Goal: Task Accomplishment & Management: Manage account settings

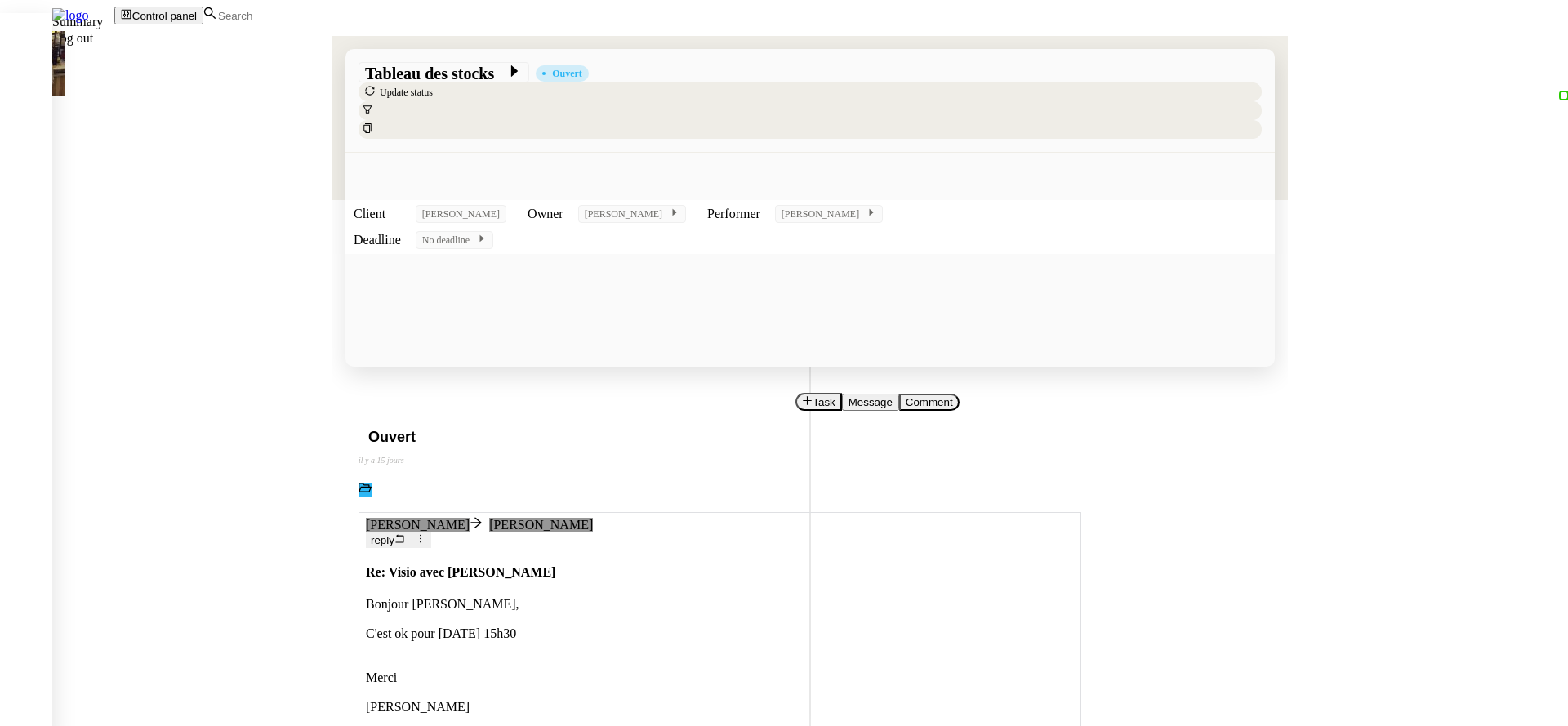
click at [103, 29] on span "Summary" at bounding box center [77, 21] width 50 height 14
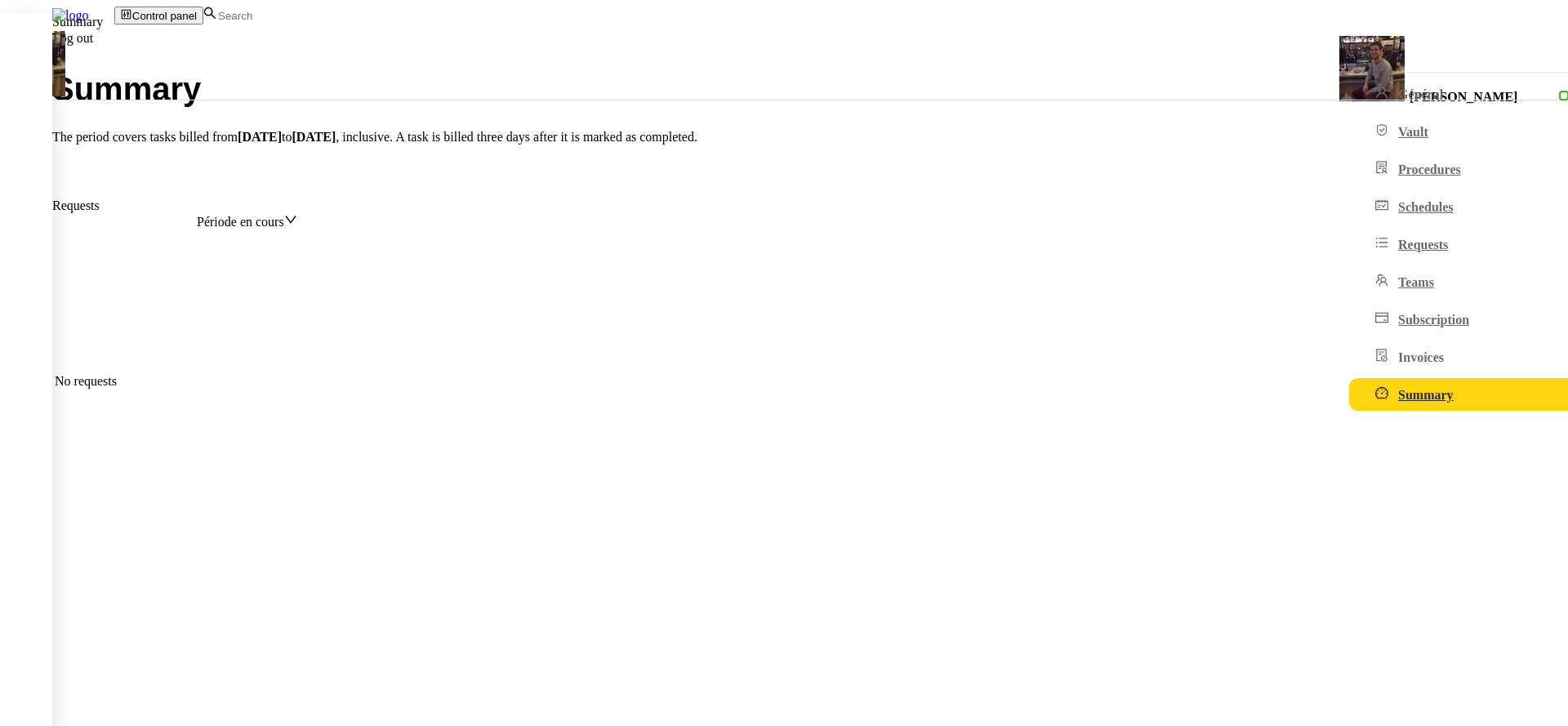
click at [66, 31] on img at bounding box center [33, 64] width 66 height 66
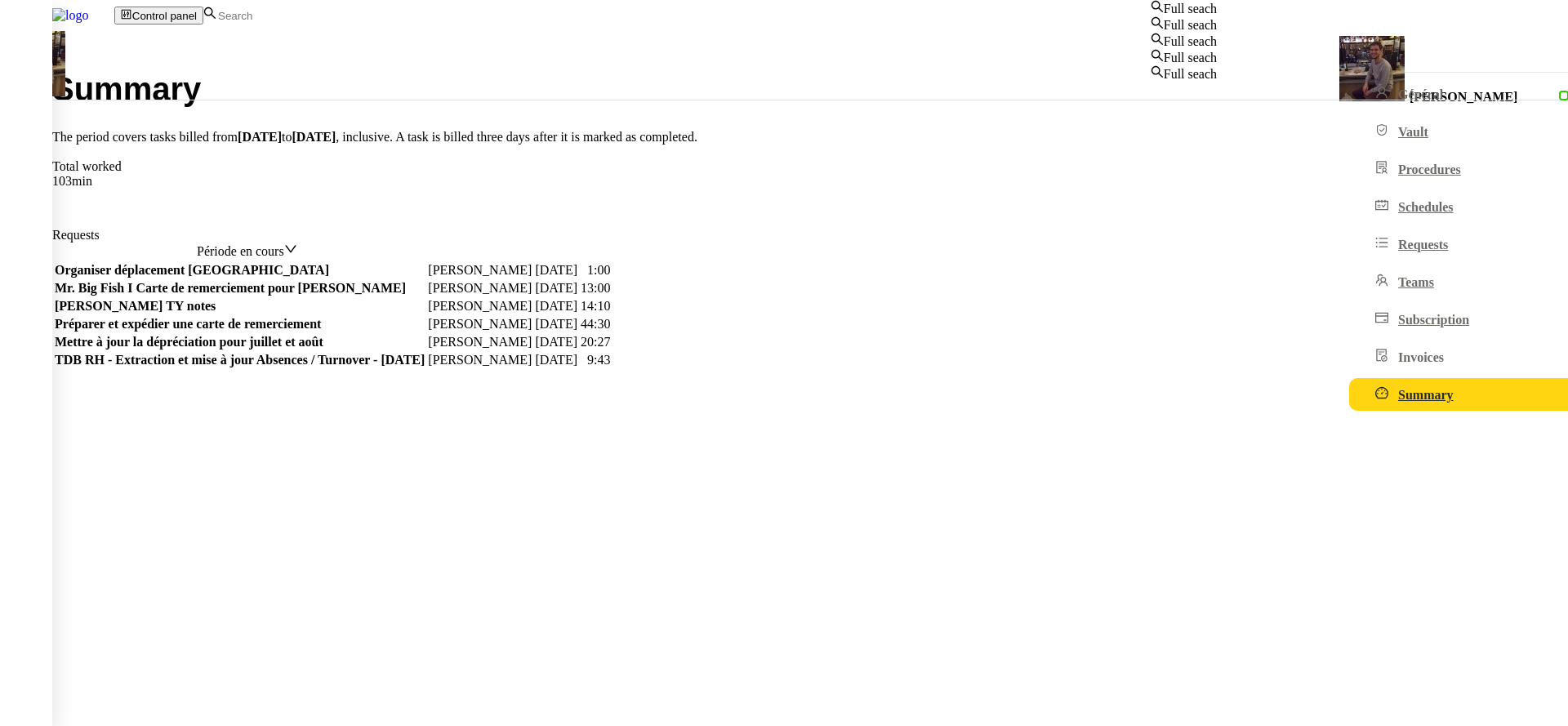
click at [358, 14] on input at bounding box center [287, 16] width 141 height 14
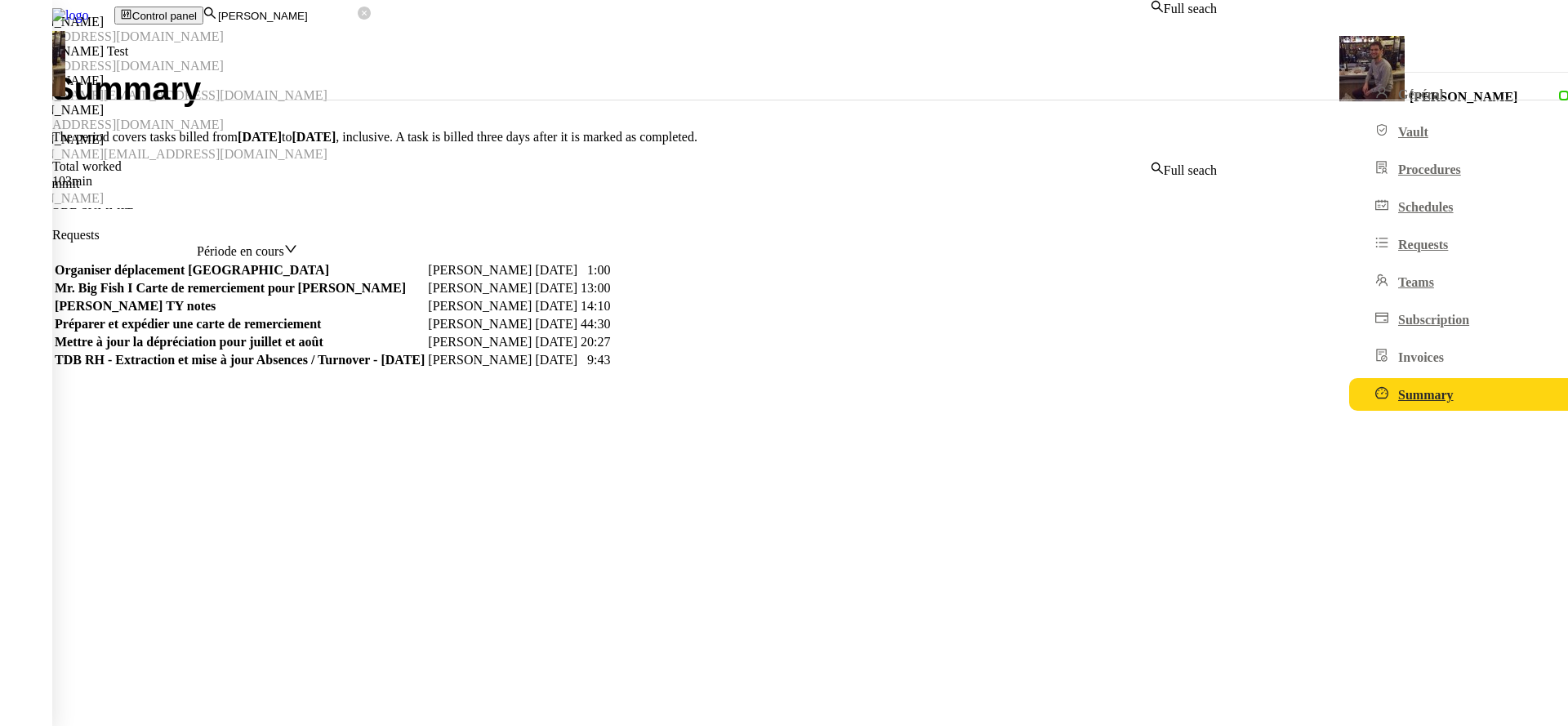
click at [731, 88] on div "[PERSON_NAME]" at bounding box center [608, 80] width 1217 height 14
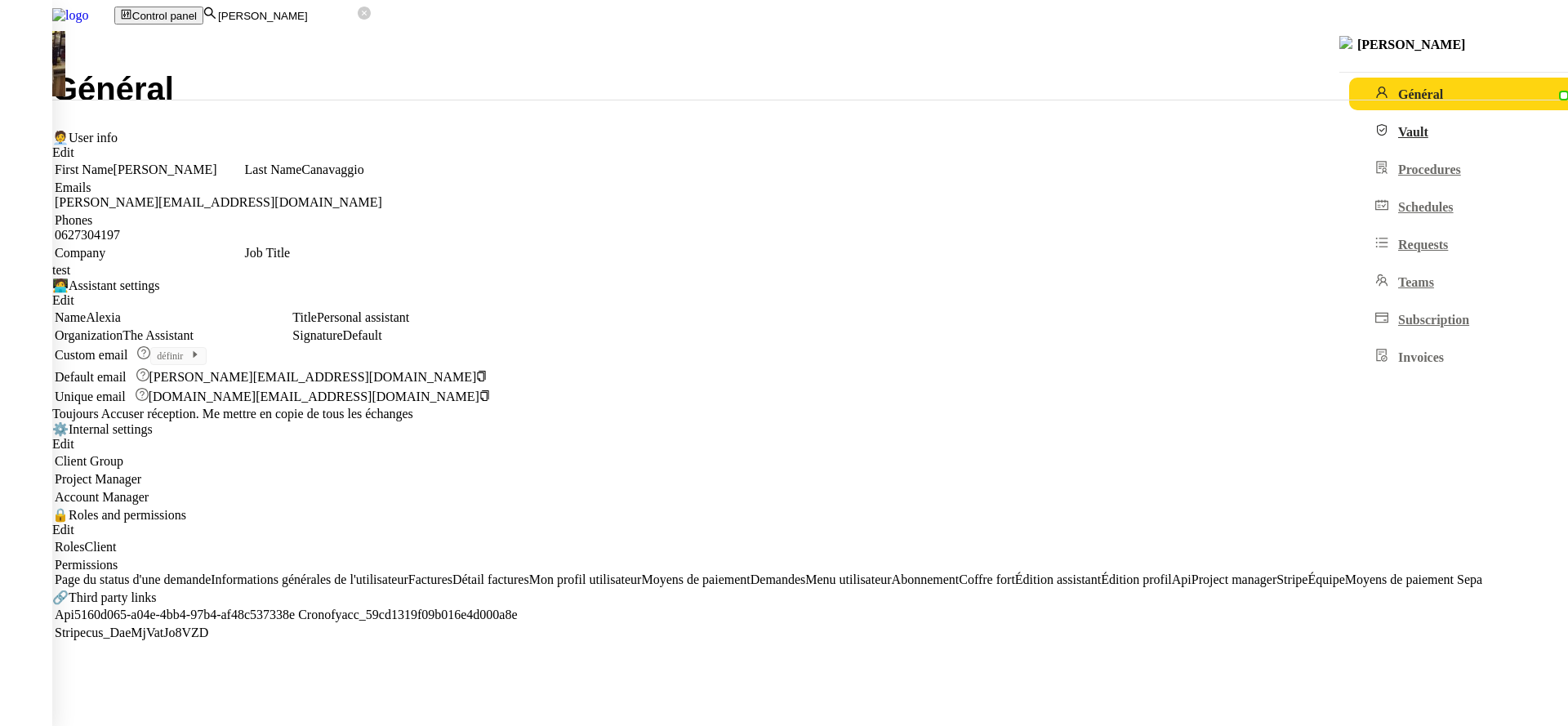
click at [1349, 145] on link "Vault" at bounding box center [1490, 131] width 281 height 33
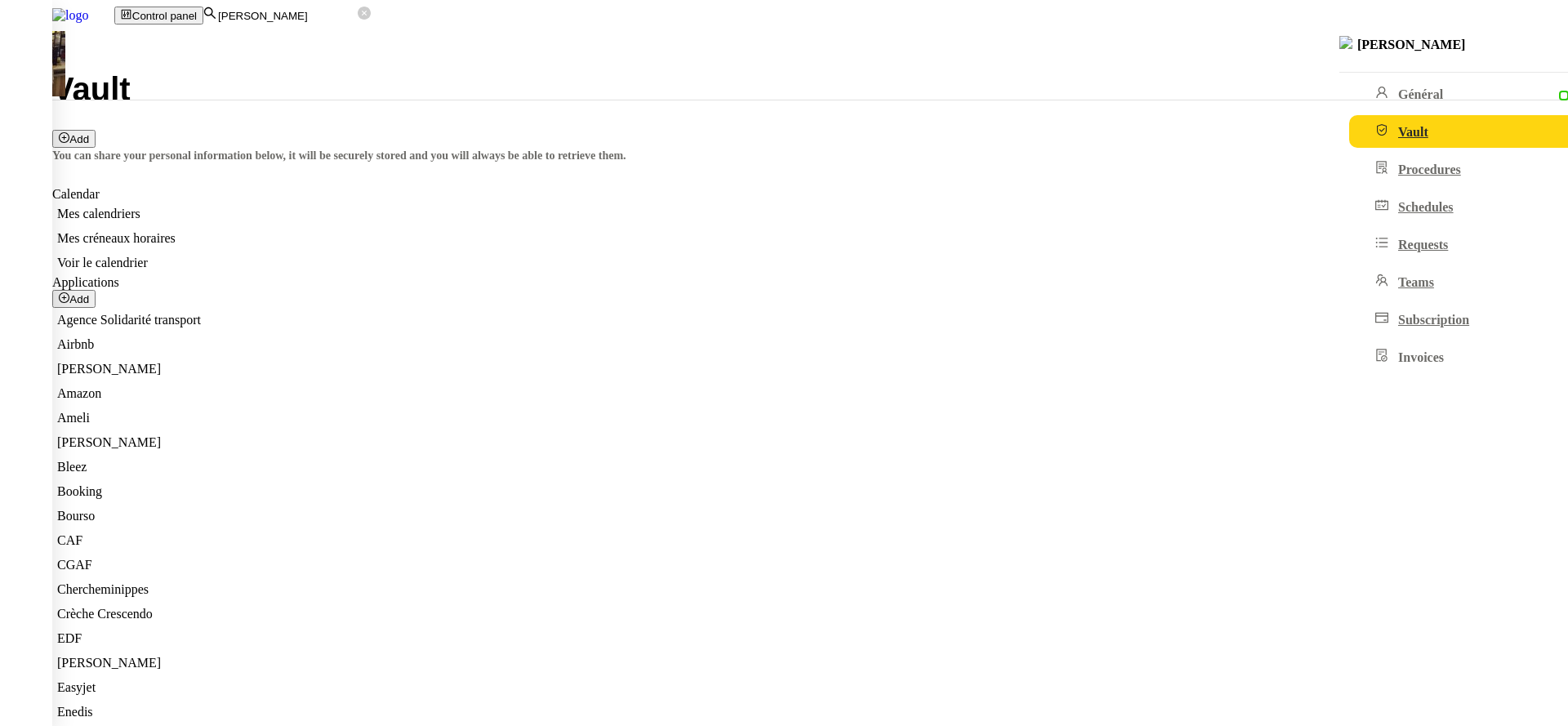
click at [347, 23] on input "bertr" at bounding box center [287, 16] width 141 height 14
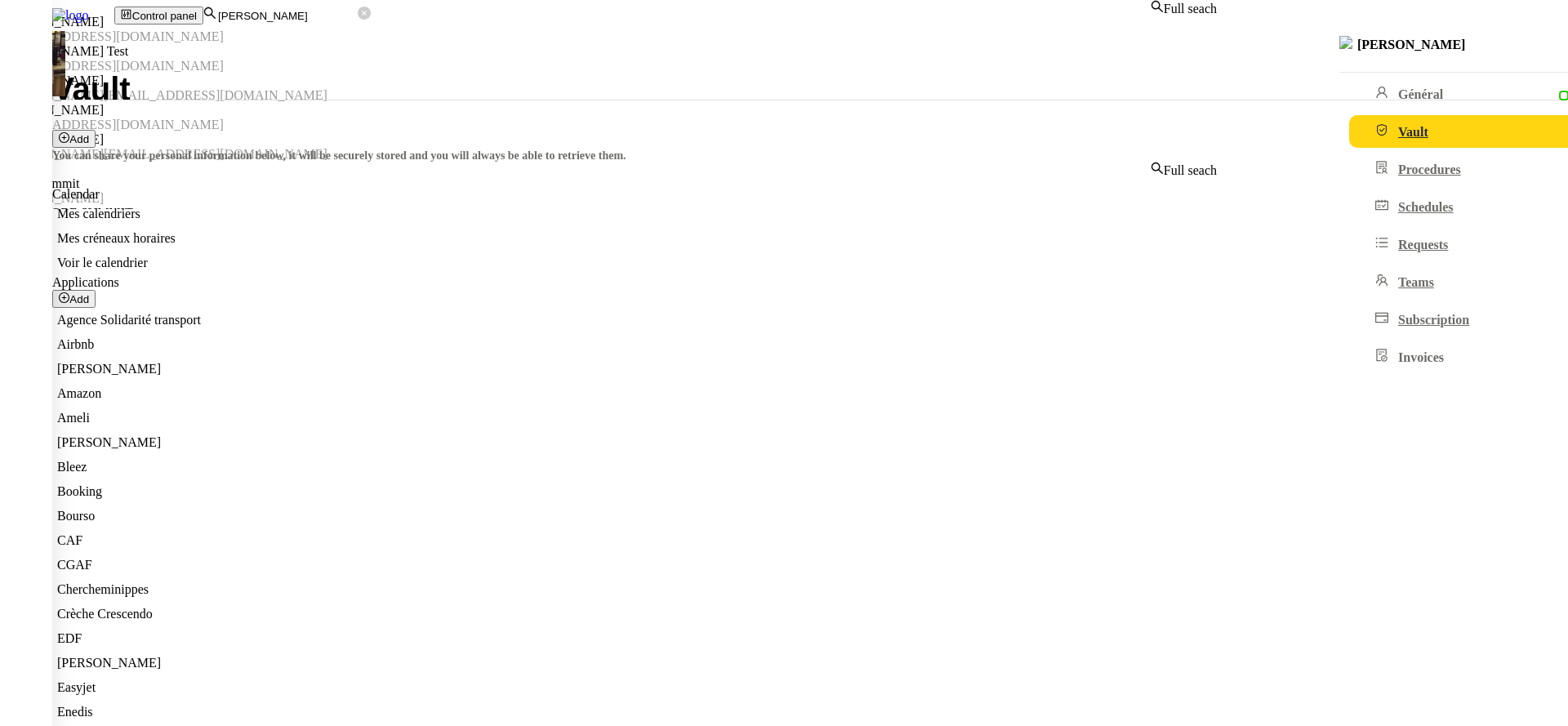
click at [347, 23] on input "bertr" at bounding box center [287, 16] width 141 height 14
click at [497, 14] on div "Users Full seach" at bounding box center [608, 7] width 1217 height 14
click at [497, 29] on div "Guillaume de Fraguier" at bounding box center [608, 21] width 1217 height 14
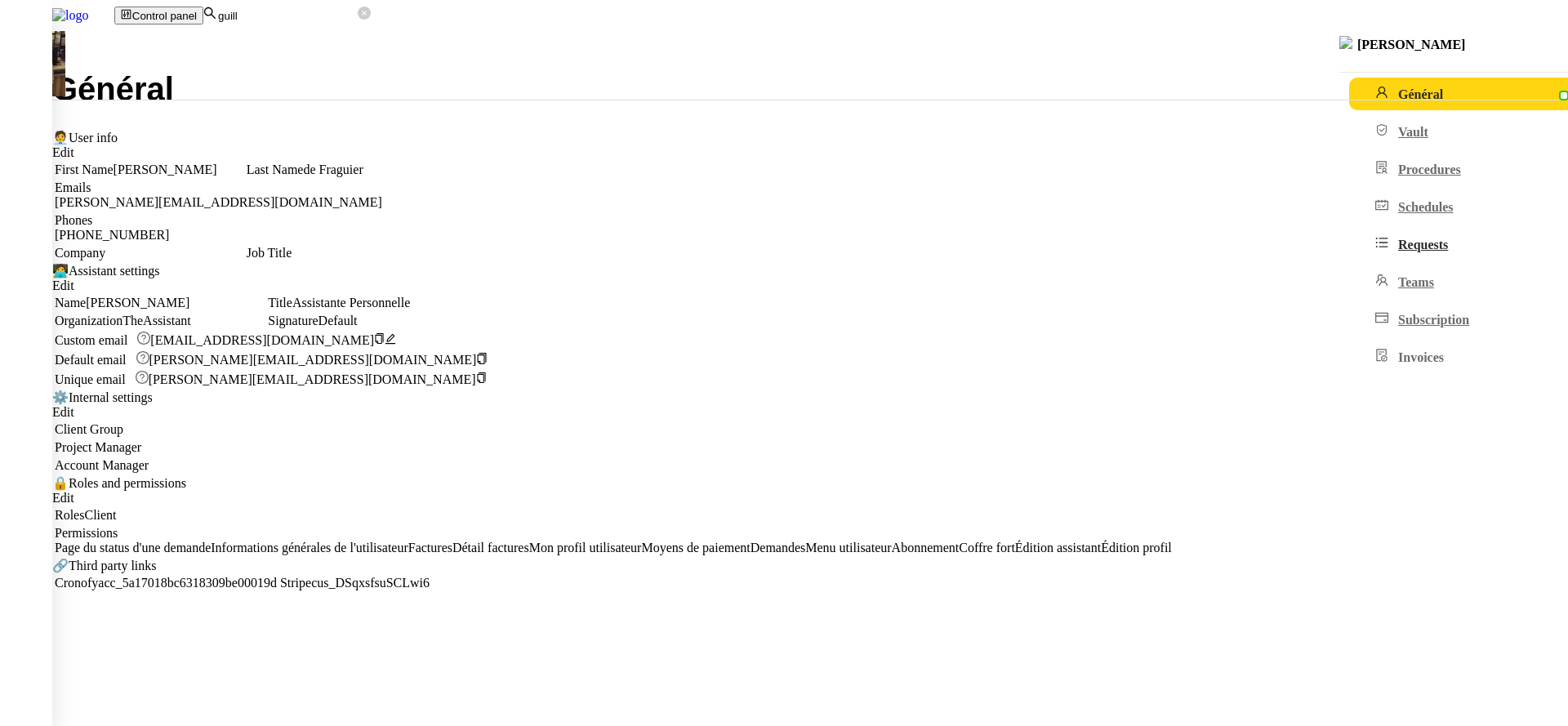
click at [1349, 261] on link "Requests" at bounding box center [1490, 244] width 281 height 33
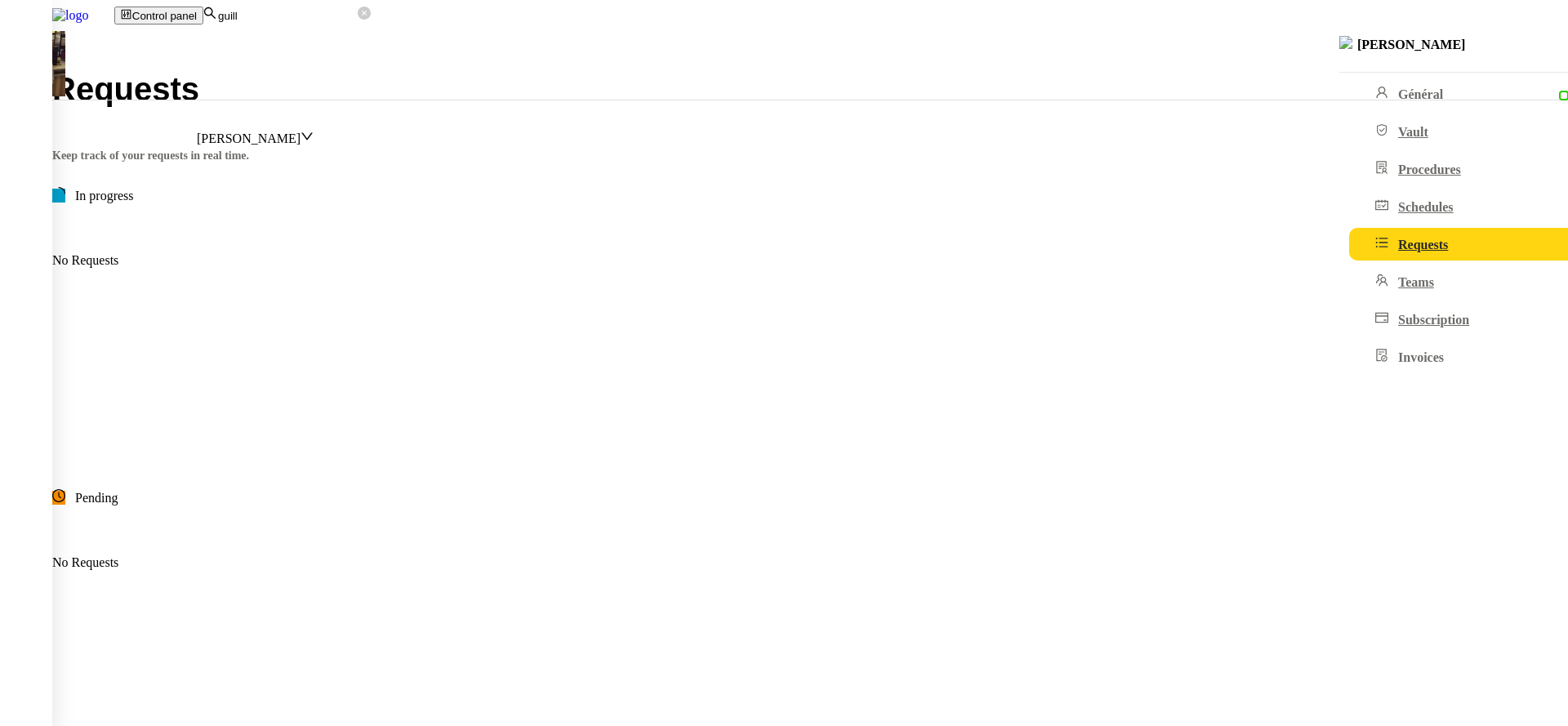
click at [300, 131] on nz-select-item "Guillaume de Fraguier" at bounding box center [248, 138] width 103 height 14
click at [163, 14] on div "All" at bounding box center [82, 7] width 163 height 14
click at [358, 15] on input "guill" at bounding box center [287, 16] width 141 height 14
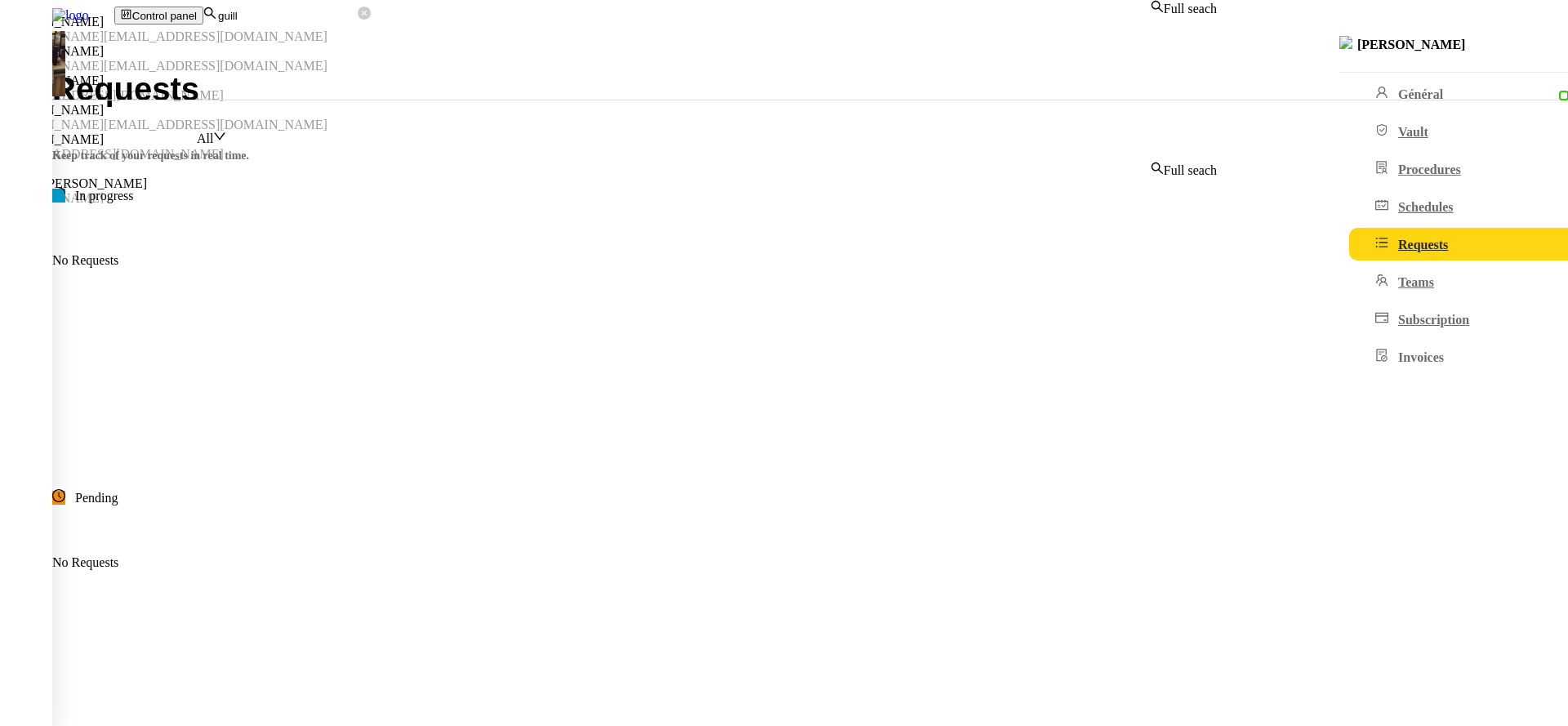
click at [358, 15] on input "guill" at bounding box center [287, 16] width 141 height 14
click at [358, 16] on input "guill" at bounding box center [287, 16] width 141 height 14
click at [574, 59] on div "Guillaume de Fraguier" at bounding box center [608, 50] width 1217 height 14
type input "guillaume de"
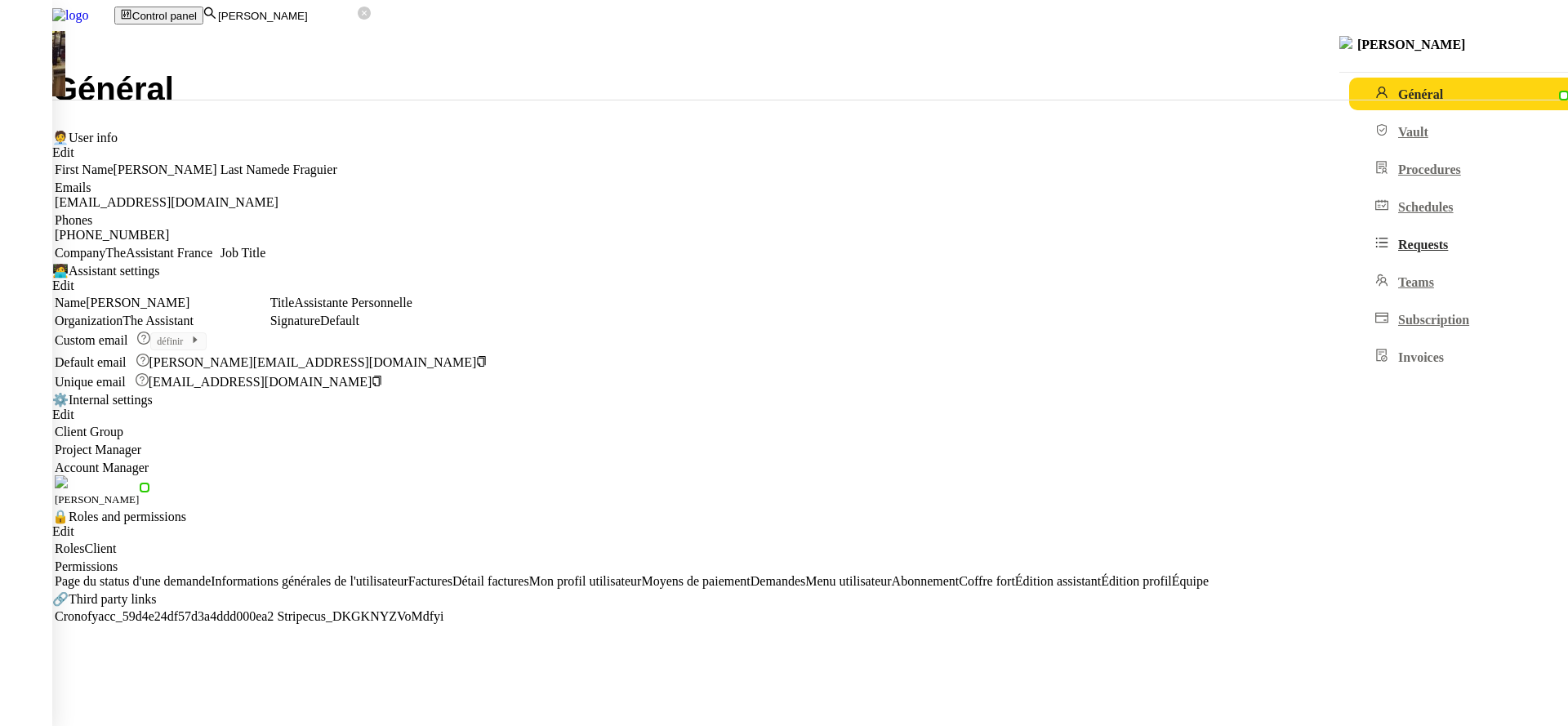
click at [1398, 252] on span "Requests" at bounding box center [1422, 245] width 50 height 14
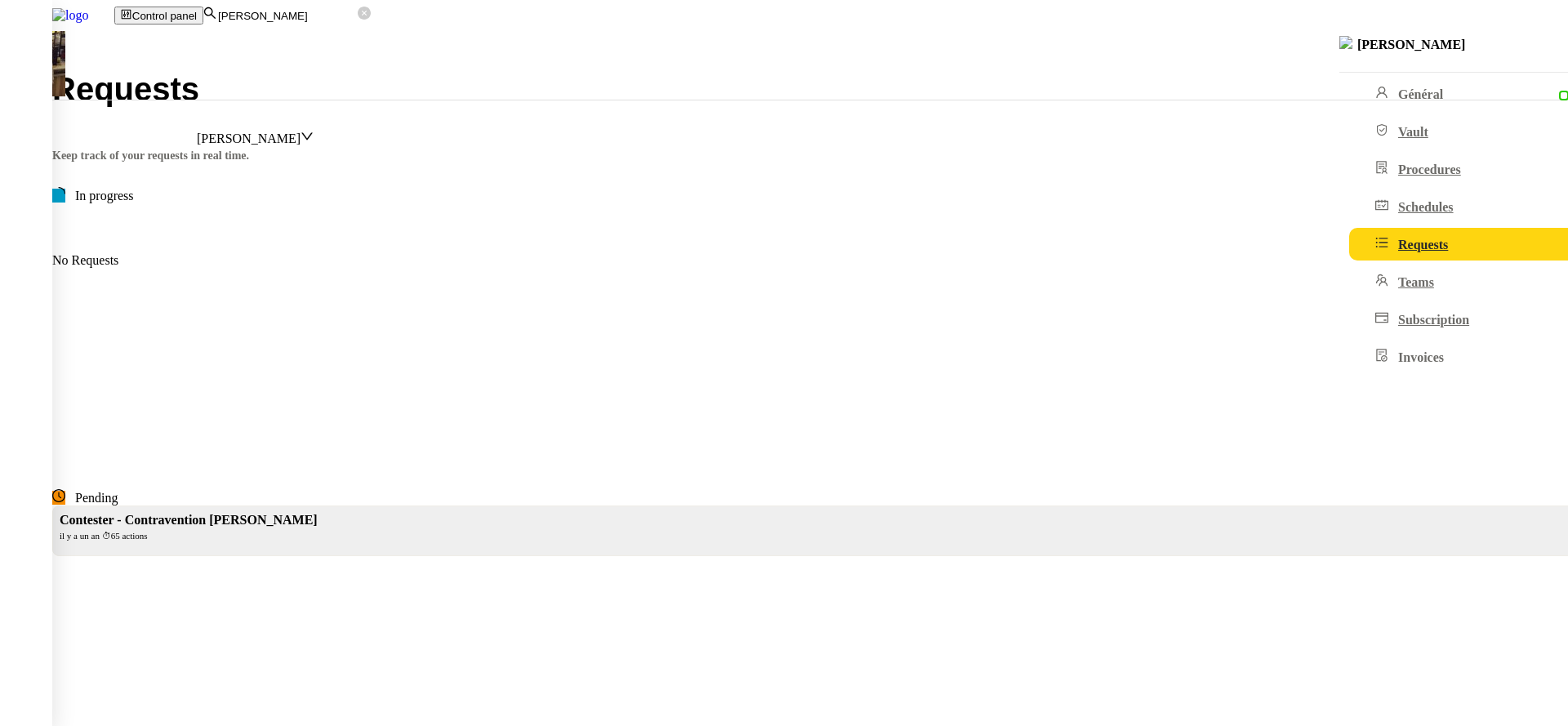
click at [867, 513] on div "Contester - Contravention JO" at bounding box center [818, 520] width 1516 height 14
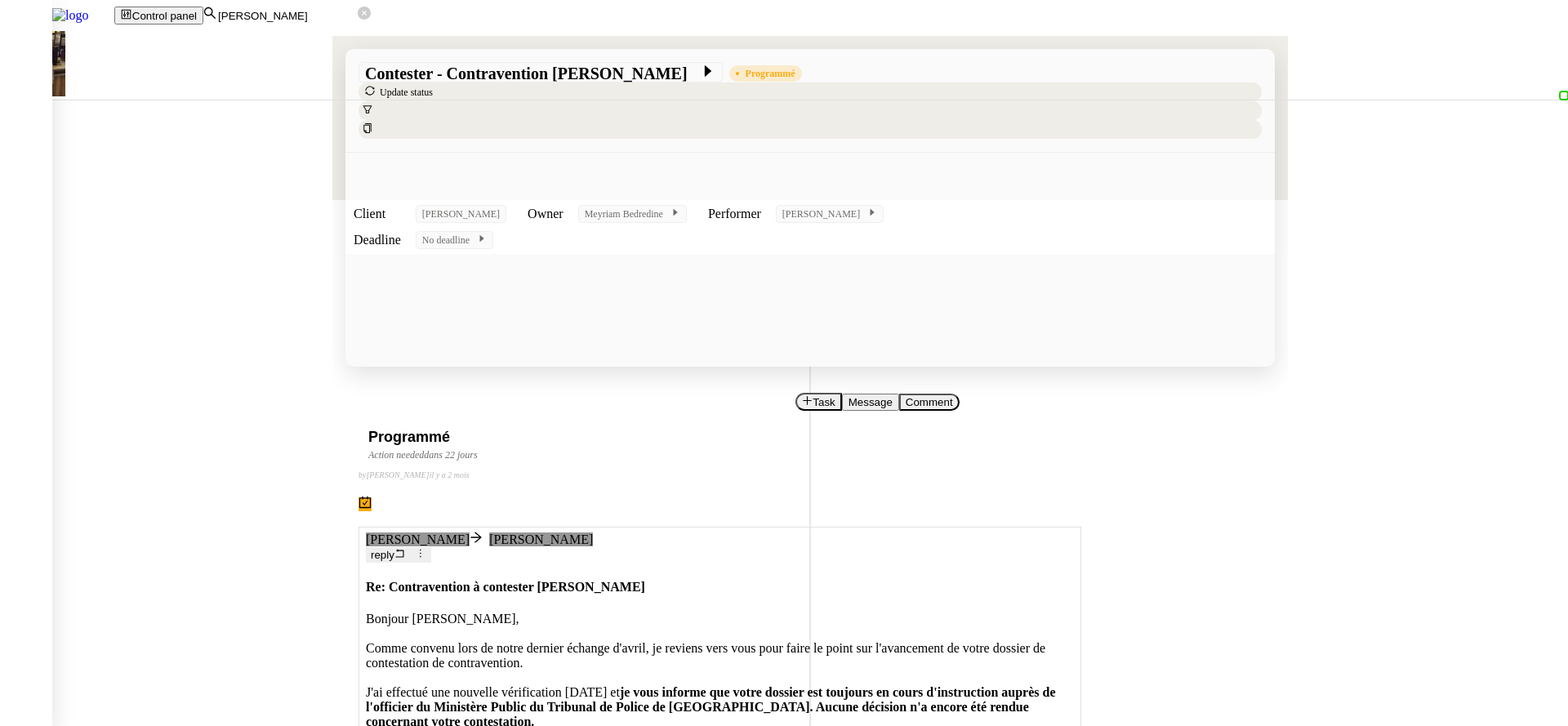
scroll to position [139, 0]
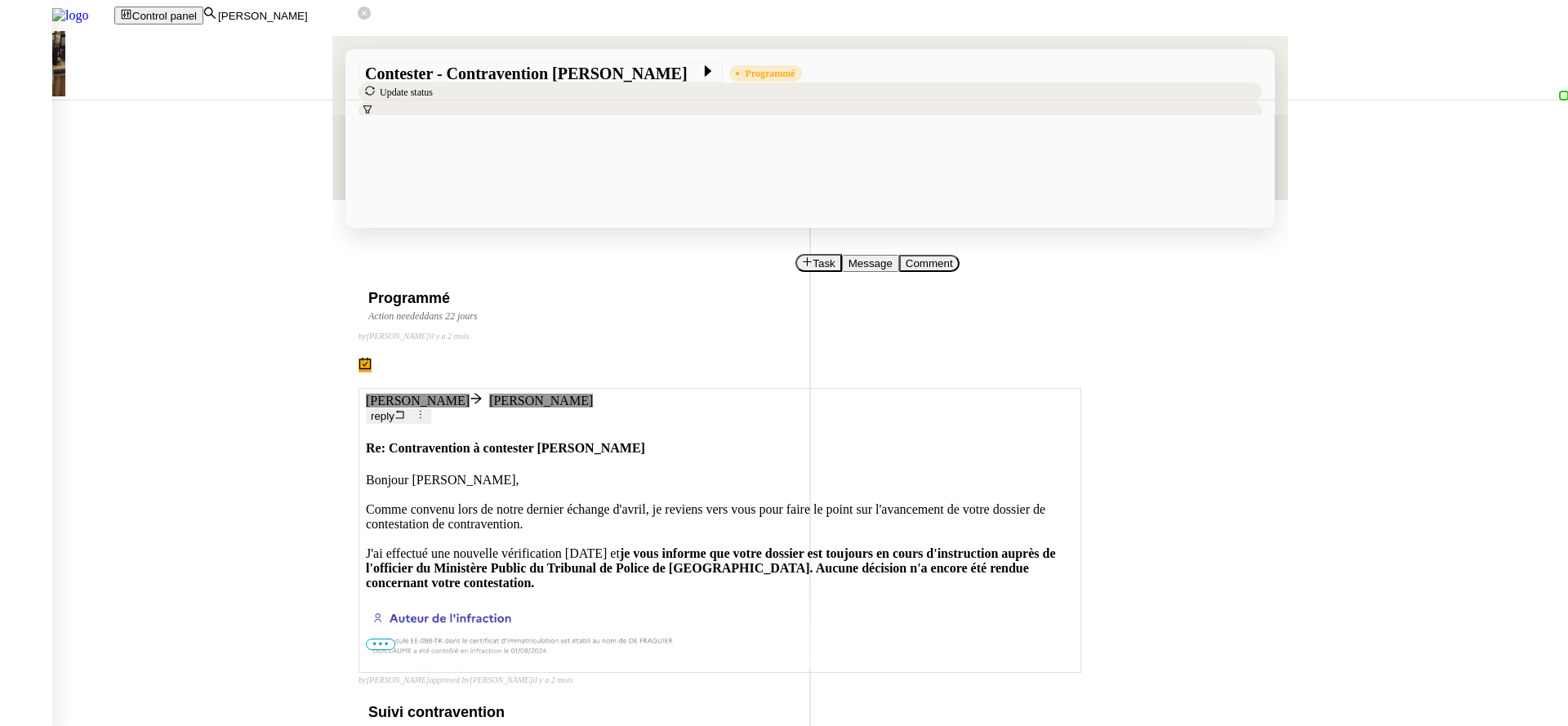
click at [373, 639] on span "•••" at bounding box center [380, 644] width 29 height 12
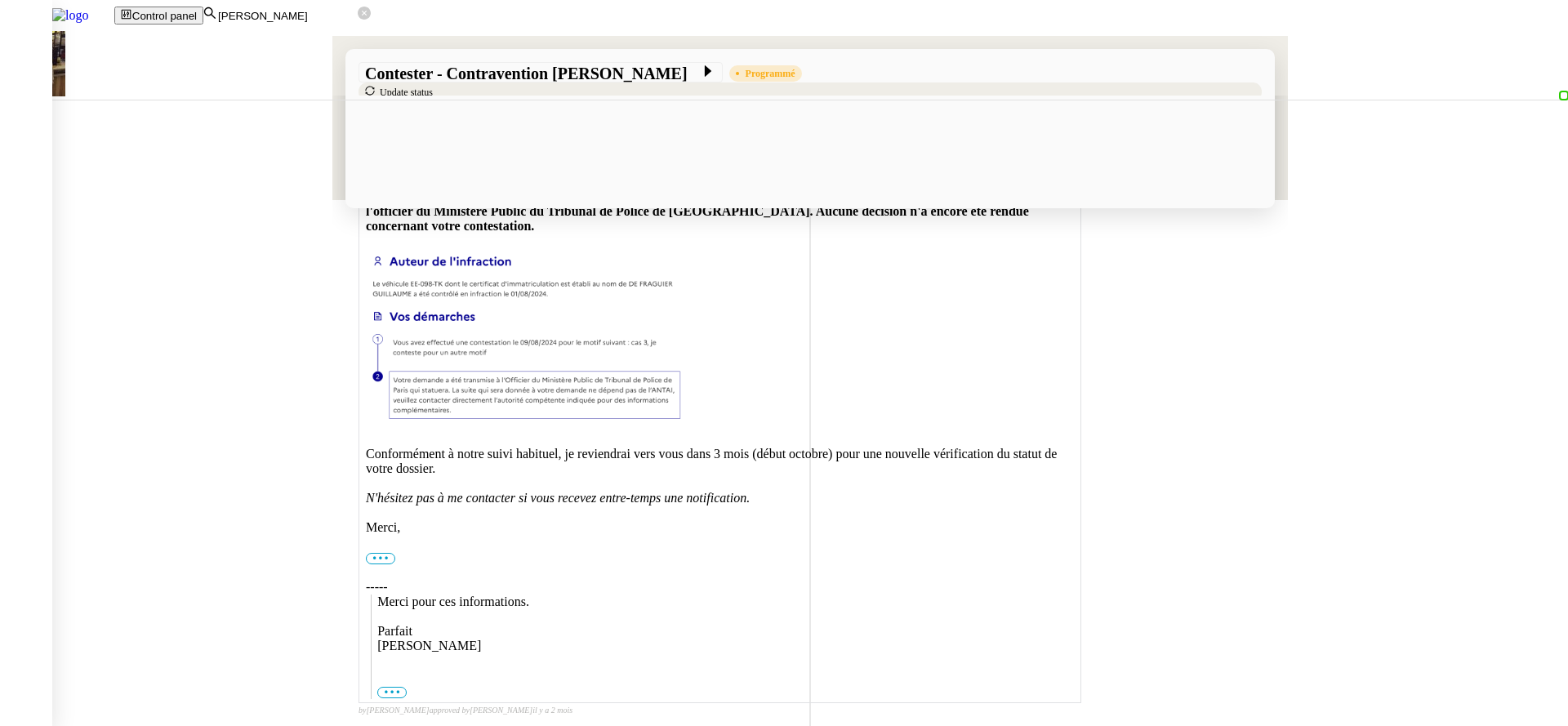
scroll to position [582, 0]
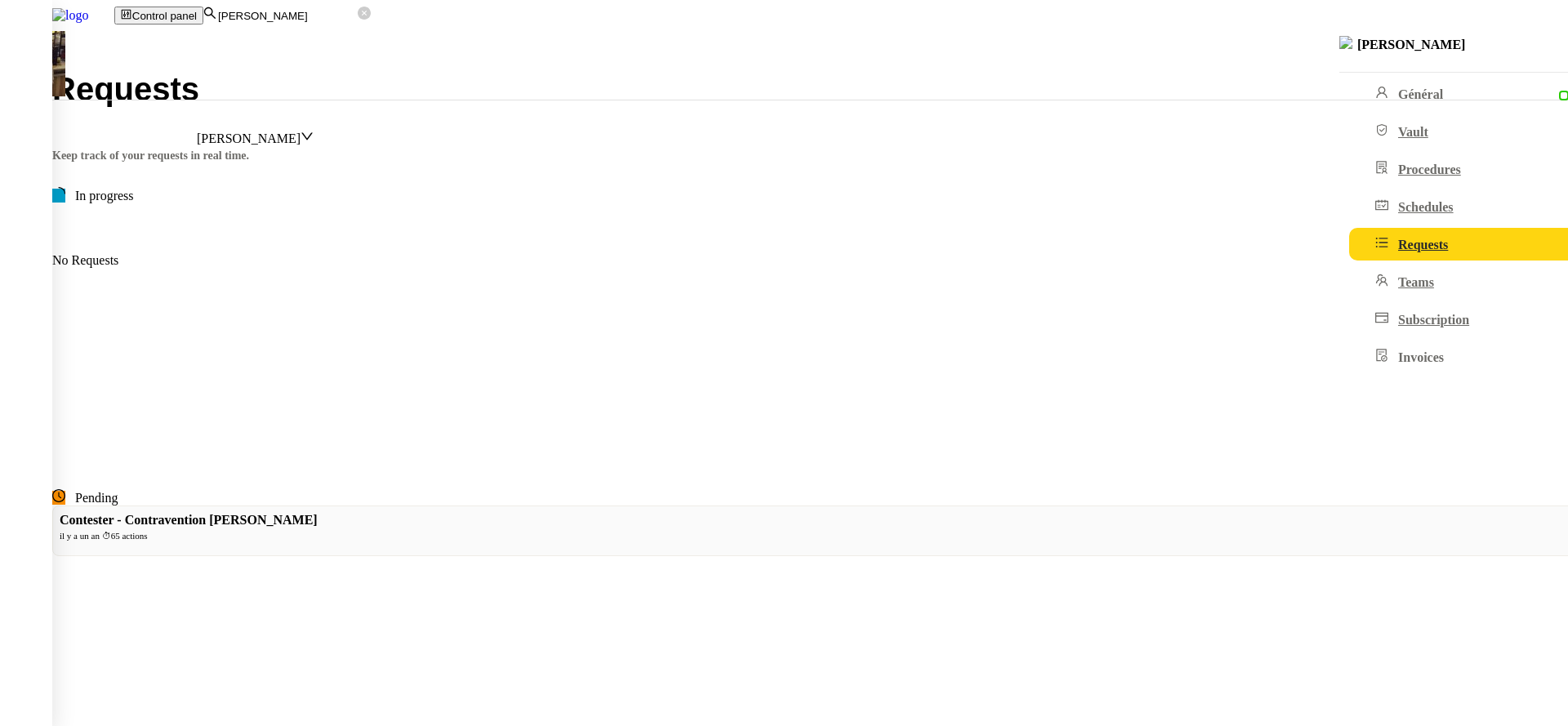
click at [1403, 72] on div "Requests Guillaume de Fraguier" at bounding box center [810, 109] width 1516 height 75
click at [300, 131] on nz-select-item "Guillaume de Fraguier" at bounding box center [248, 138] width 103 height 14
click at [163, 14] on div "All" at bounding box center [82, 7] width 163 height 14
click at [114, 13] on img at bounding box center [57, 15] width 114 height 31
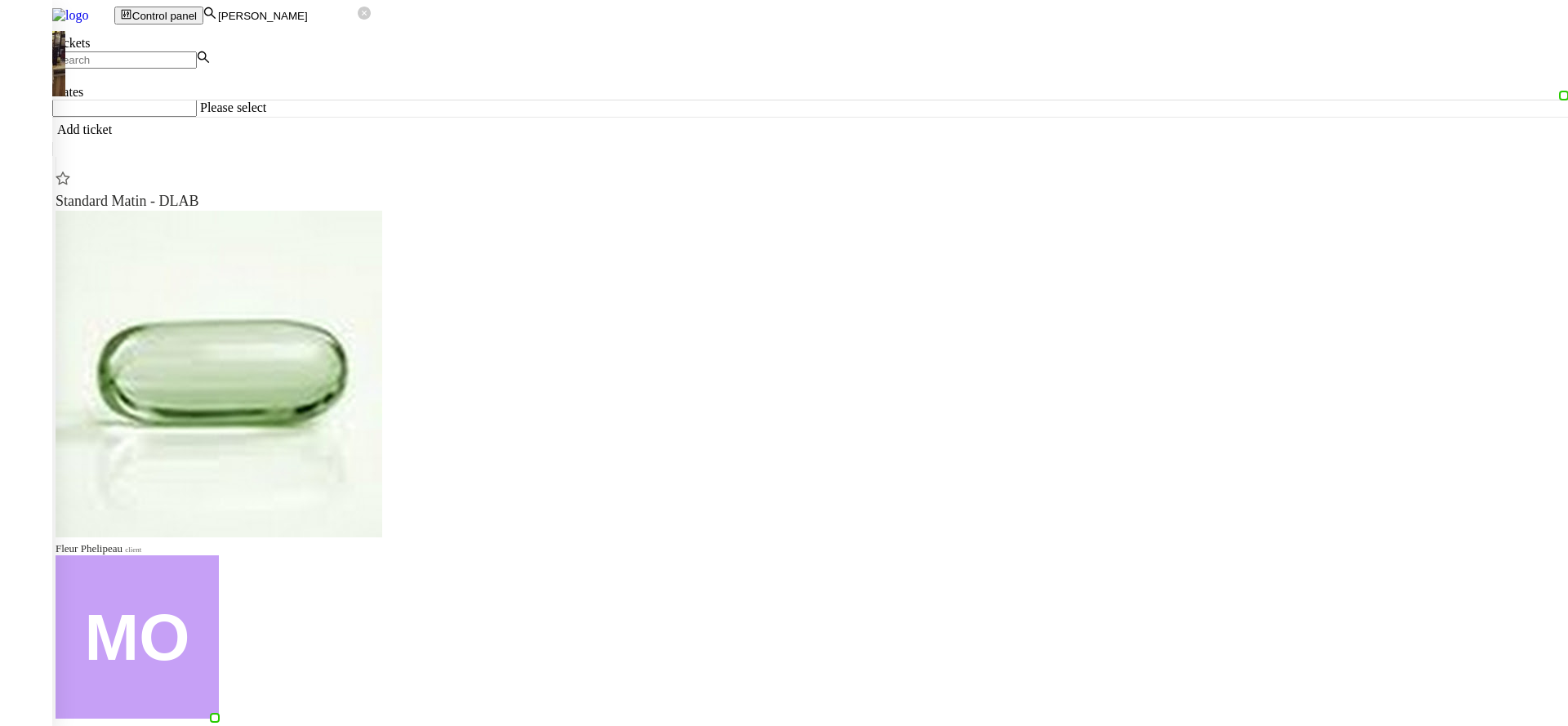
click at [358, 21] on input "guillaume de" at bounding box center [287, 16] width 141 height 14
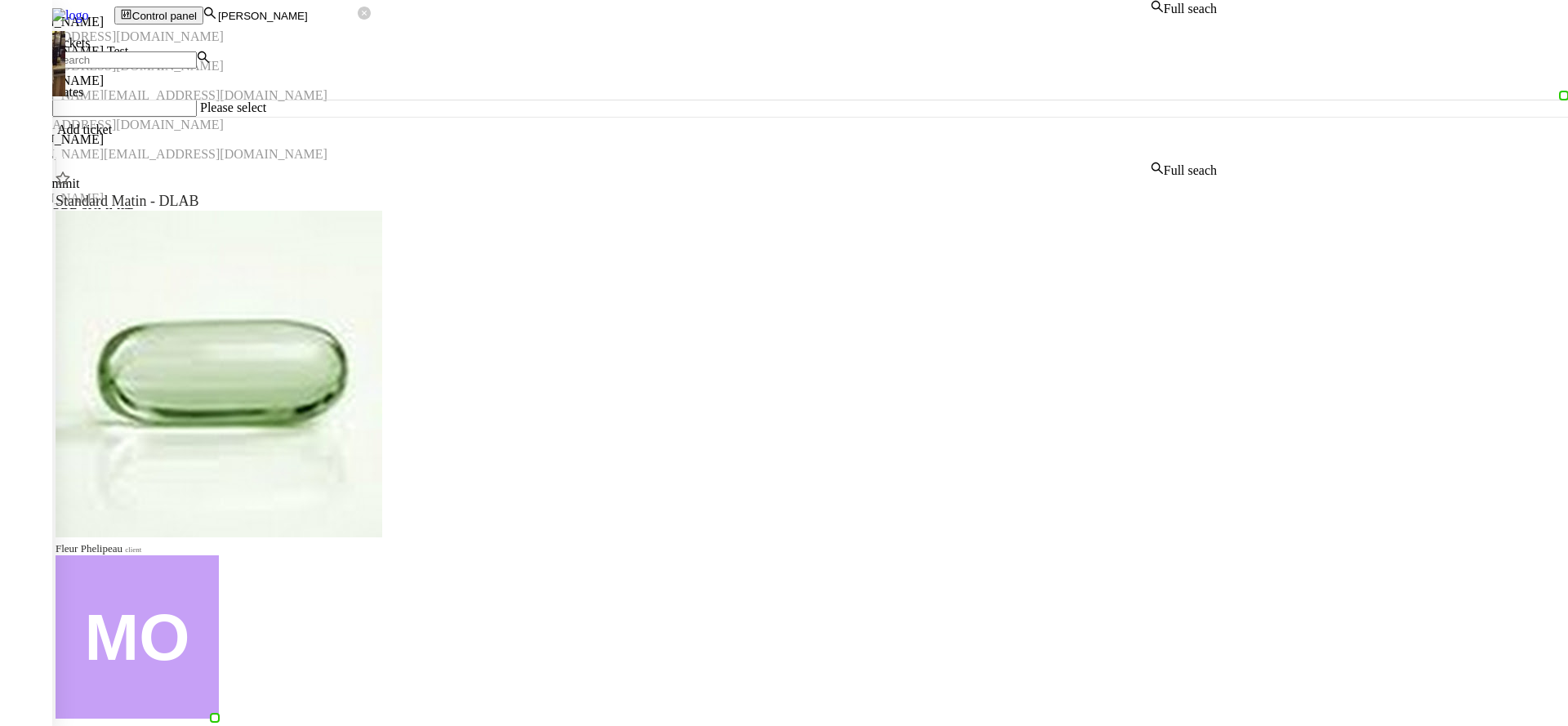
click at [376, 44] on nz-auto-option "Bertrand SCHMITT rollandlife@gmail.com" at bounding box center [608, 29] width 1217 height 29
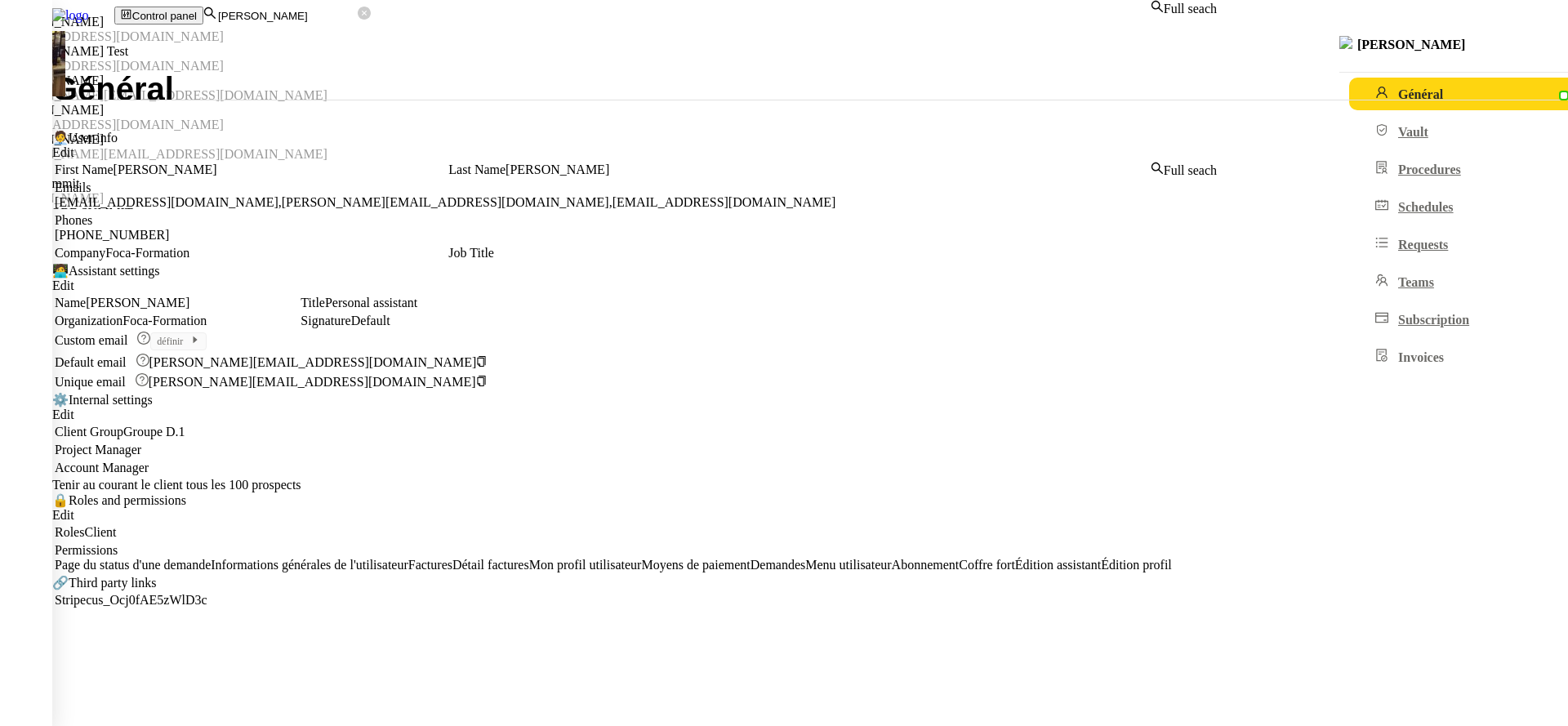
click at [324, 14] on input "bertr" at bounding box center [287, 16] width 141 height 14
click at [379, 88] on div "[PERSON_NAME]" at bounding box center [608, 80] width 1217 height 14
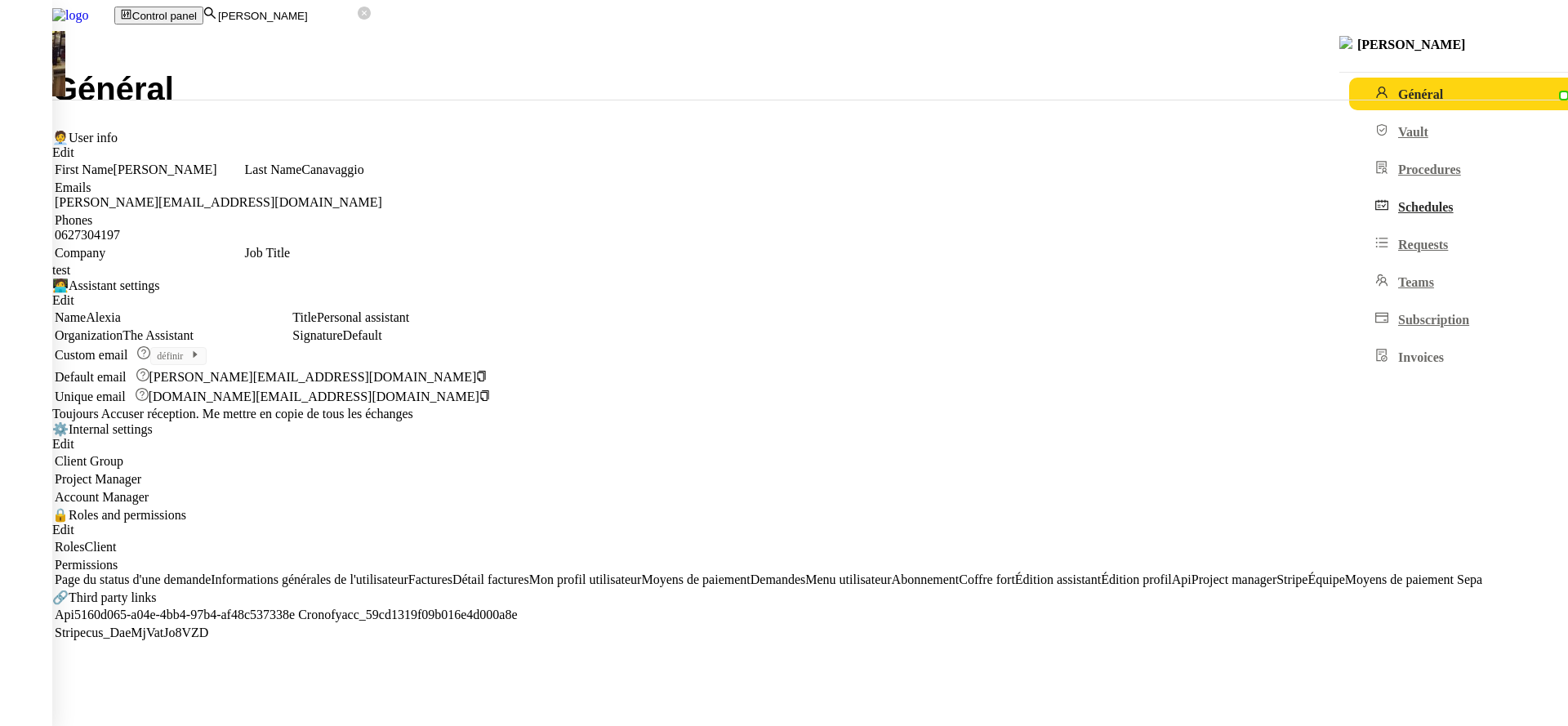
click at [1349, 221] on link "Schedules" at bounding box center [1490, 206] width 281 height 33
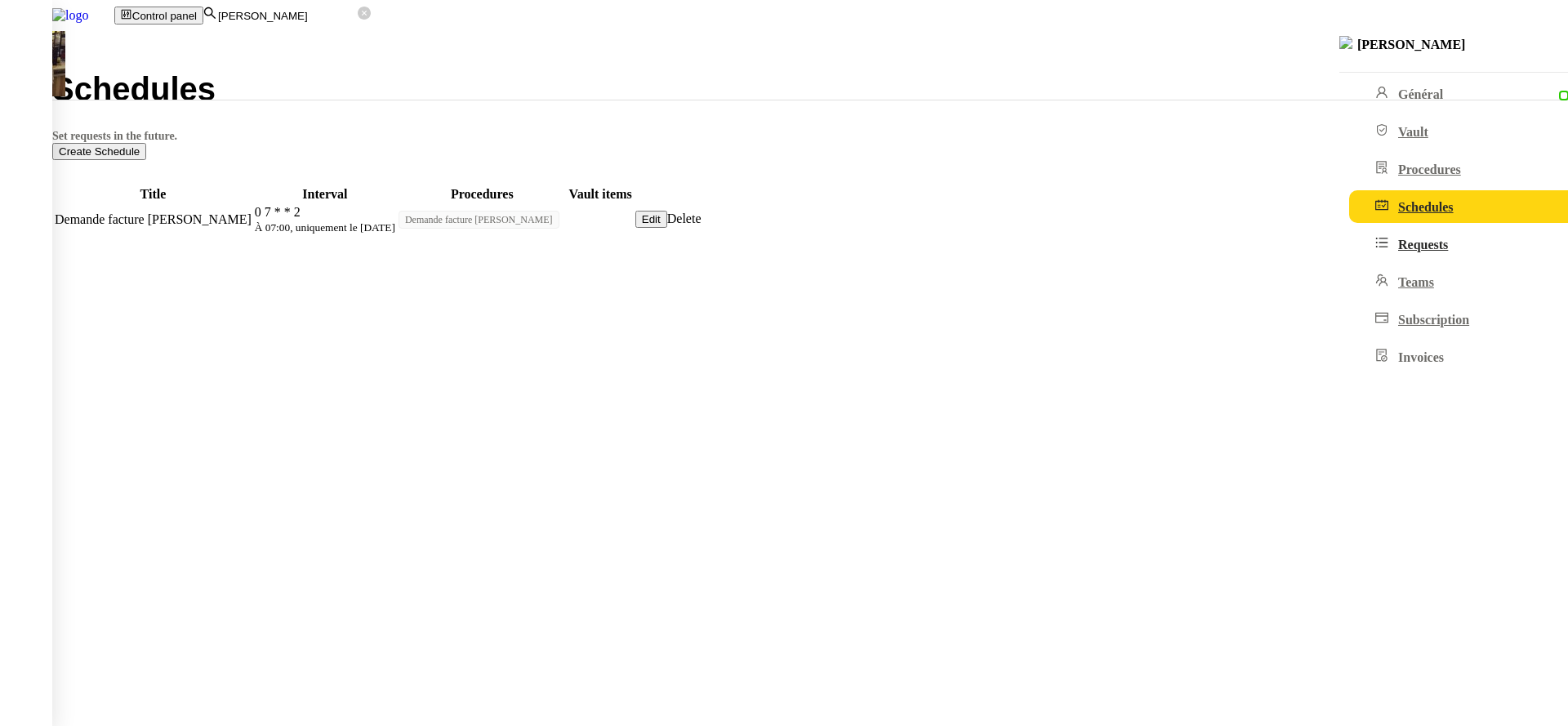
click at [1349, 260] on link "Requests" at bounding box center [1490, 244] width 281 height 33
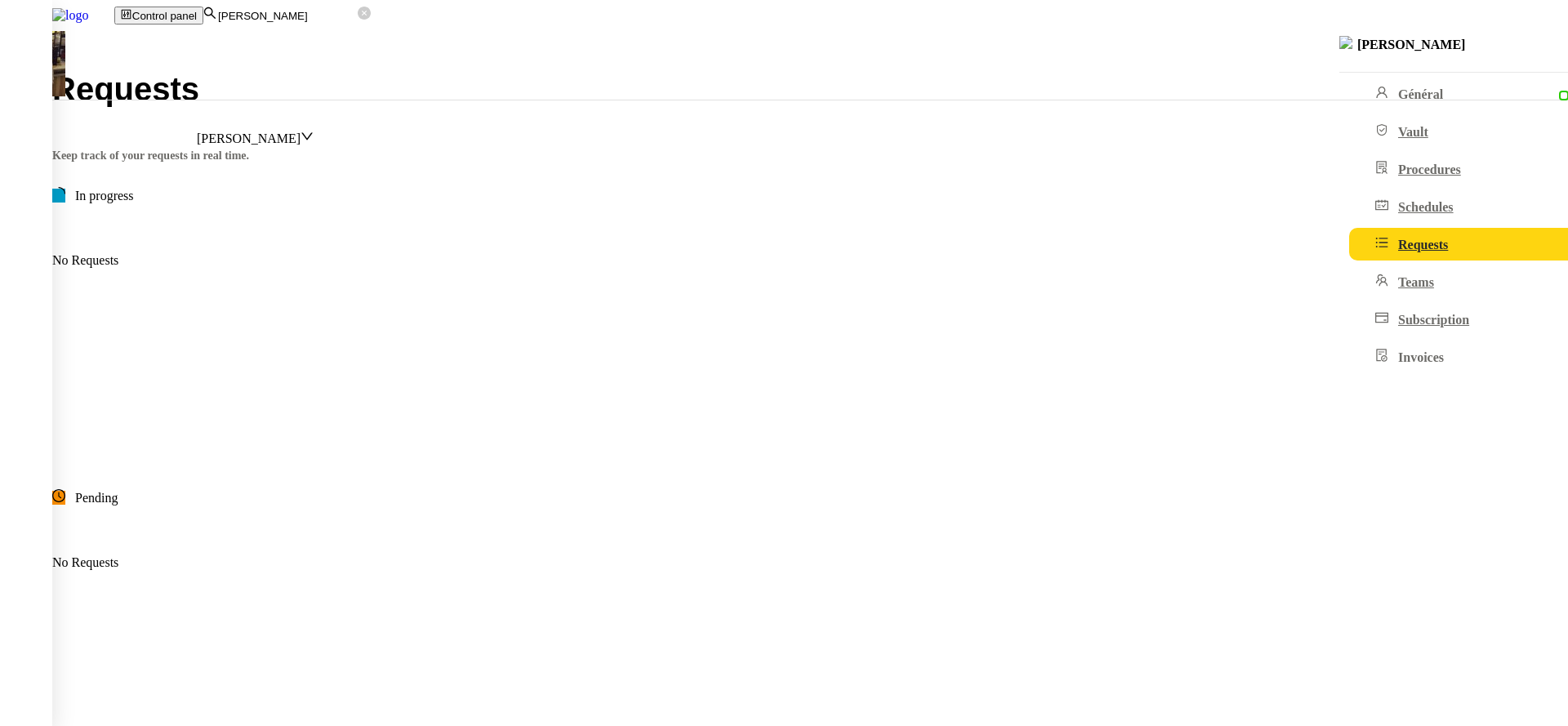
click at [300, 131] on nz-select-item "[PERSON_NAME]" at bounding box center [248, 138] width 103 height 14
click at [163, 14] on nz-option-item "All" at bounding box center [82, 7] width 163 height 14
click at [1339, 119] on ul "Général Vault Procedures Schedules Requests Teams Subscription Invoices" at bounding box center [1463, 225] width 248 height 295
click at [1349, 101] on link "Général" at bounding box center [1490, 93] width 281 height 33
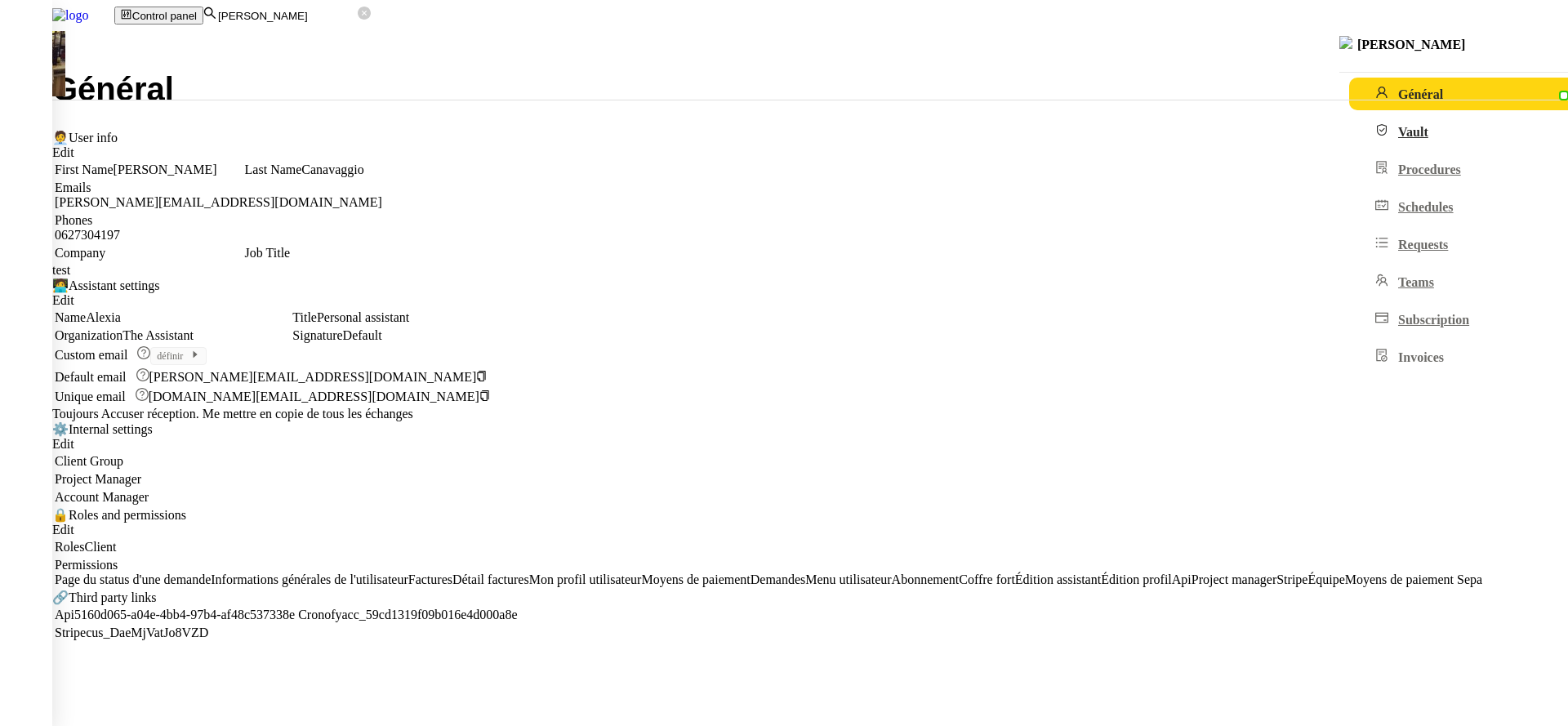
click at [1349, 148] on link "Vault" at bounding box center [1490, 131] width 281 height 33
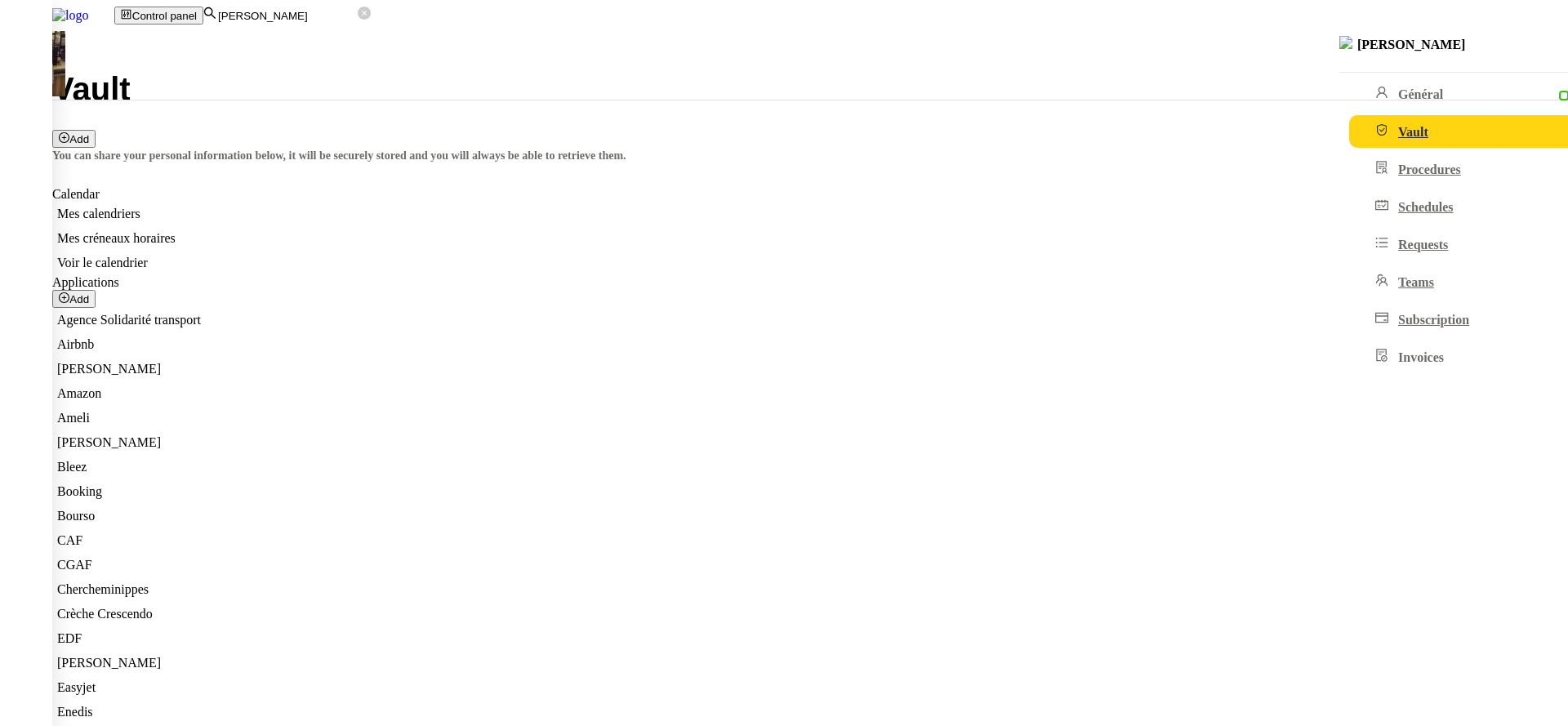
scroll to position [337, 0]
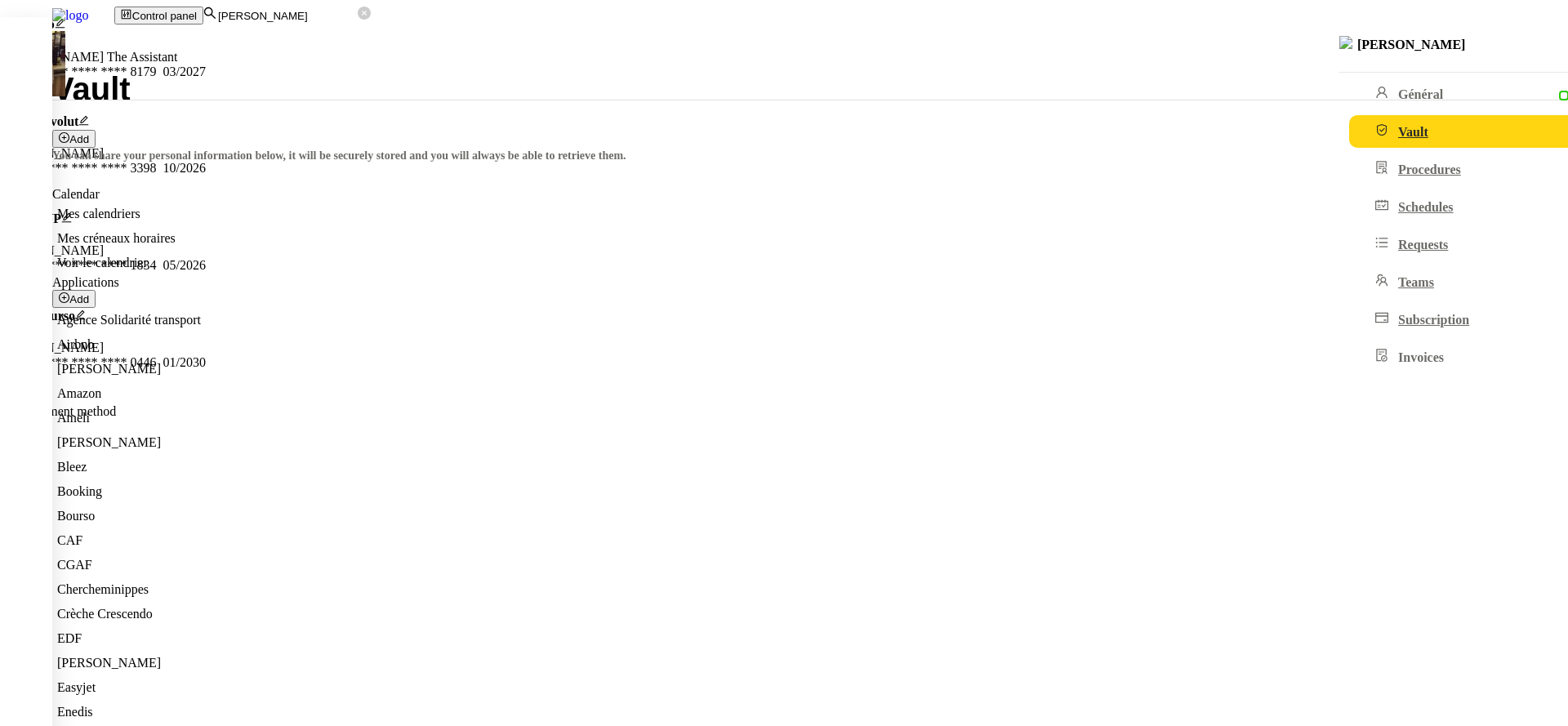
click at [425, 389] on div "Add paiement method" at bounding box center [212, 403] width 425 height 31
click at [1079, 366] on nz-modal-container "Carte pro Bertrand Canavaggio The Assistant **** **** **** 8179 03/2027 Carte R…" at bounding box center [784, 268] width 1568 height 504
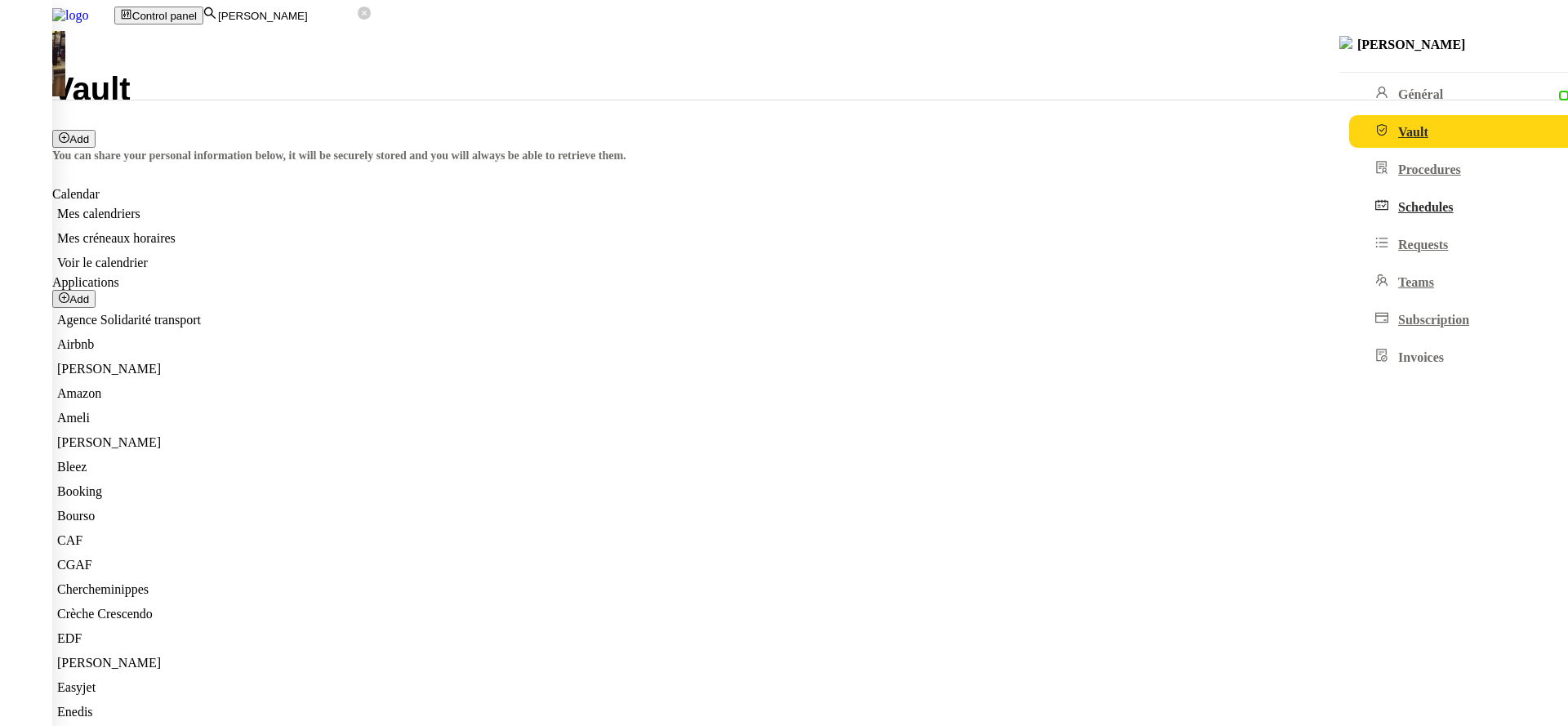
scroll to position [0, 0]
click at [1349, 336] on link "Subscription" at bounding box center [1490, 319] width 281 height 33
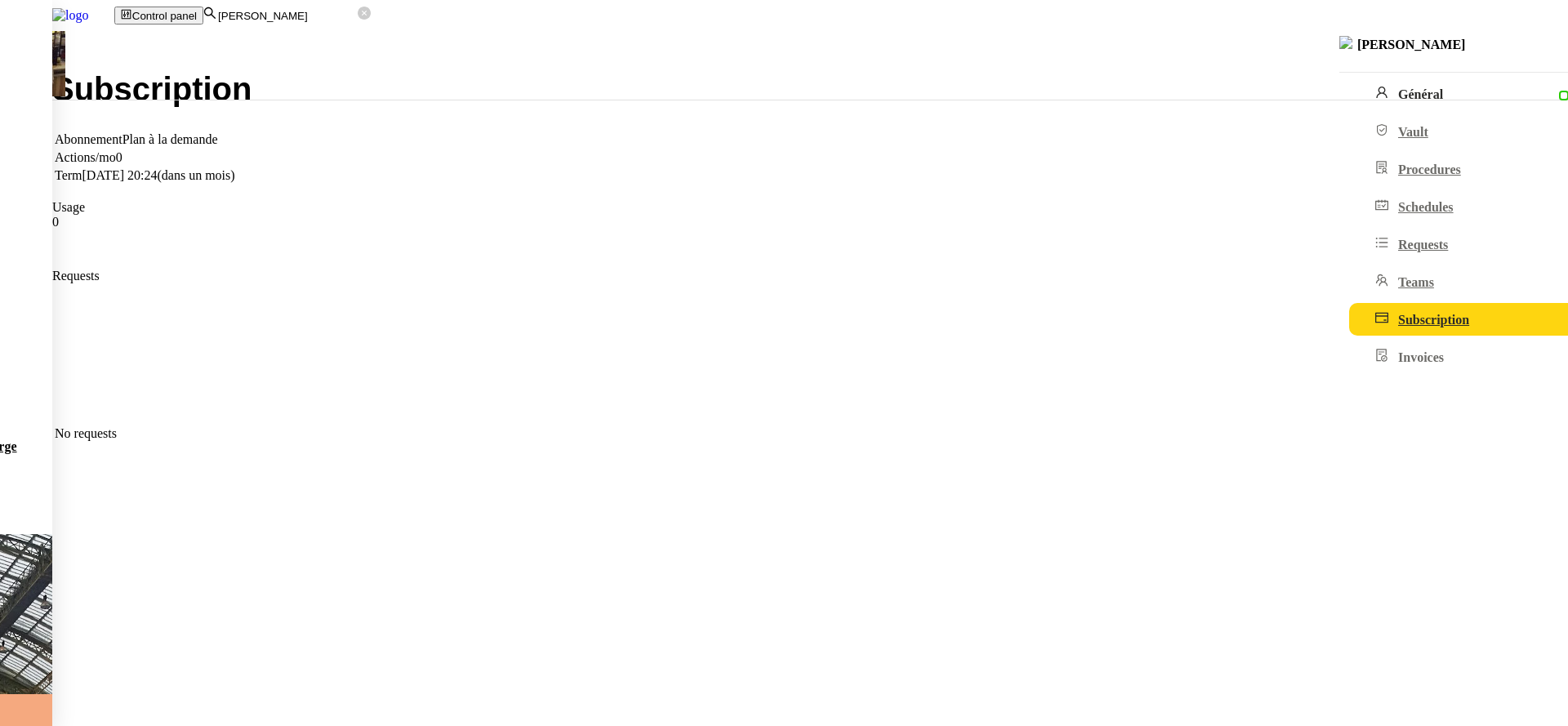
click at [1349, 103] on link "Général" at bounding box center [1490, 93] width 281 height 33
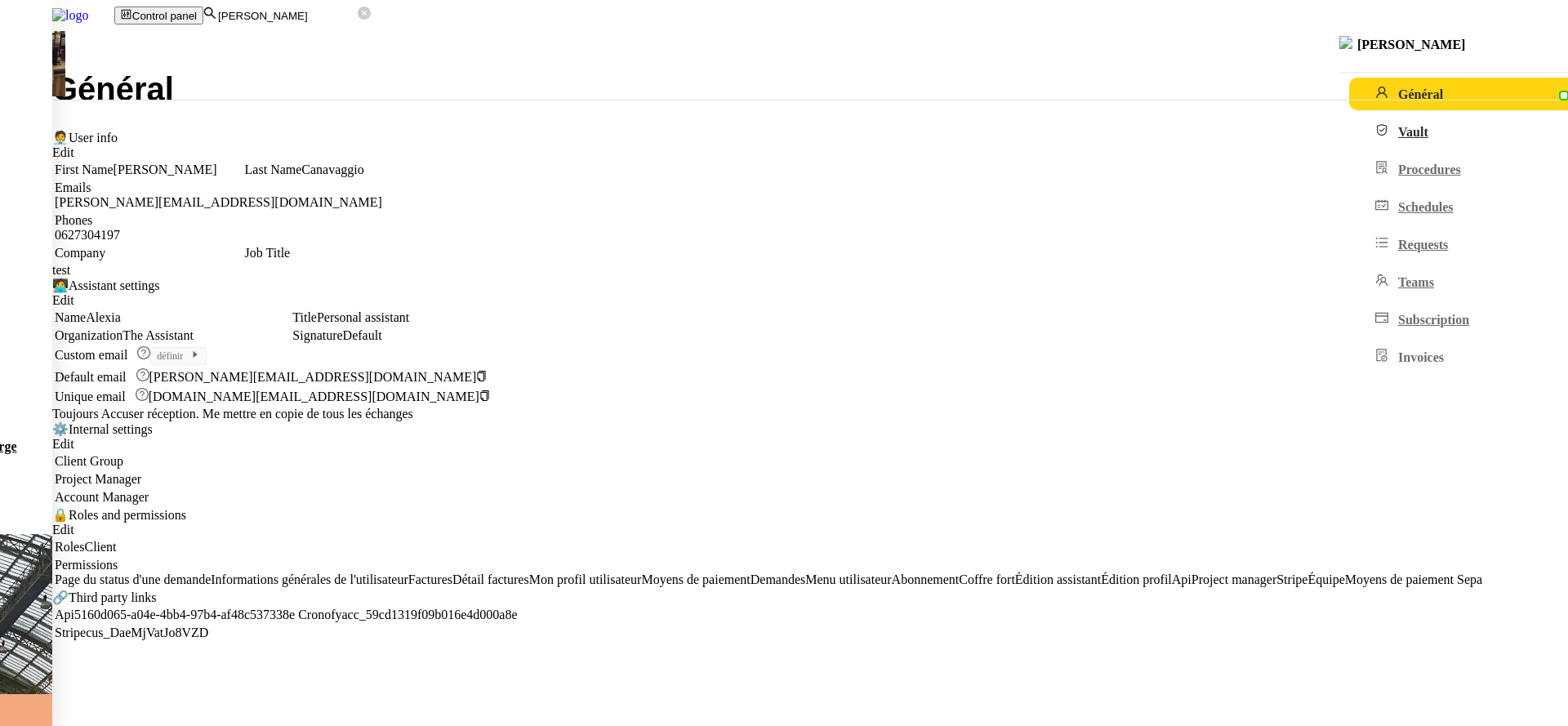
click at [1349, 136] on link "Vault" at bounding box center [1490, 131] width 281 height 33
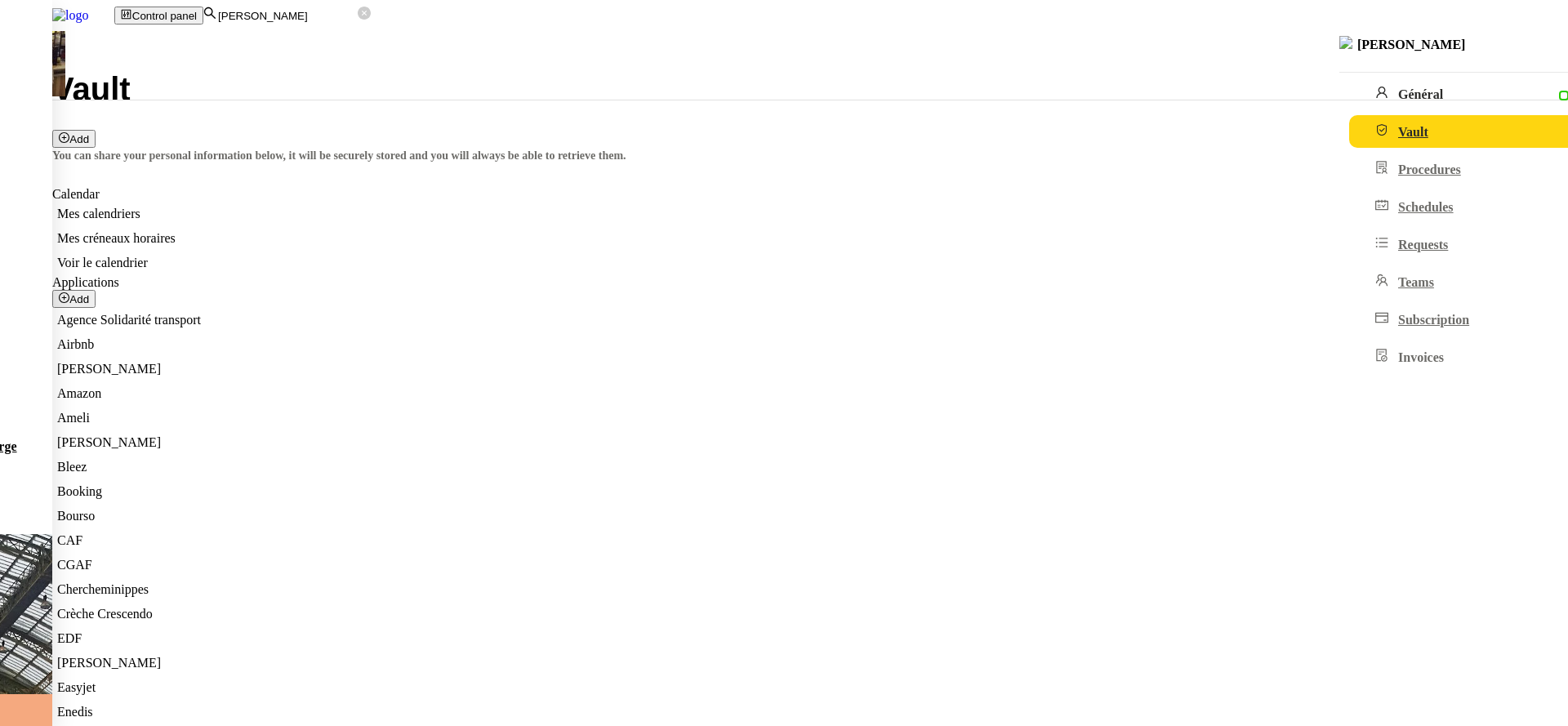
click at [1349, 100] on link "Général" at bounding box center [1490, 93] width 281 height 33
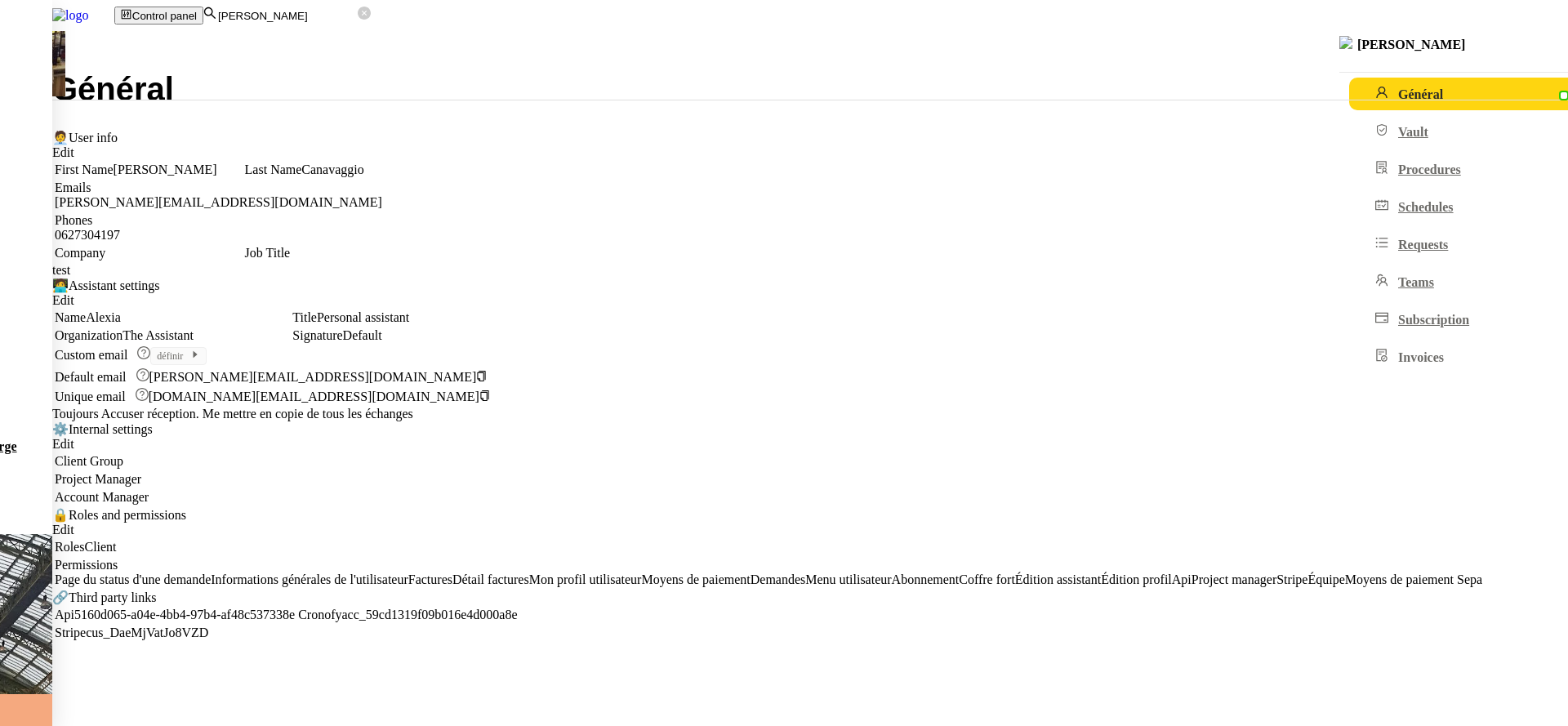
scroll to position [112, 0]
click at [209, 639] on link "cus_DaeMjVatJo8VZD" at bounding box center [147, 633] width 123 height 14
click at [1349, 125] on link "Vault" at bounding box center [1490, 131] width 281 height 33
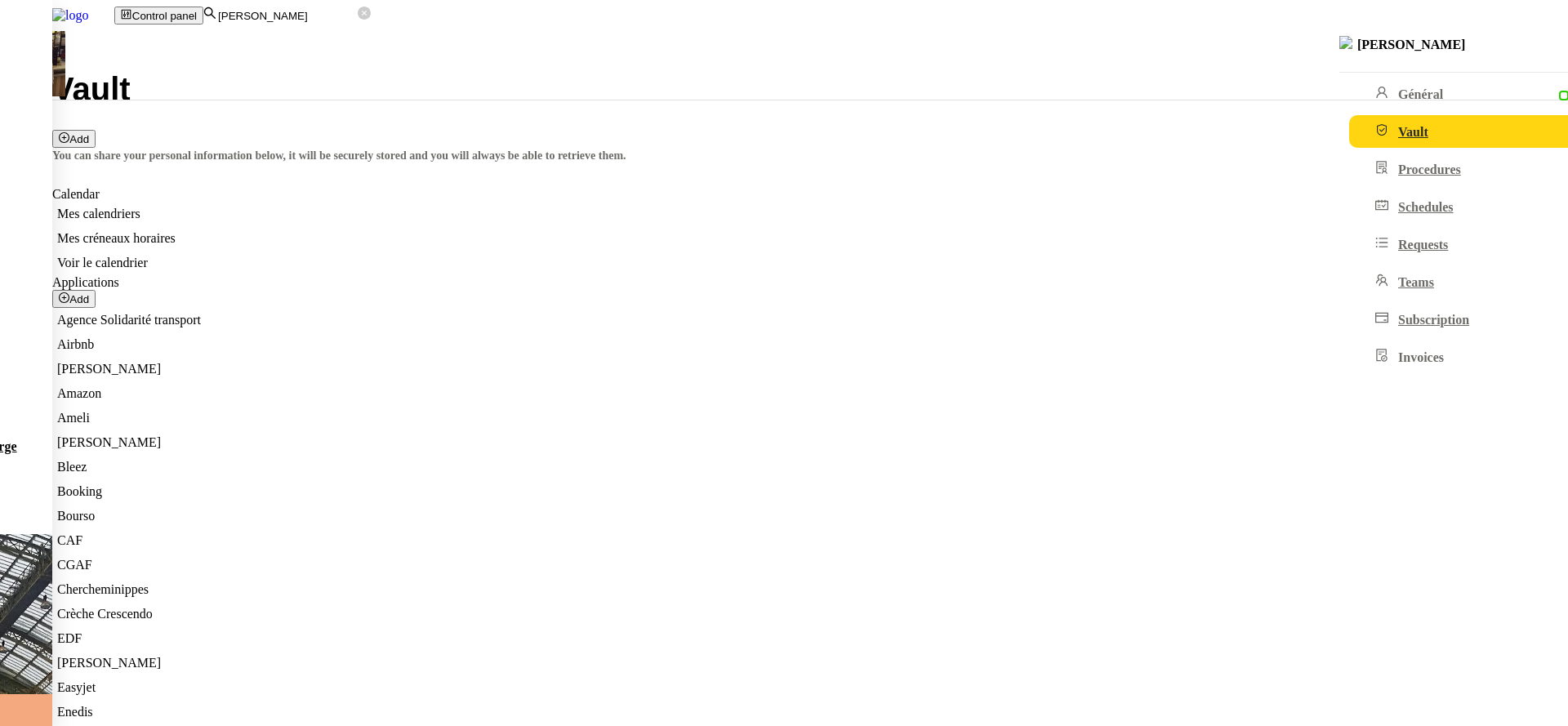
scroll to position [337, 0]
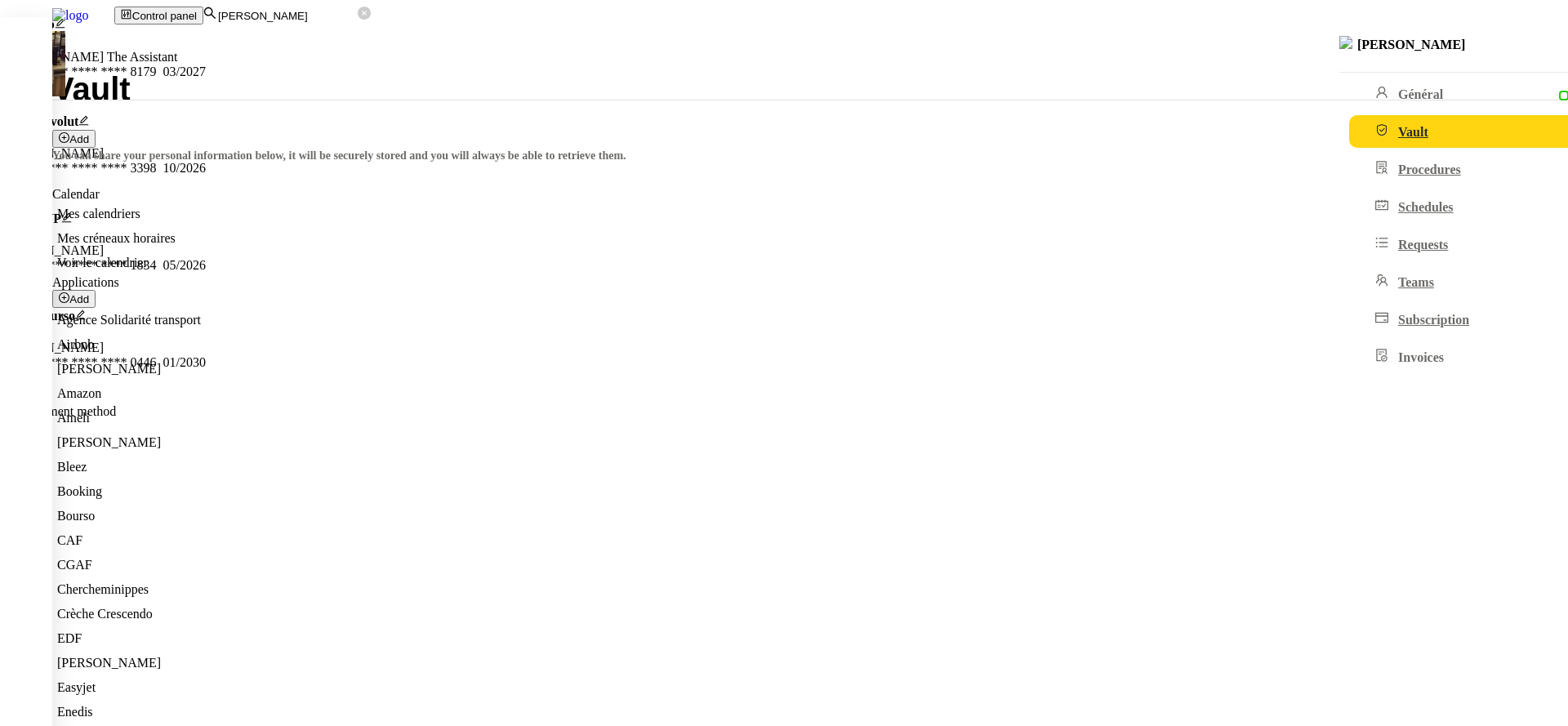
click at [360, 256] on nz-modal-container "Carte pro Bertrand Canavaggio The Assistant **** **** **** 8179 03/2027 Carte R…" at bounding box center [784, 226] width 1568 height 419
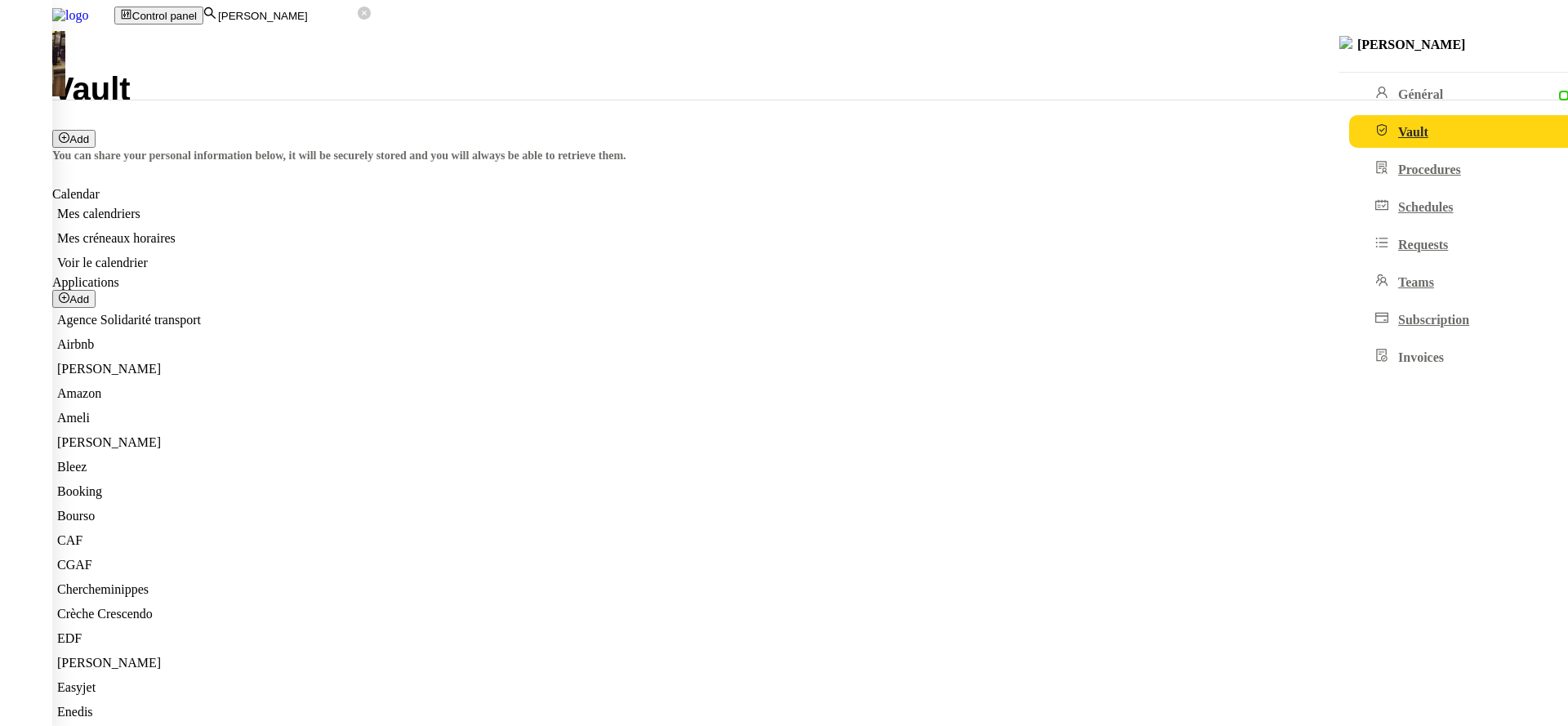
scroll to position [0, 0]
click at [363, 22] on app-search-bar "bertr" at bounding box center [287, 15] width 167 height 14
click at [358, 20] on input "bertr" at bounding box center [287, 16] width 141 height 14
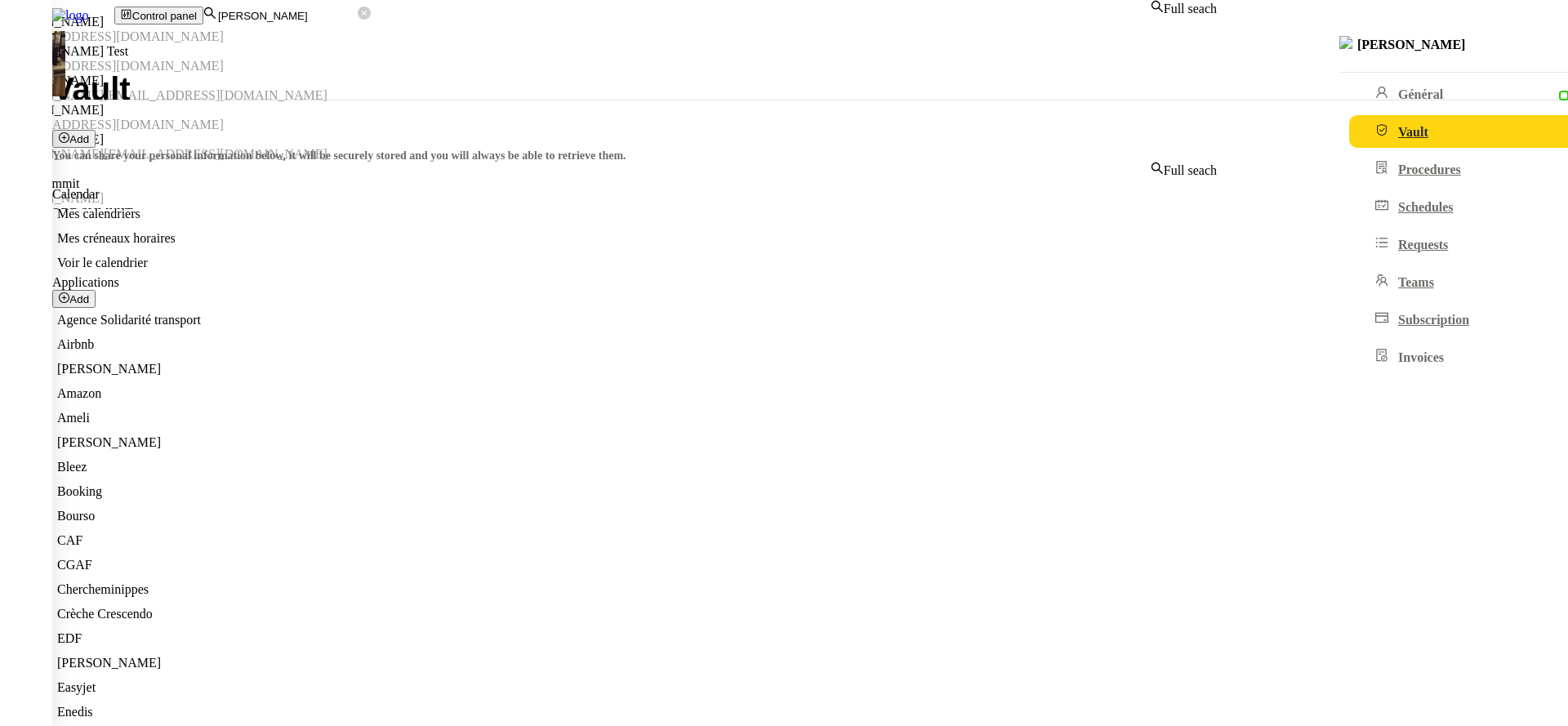
click at [358, 20] on input "bertr" at bounding box center [287, 16] width 141 height 14
click at [491, 59] on div "Charles Guillot" at bounding box center [608, 50] width 1217 height 14
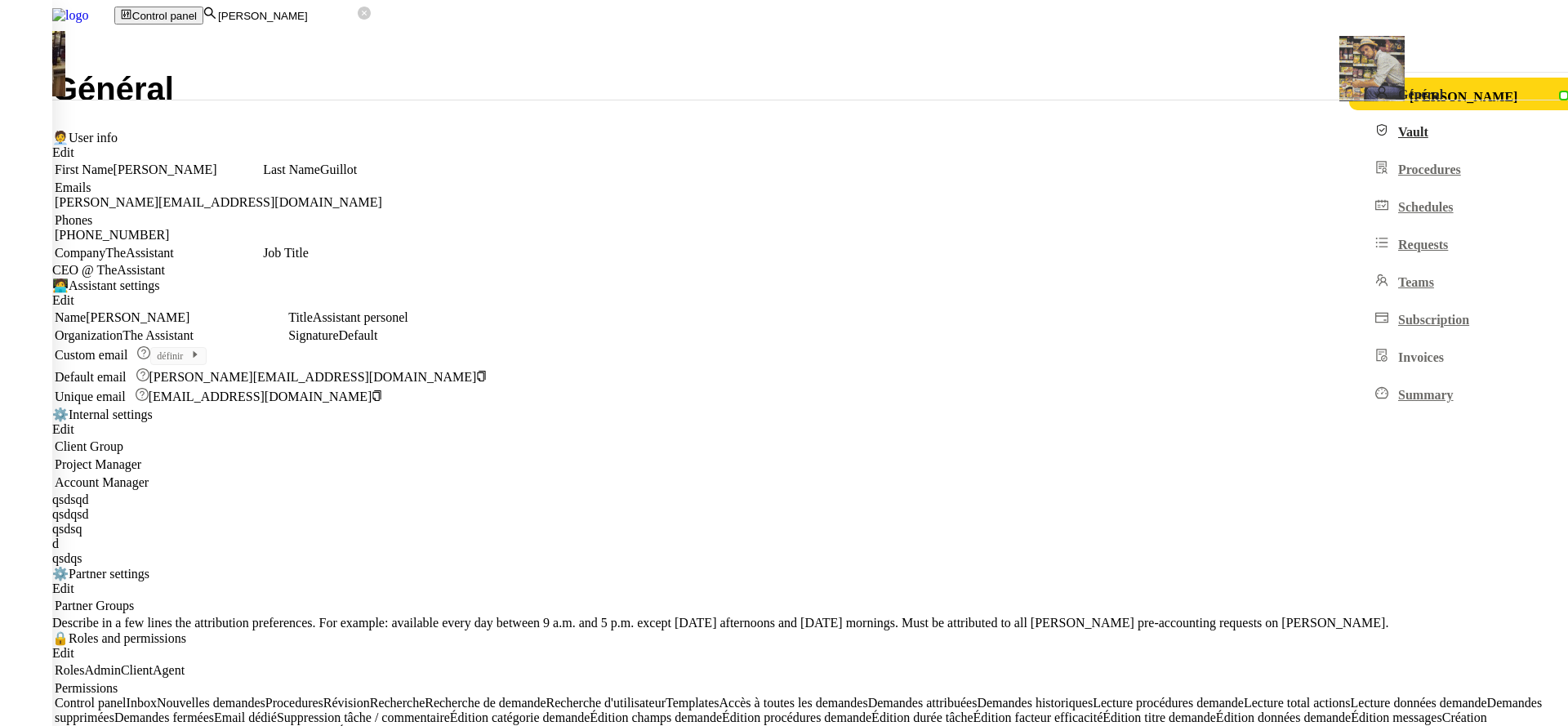
click at [1349, 148] on link "Vault" at bounding box center [1490, 131] width 281 height 33
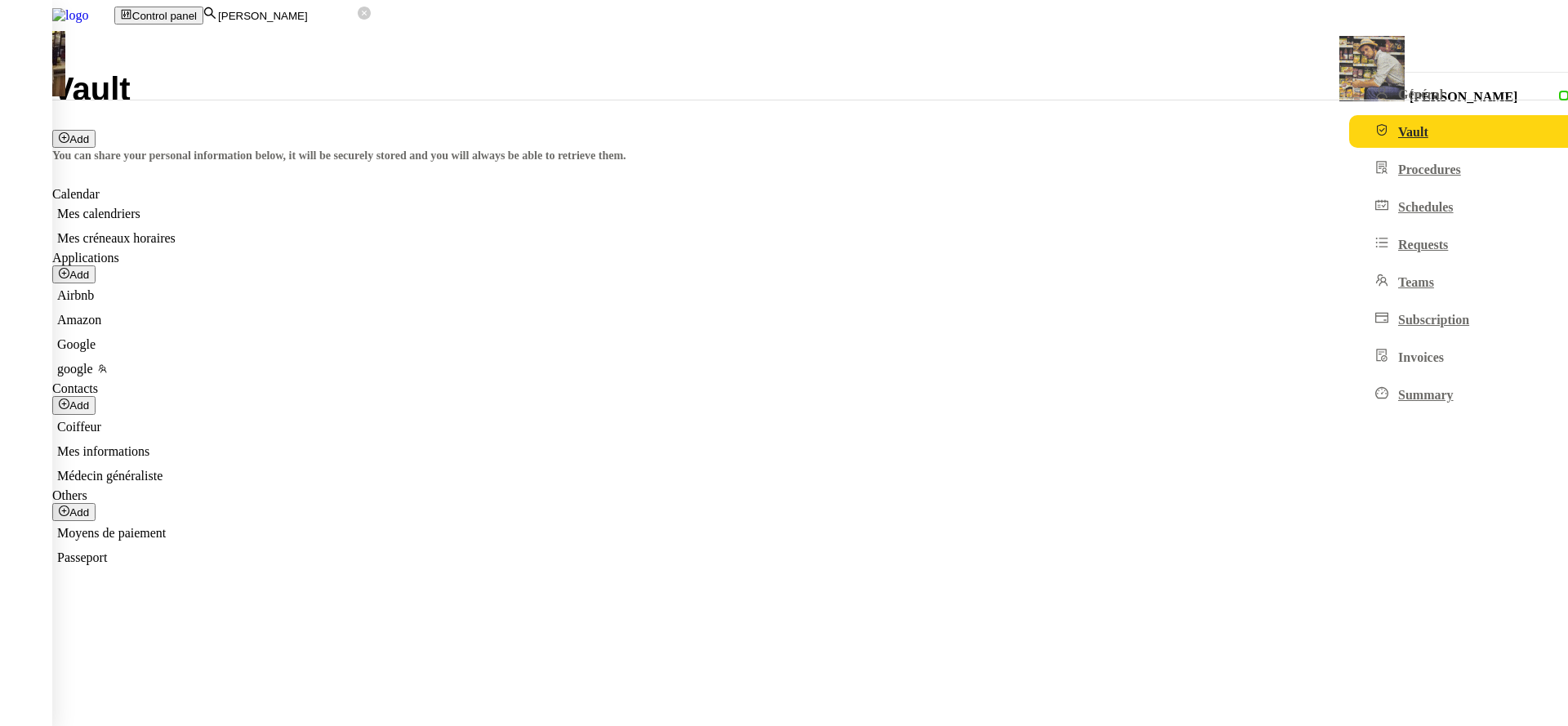
click at [166, 526] on span "Moyens de paiement" at bounding box center [111, 533] width 109 height 14
click at [409, 146] on nz-modal-container "Carte pro CHARLES GUILLOT **** **** **** 6528 07/2023 Add paiement method Card …" at bounding box center [784, 81] width 1568 height 128
click at [358, 20] on input "charles guillot" at bounding box center [287, 16] width 141 height 14
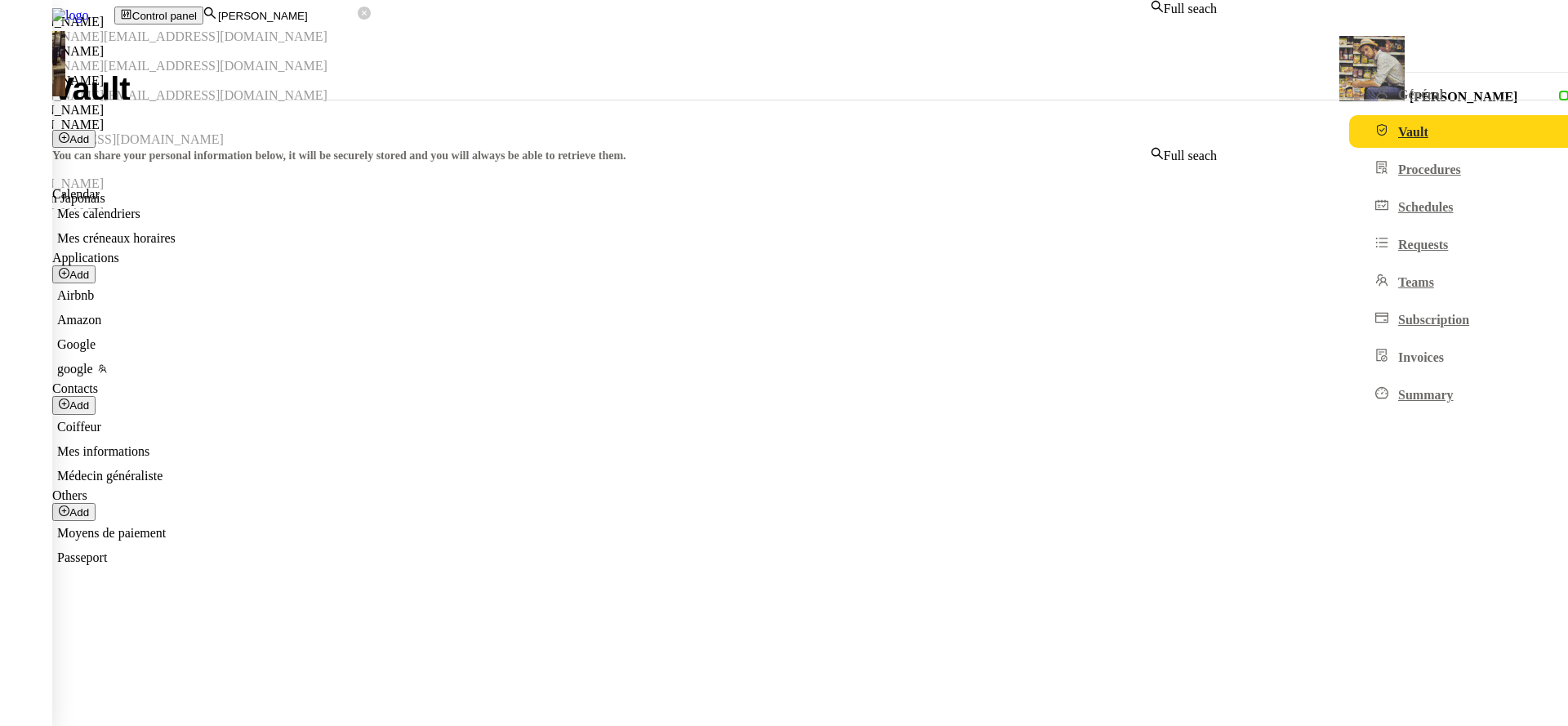
click at [358, 20] on input "charles guillot" at bounding box center [287, 16] width 141 height 14
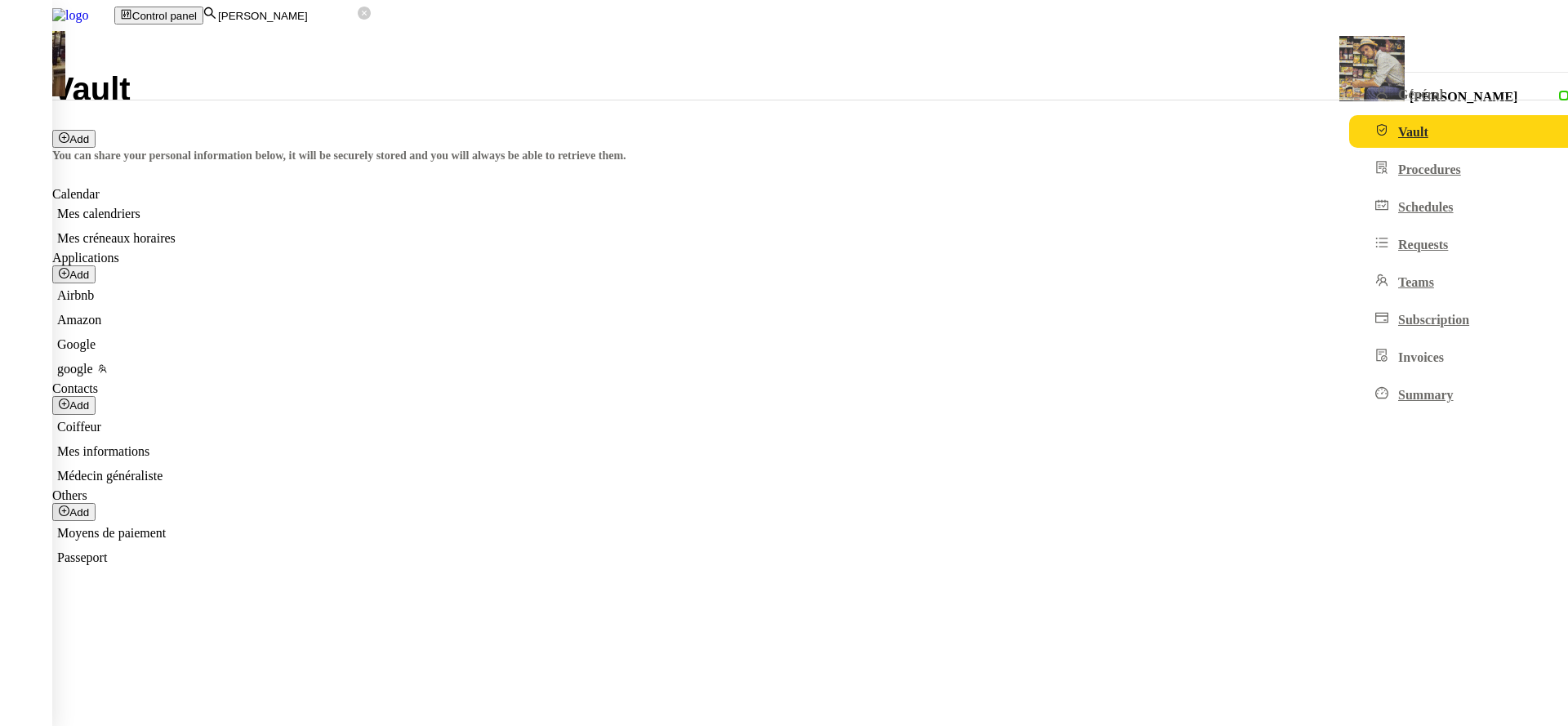
click at [358, 23] on input "charles guillot" at bounding box center [287, 16] width 141 height 14
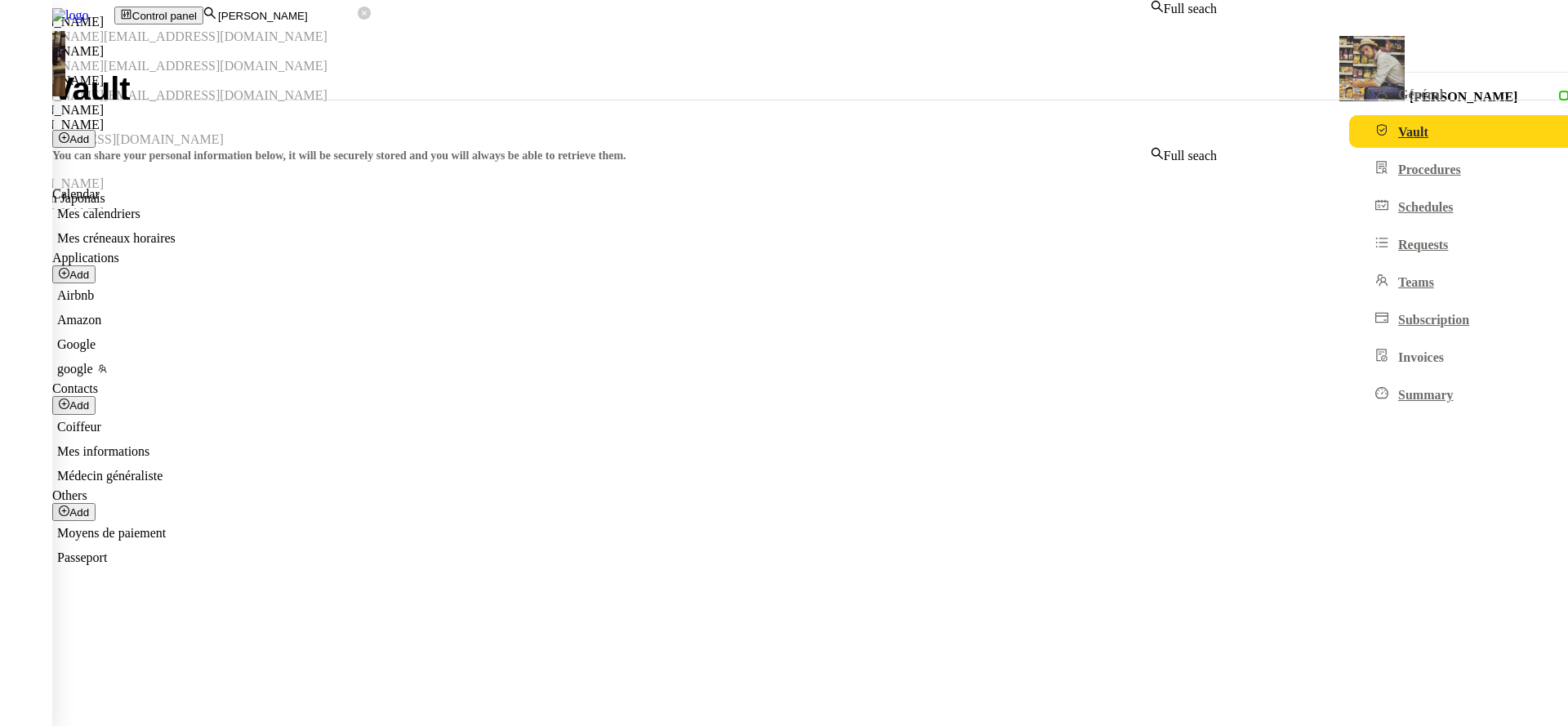
click at [358, 23] on input "charles guillot" at bounding box center [287, 16] width 141 height 14
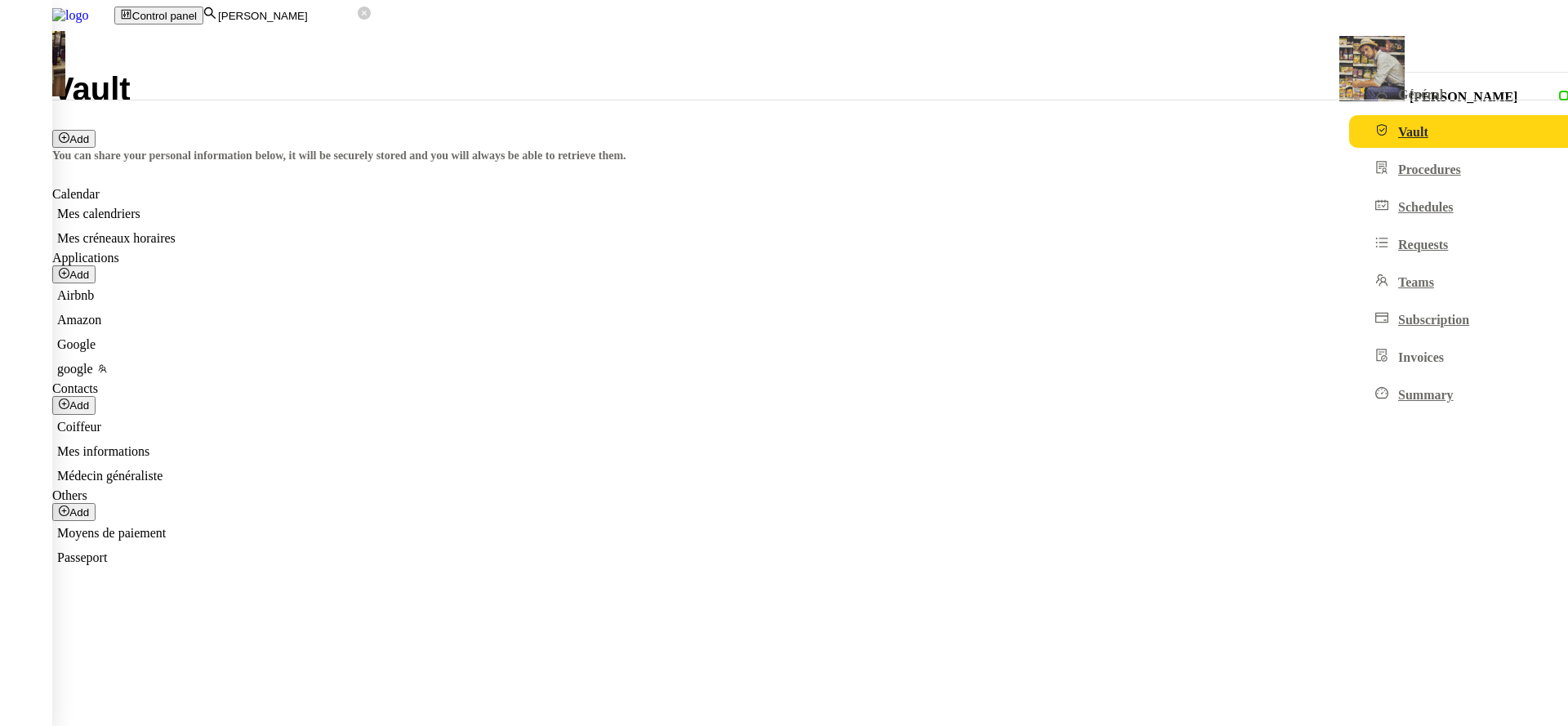
click at [358, 9] on input "charles guillot" at bounding box center [287, 16] width 141 height 14
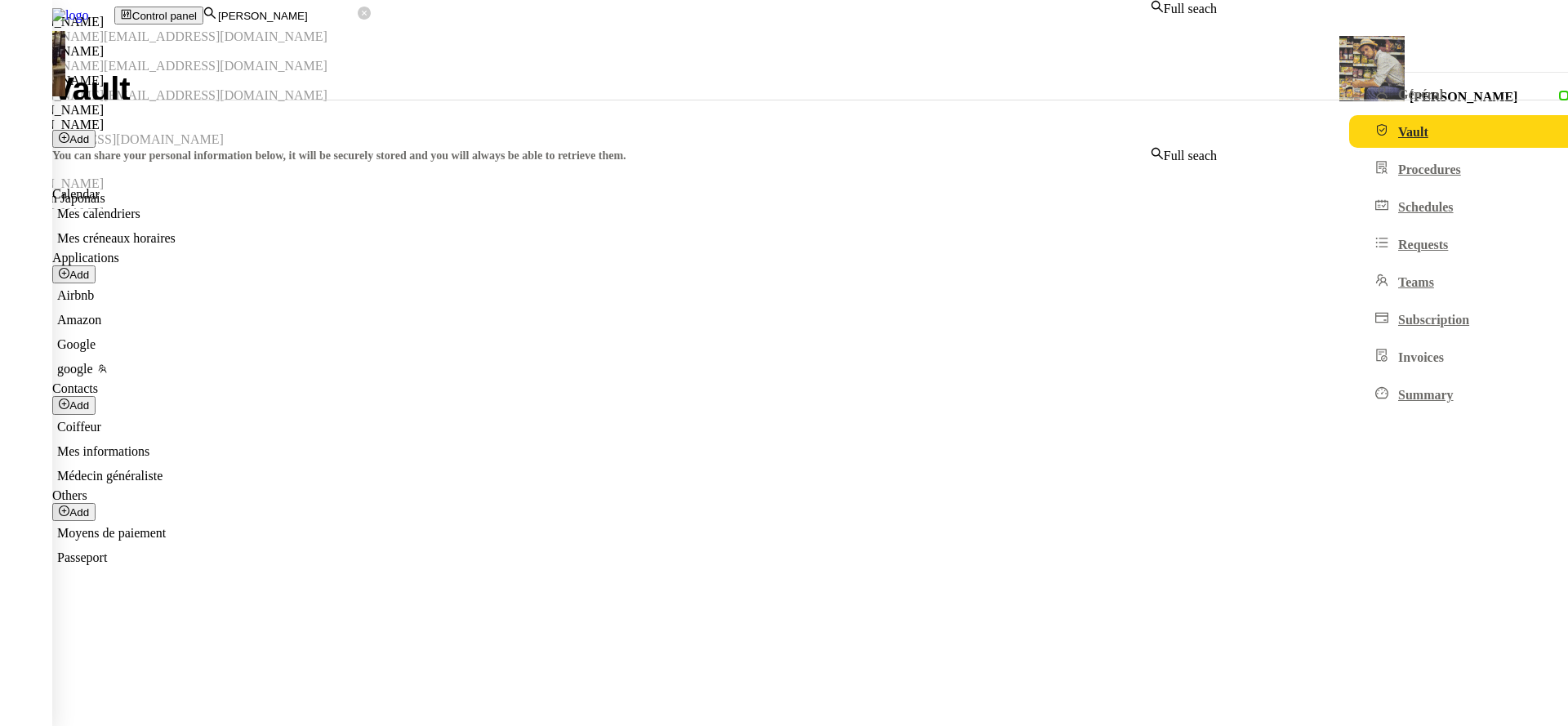
click at [358, 9] on input "charles guillot" at bounding box center [287, 16] width 141 height 14
type input "l"
type input "m"
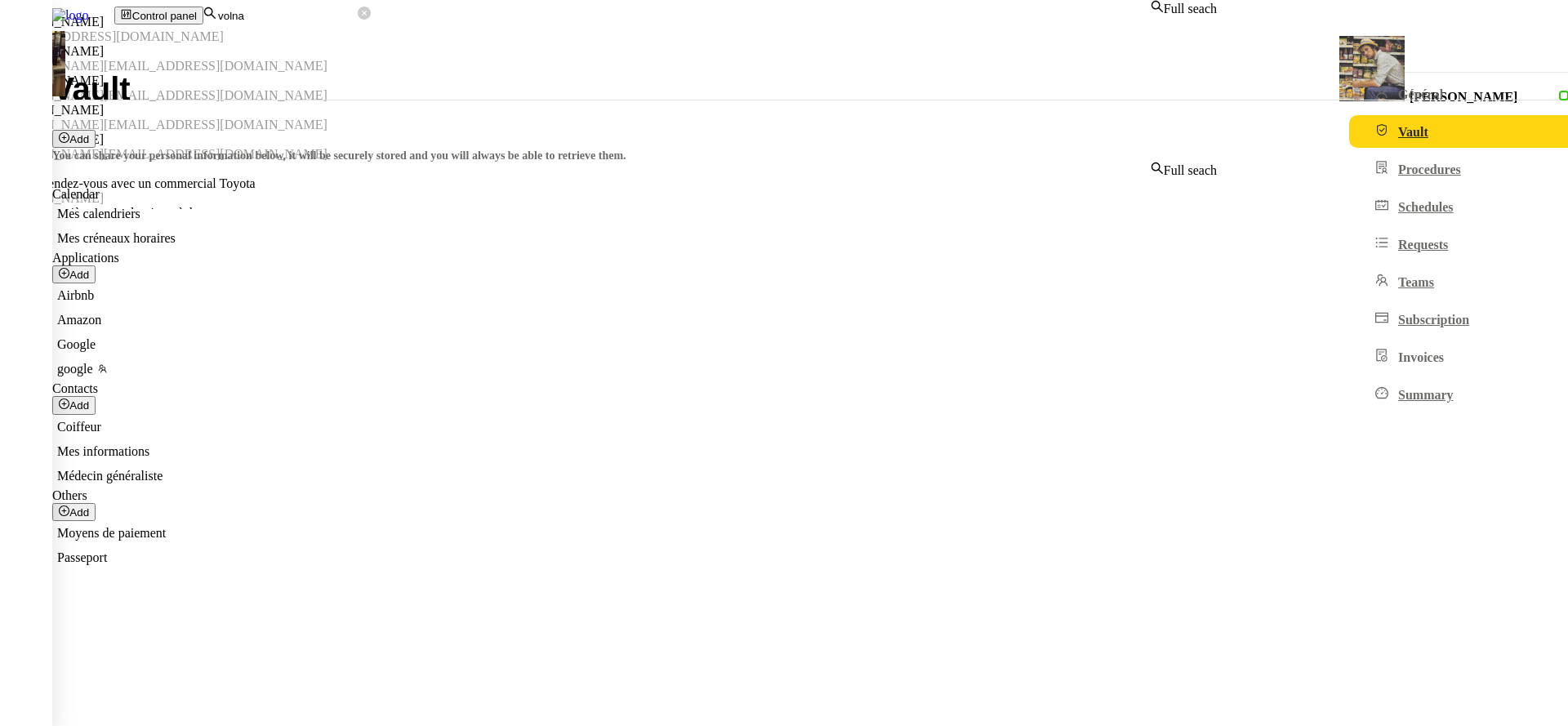
click at [477, 29] on div "Volna Zylberberg" at bounding box center [608, 21] width 1217 height 14
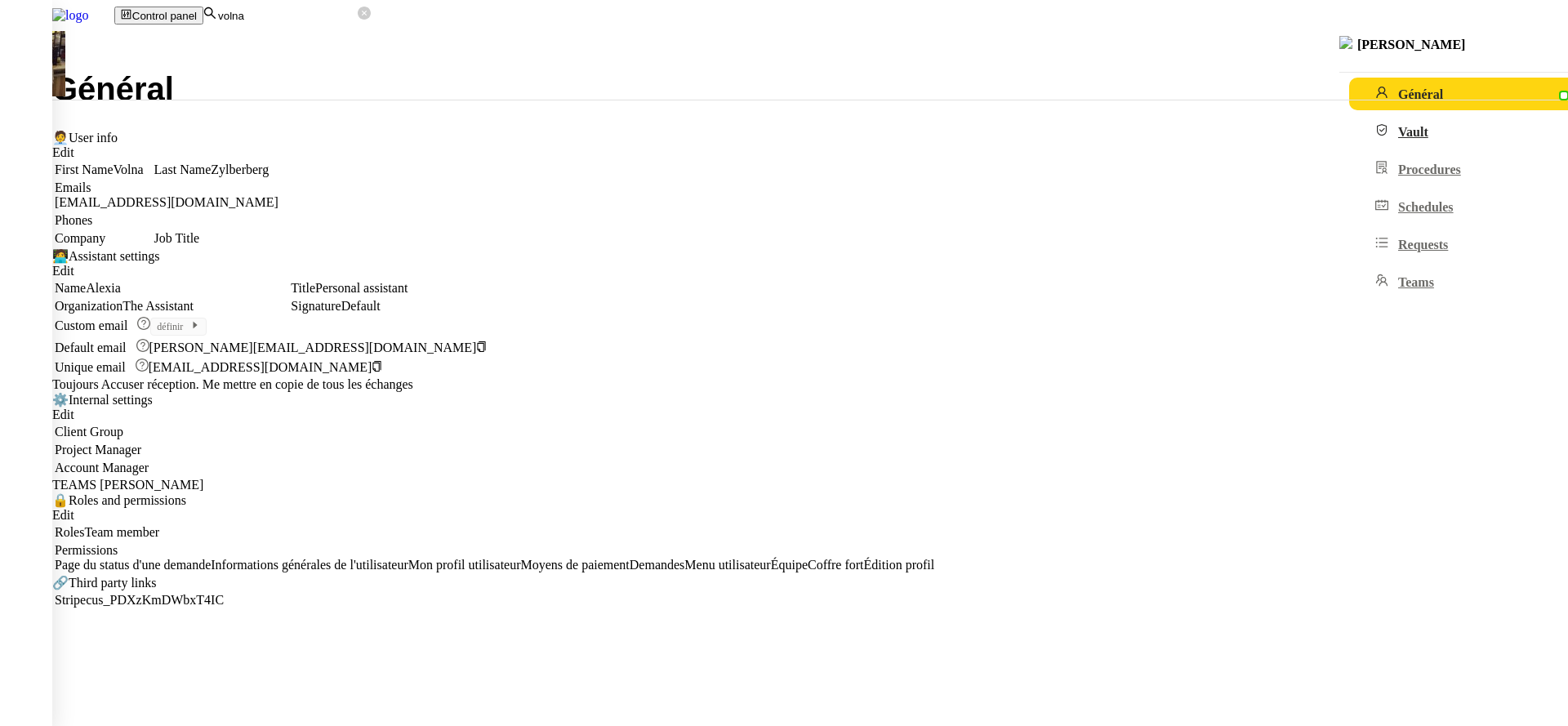
click at [1349, 129] on link "Vault" at bounding box center [1490, 131] width 281 height 33
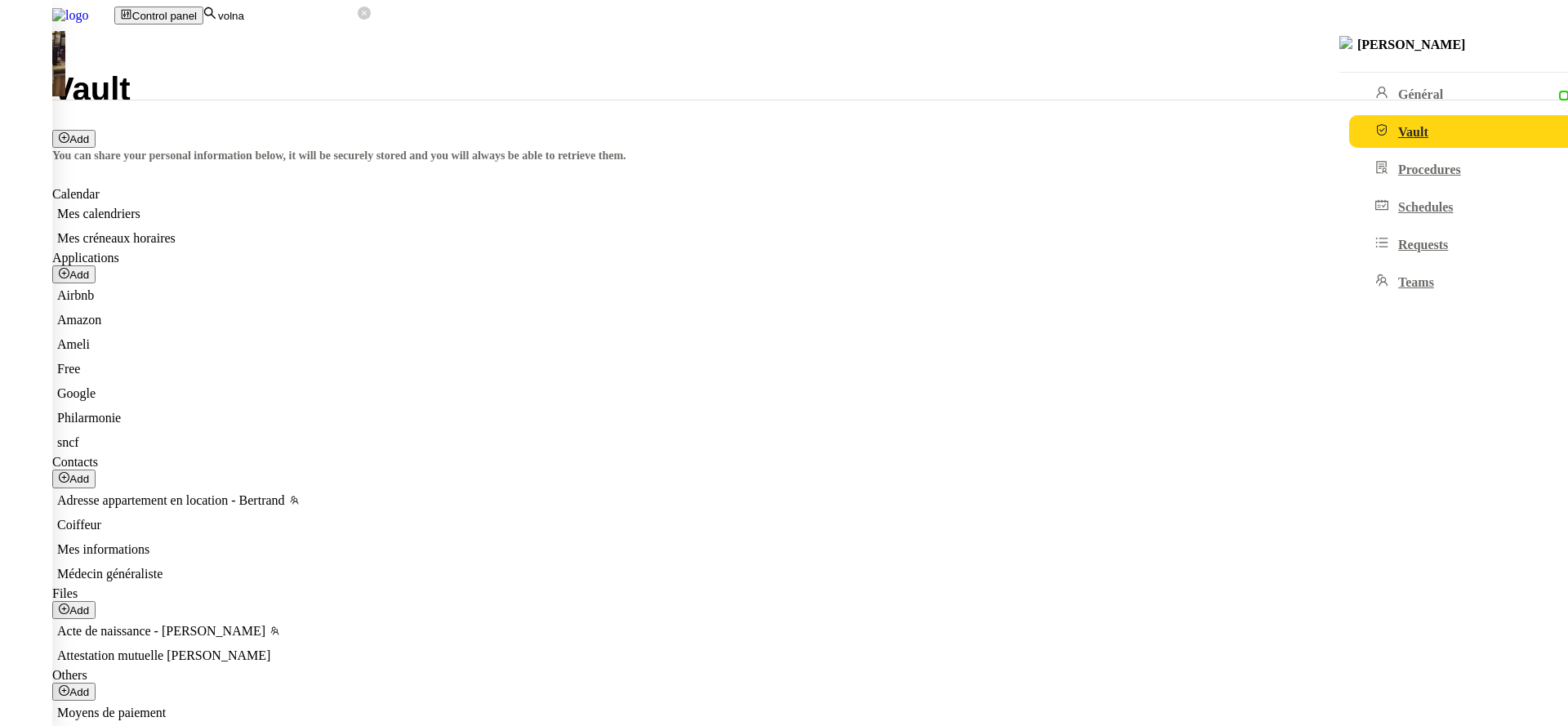
click at [379, 701] on div "Moyens de paiement" at bounding box center [696, 713] width 1287 height 24
click at [166, 706] on span "Moyens de paiement" at bounding box center [111, 713] width 109 height 14
click at [423, 56] on nz-modal-container "VISA **** 5312 Volna Zylberberg **** **** **** 5312 06/2028 Carte compte commun…" at bounding box center [784, 129] width 1568 height 225
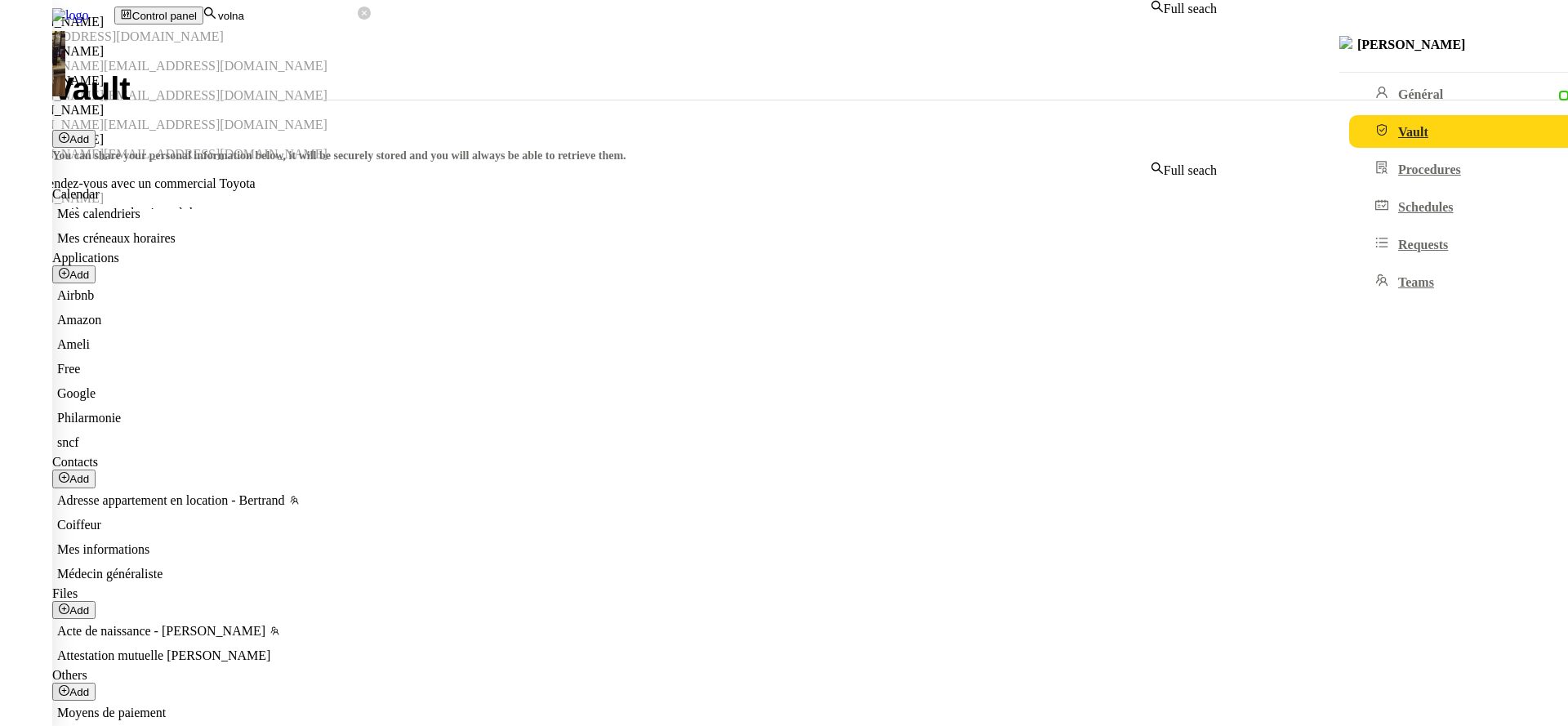
click at [358, 12] on input "volna" at bounding box center [287, 16] width 141 height 14
click at [450, 29] on div "Laurène Gauthier" at bounding box center [608, 21] width 1217 height 14
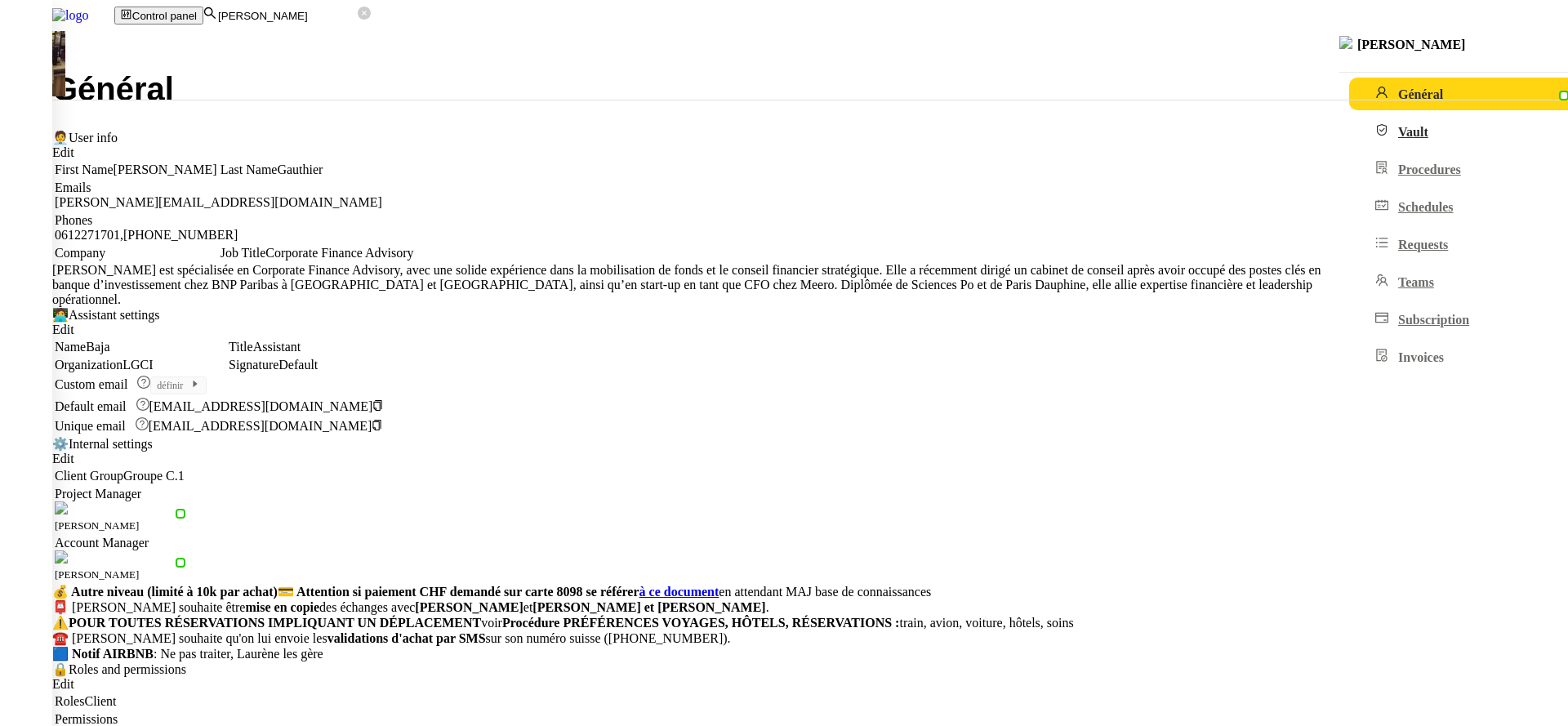
click at [1349, 122] on link "Vault" at bounding box center [1490, 131] width 281 height 33
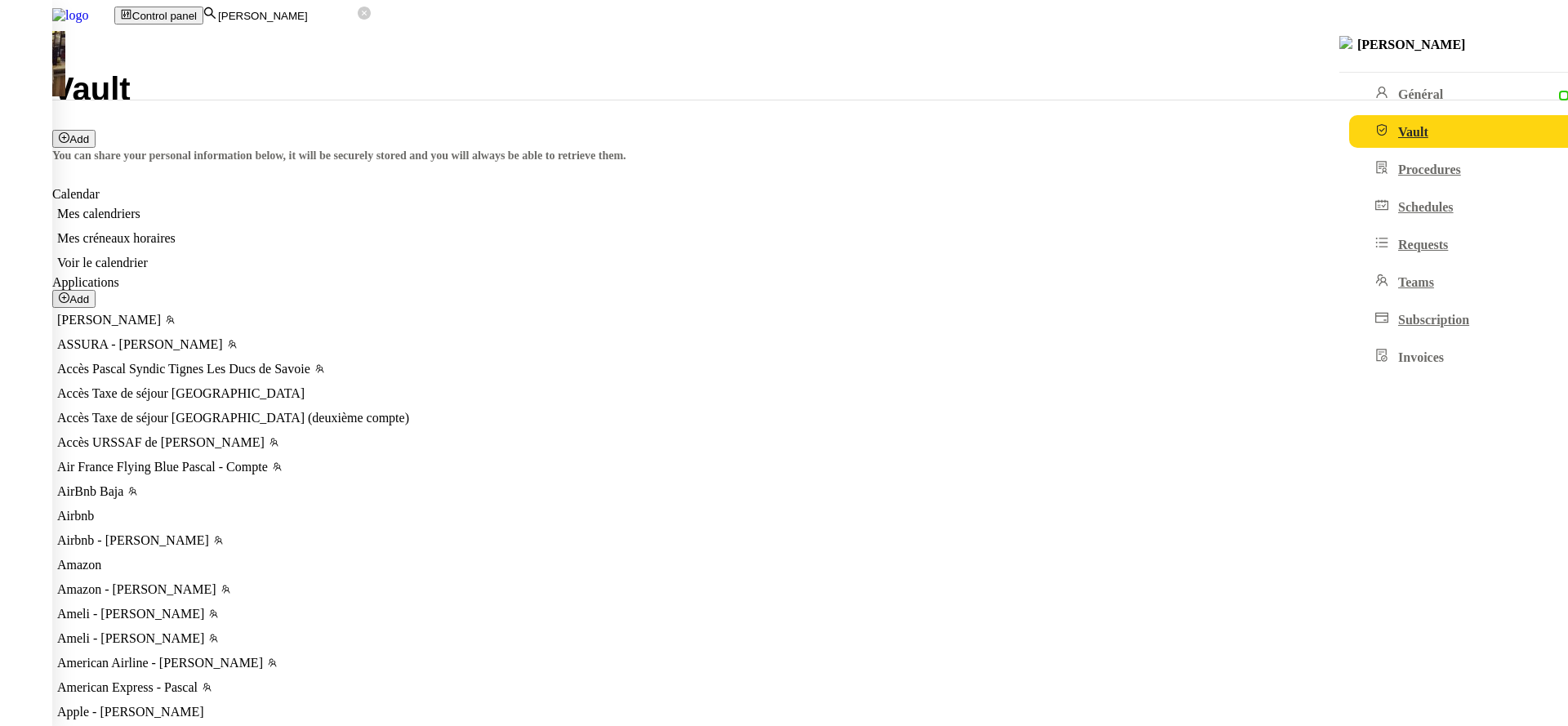
scroll to position [3537, 0]
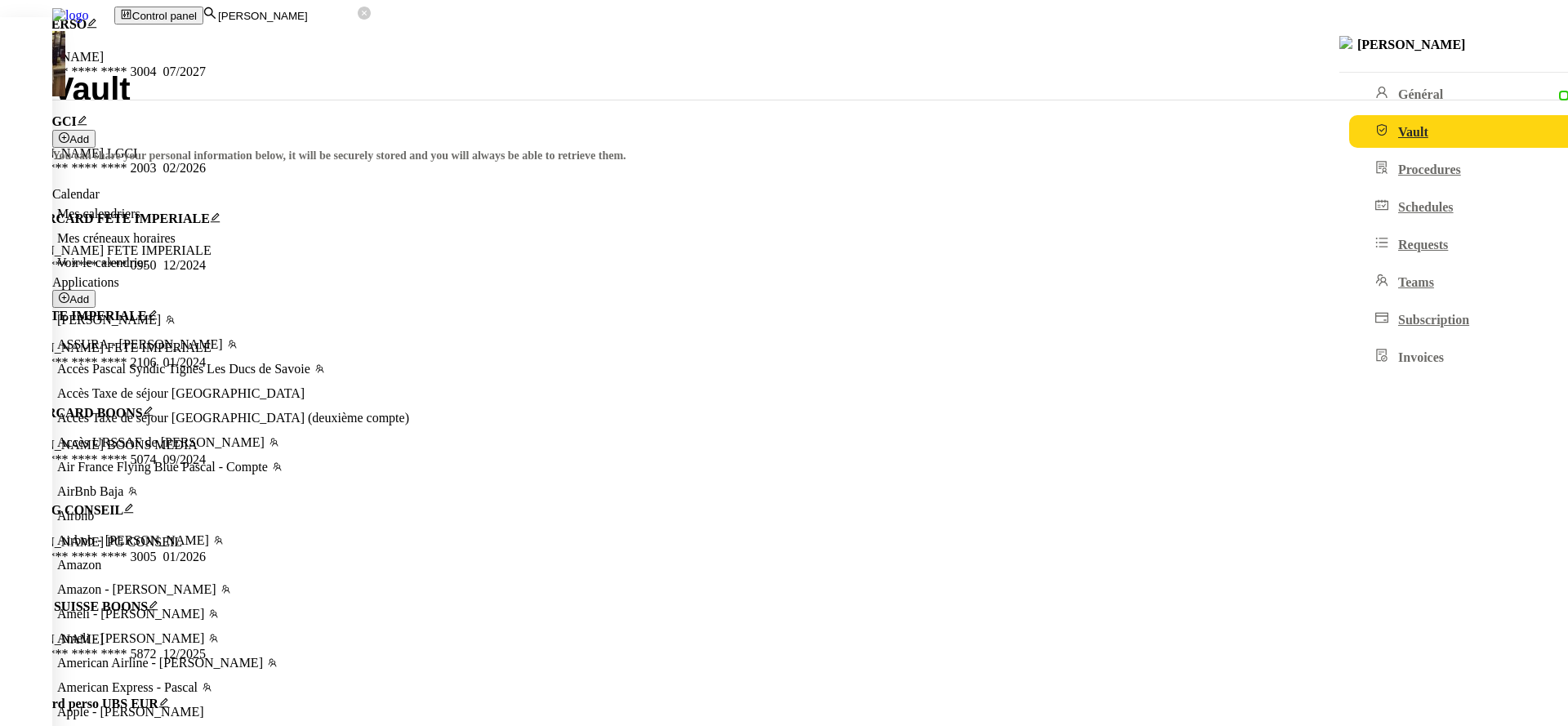
scroll to position [0, 0]
click at [161, 255] on nz-modal-container "AMEX PERSO Laurene GAUTHIER **** **** **** 3004 07/2027 AMEX LGCI Laurene GAUTH…" at bounding box center [784, 655] width 1568 height 1278
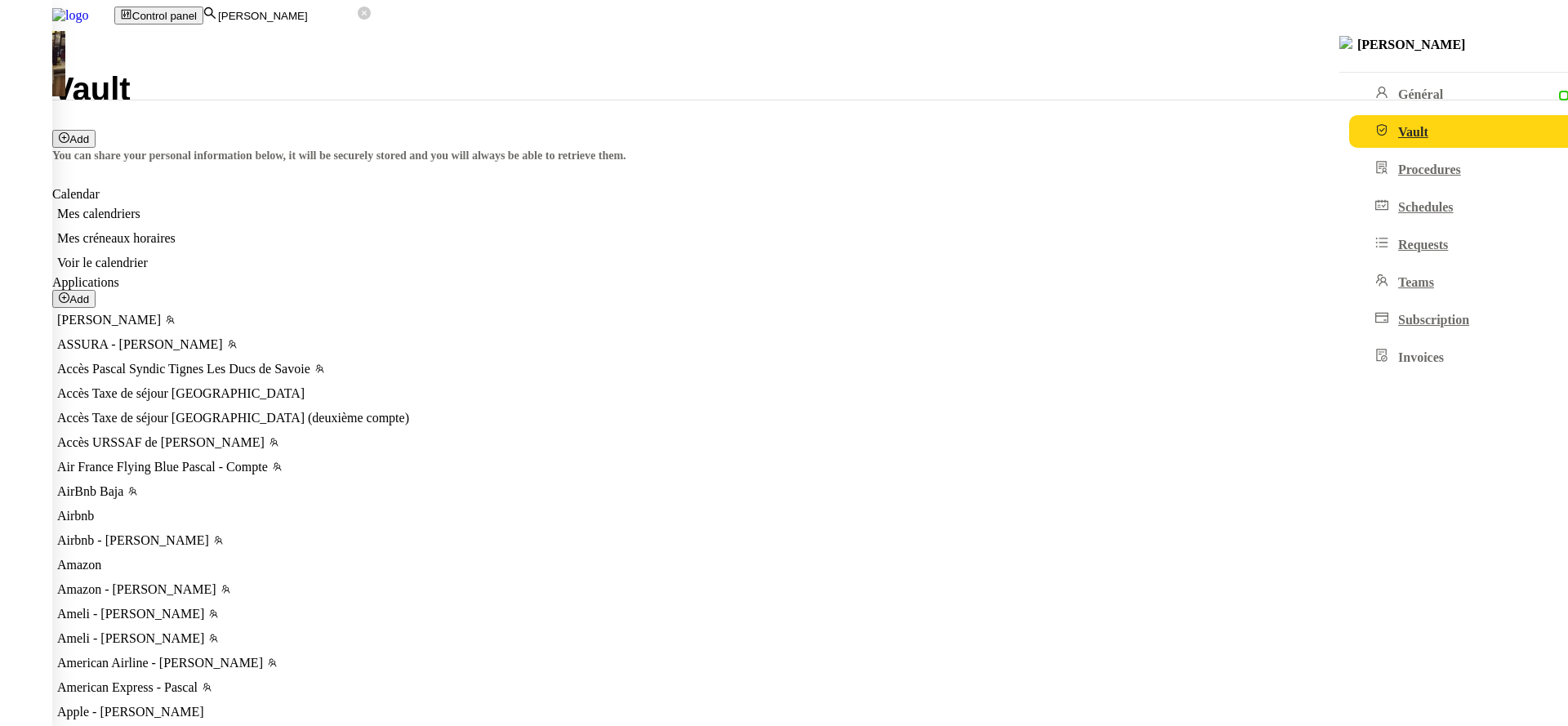
scroll to position [2708, 0]
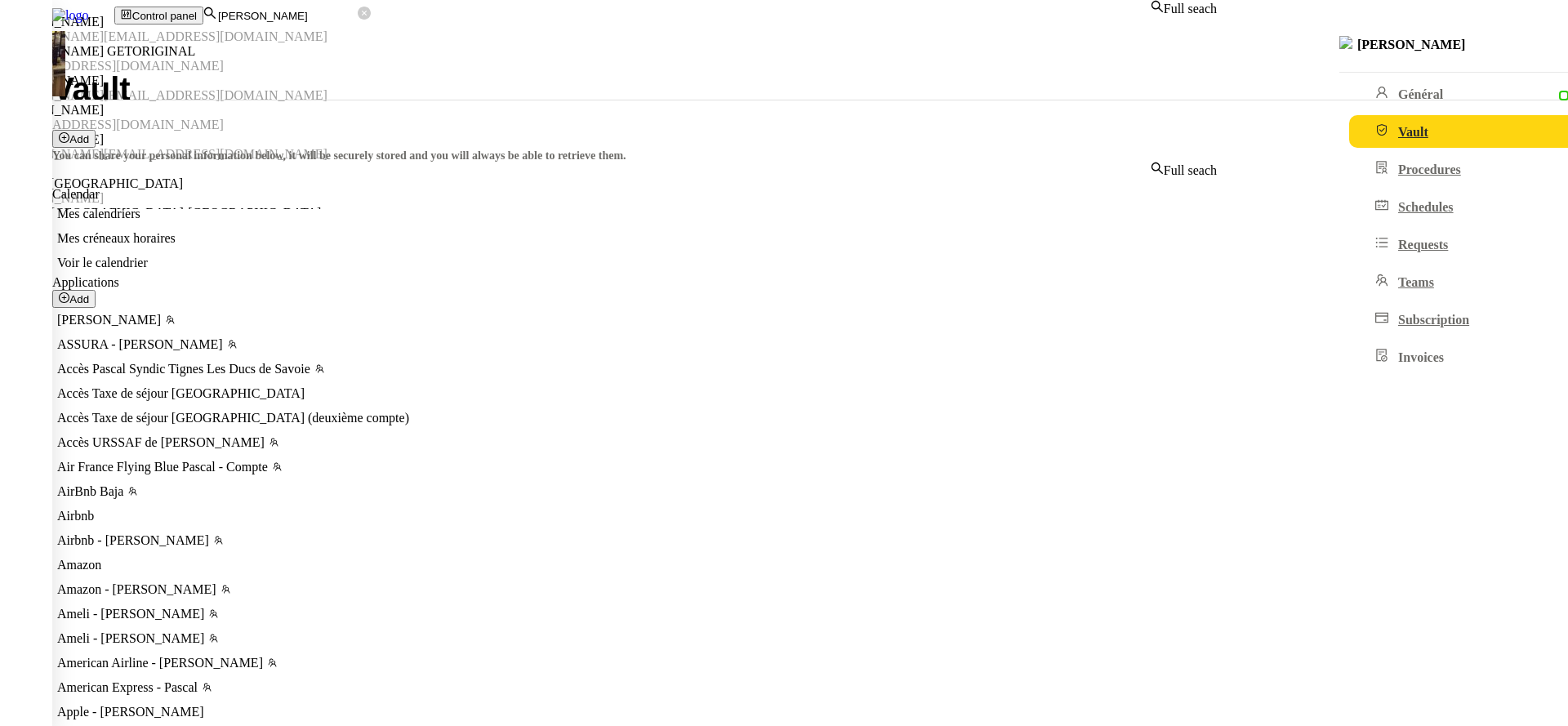
click at [358, 23] on input "laurene" at bounding box center [287, 16] width 141 height 14
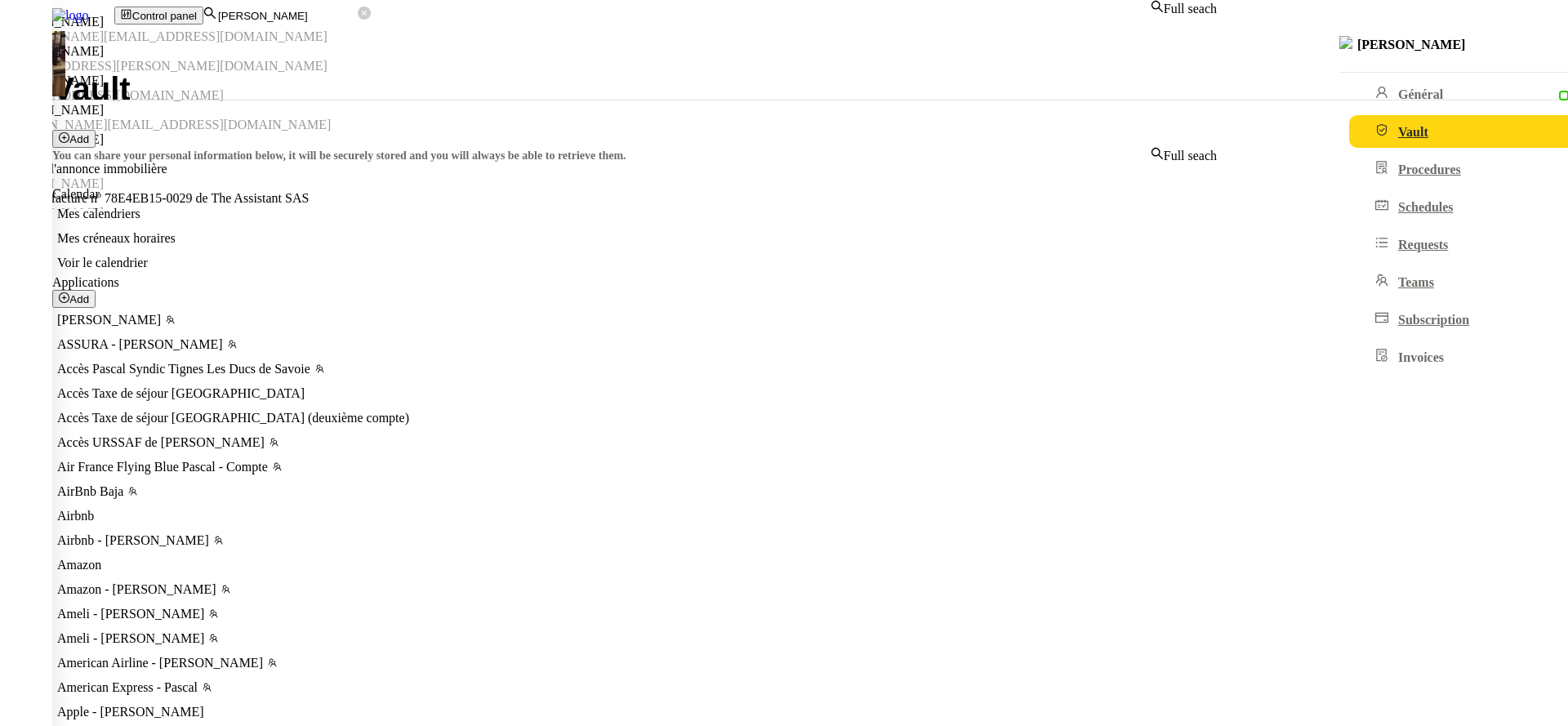
click at [368, 59] on div "Kevin AUBERT" at bounding box center [608, 50] width 1217 height 14
type input "kevin"
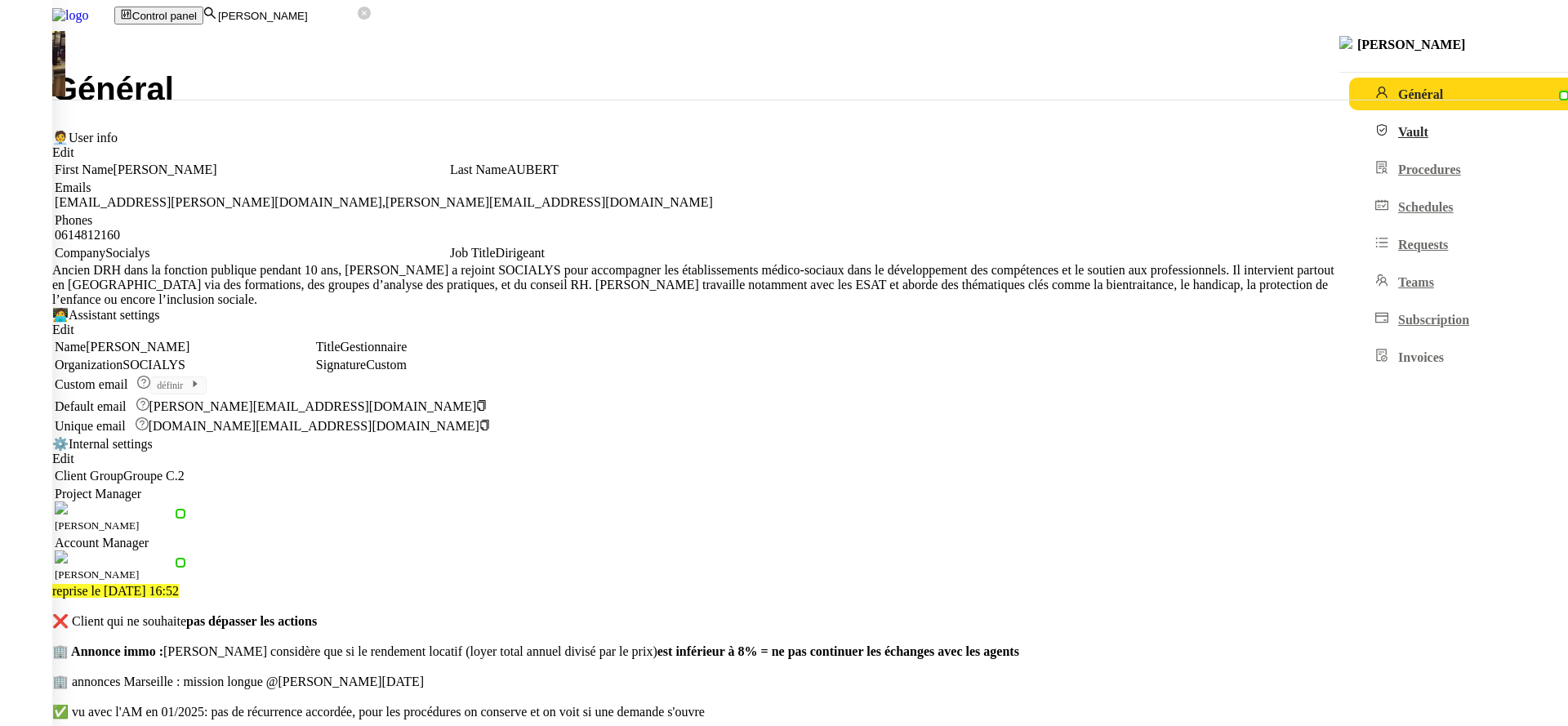
click at [1349, 127] on link "Vault" at bounding box center [1490, 131] width 281 height 33
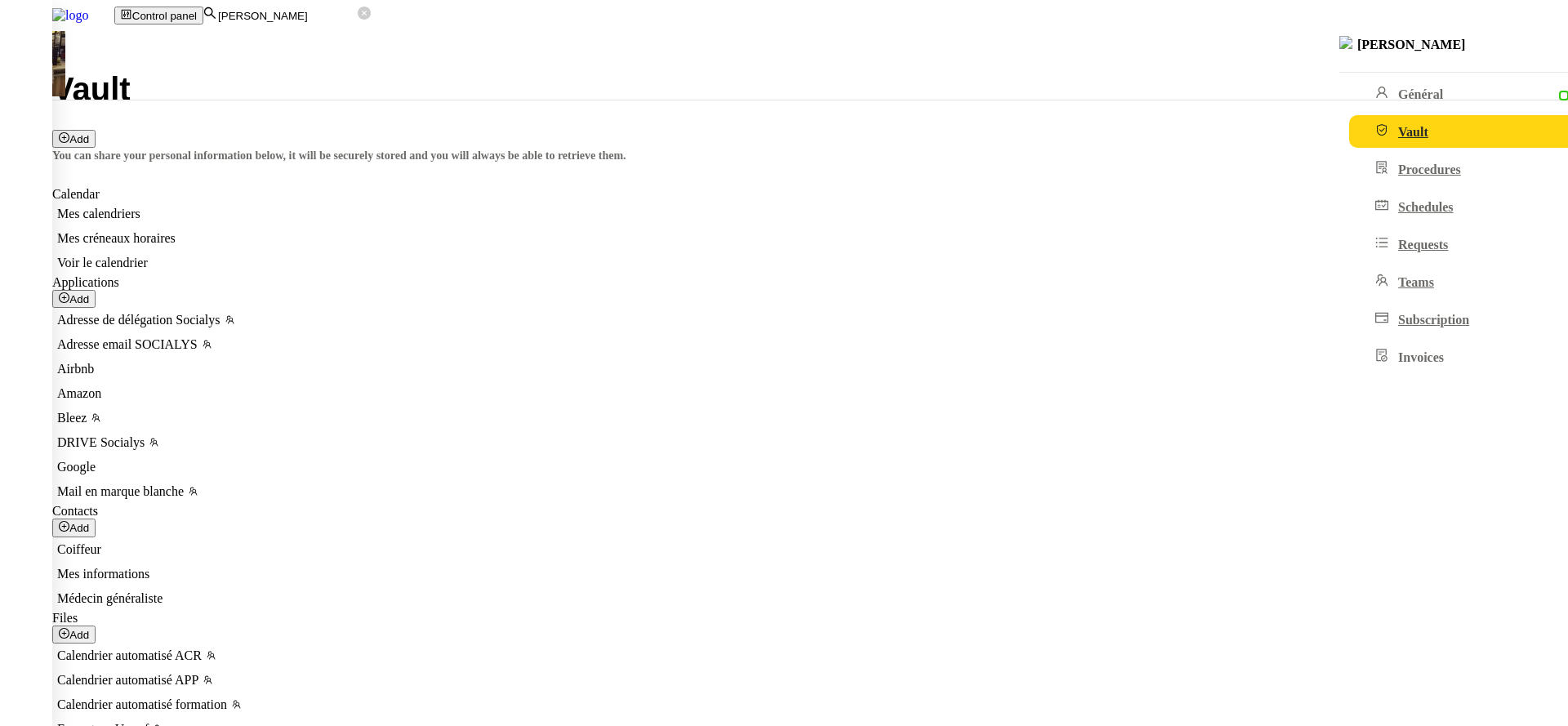
click at [468, 227] on nz-modal-container "Axonaut SOCIALYS **** **** **** 2259 09/2027 Moyen de paiement sans nom **** **…" at bounding box center [784, 122] width 1568 height 210
click at [1349, 106] on link "Général" at bounding box center [1490, 93] width 281 height 33
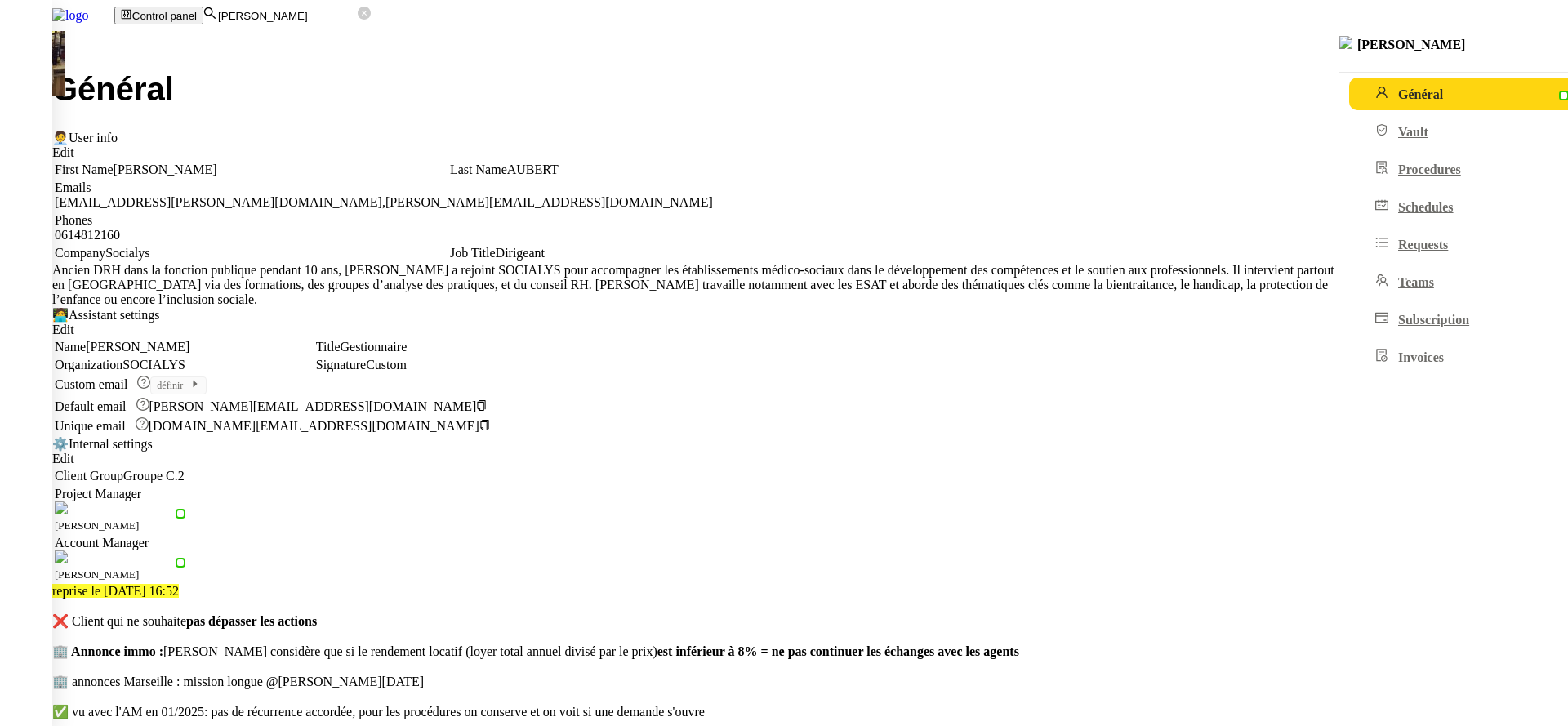
scroll to position [364, 0]
click at [1349, 135] on link "Vault" at bounding box center [1490, 131] width 281 height 33
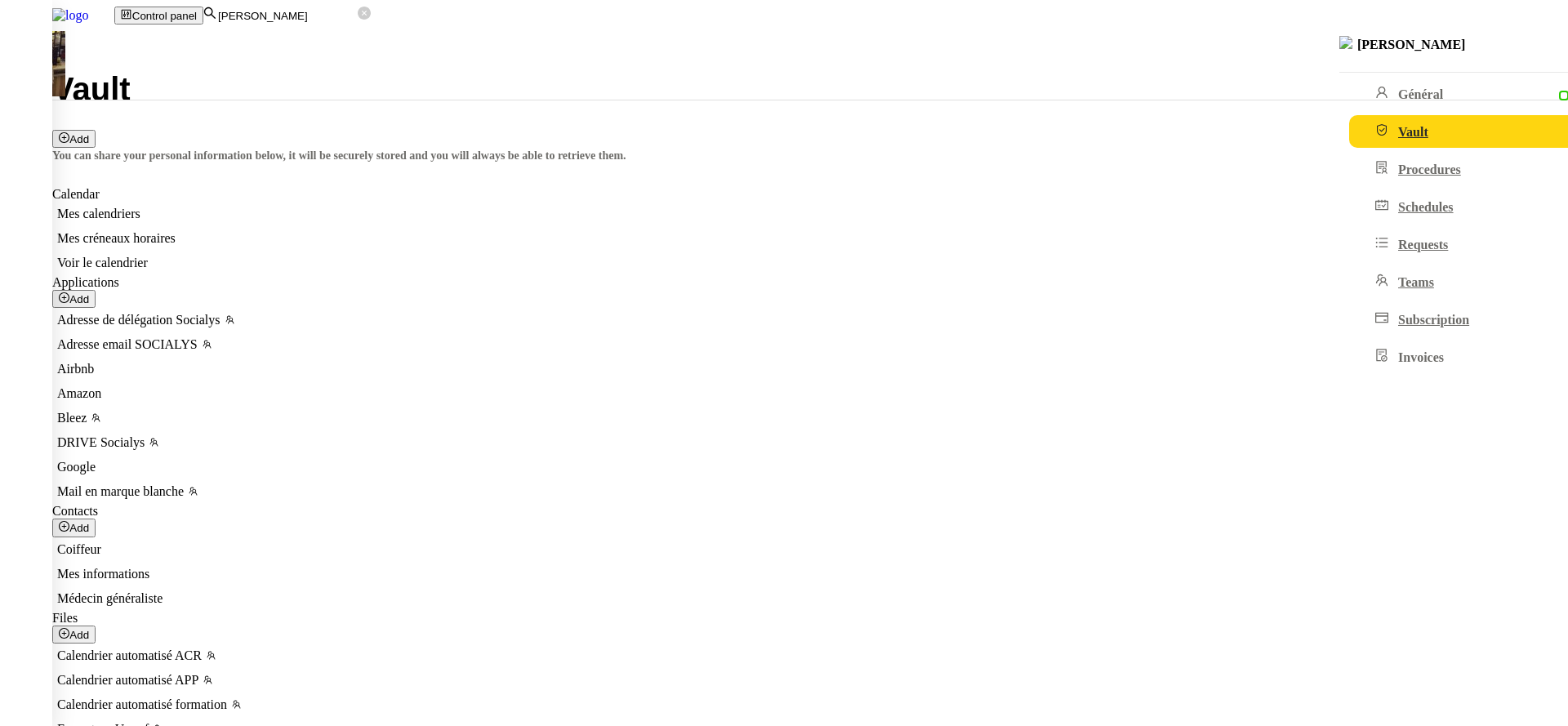
click at [1339, 67] on div "Kevin AUBERT" at bounding box center [1454, 55] width 229 height 37
click at [1349, 85] on link "Général" at bounding box center [1490, 93] width 281 height 33
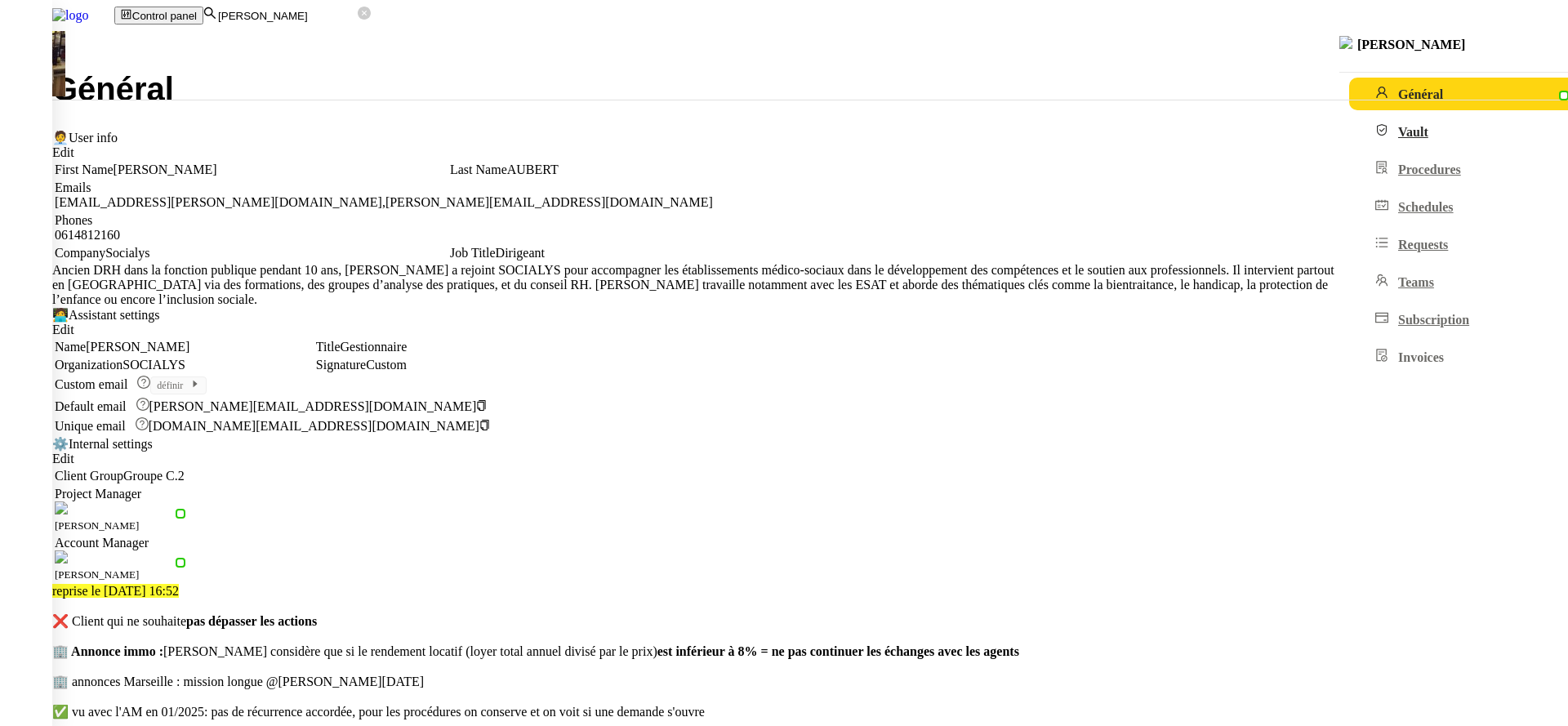
click at [1349, 138] on link "Vault" at bounding box center [1490, 131] width 281 height 33
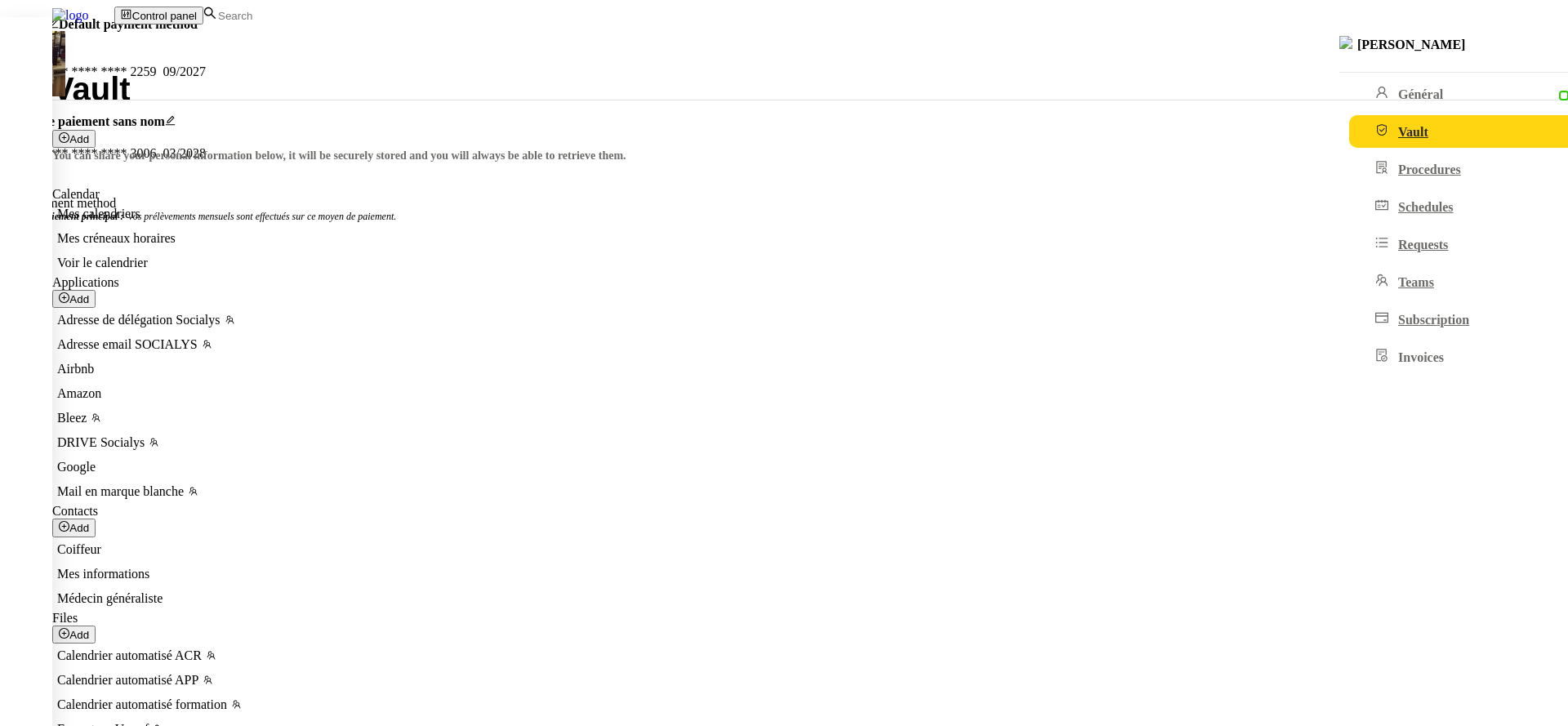
click at [432, 239] on nz-modal-container "Axonaut Default payment method SOCIALYS **** **** **** 2259 09/2027 Moyen de pa…" at bounding box center [784, 128] width 1568 height 222
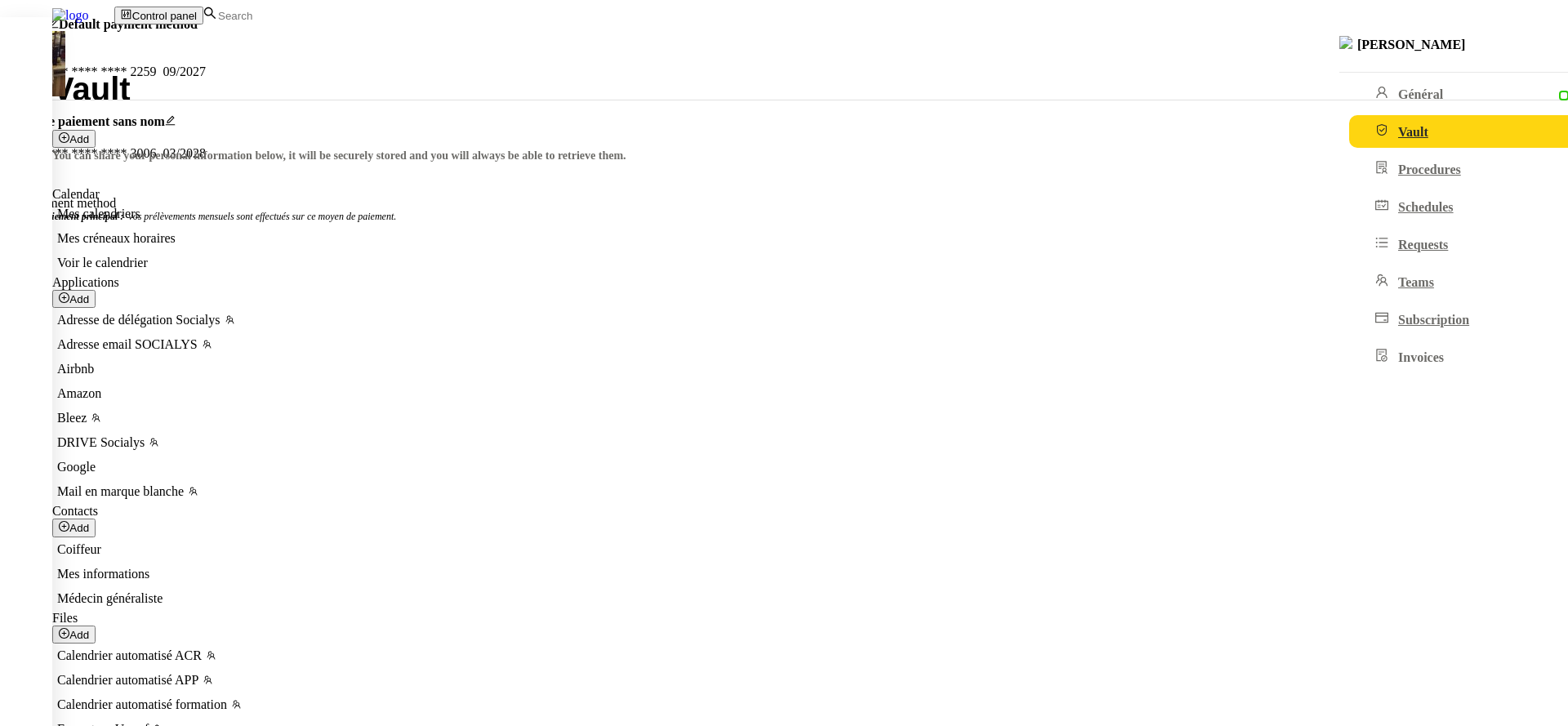
click at [458, 126] on nz-modal-container "Axonaut Default payment method SOCIALYS **** **** **** 2259 09/2027 Moyen de pa…" at bounding box center [784, 128] width 1568 height 222
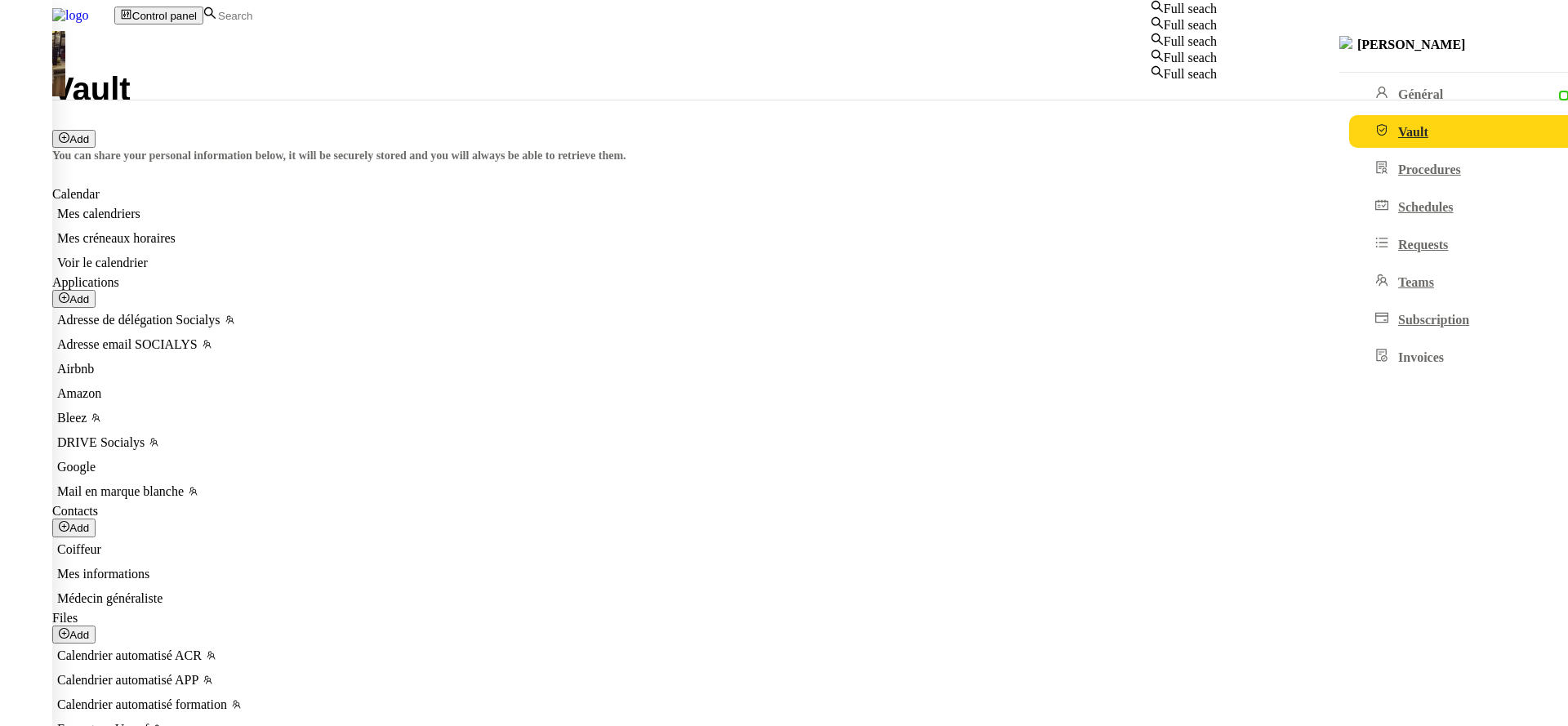
click at [347, 14] on input at bounding box center [287, 16] width 141 height 14
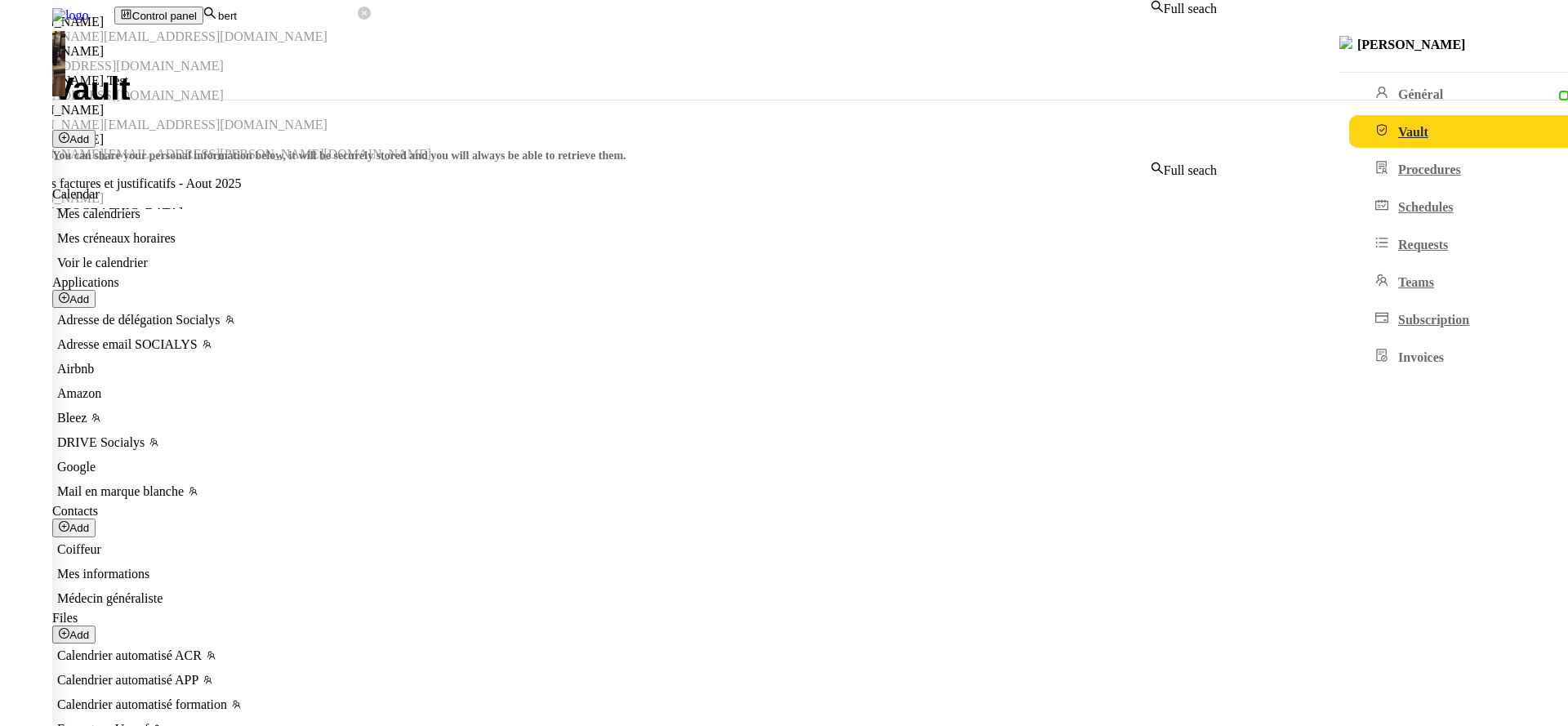
click at [519, 118] on div "Bertrand Canavaggio" at bounding box center [608, 109] width 1217 height 14
type input "bert"
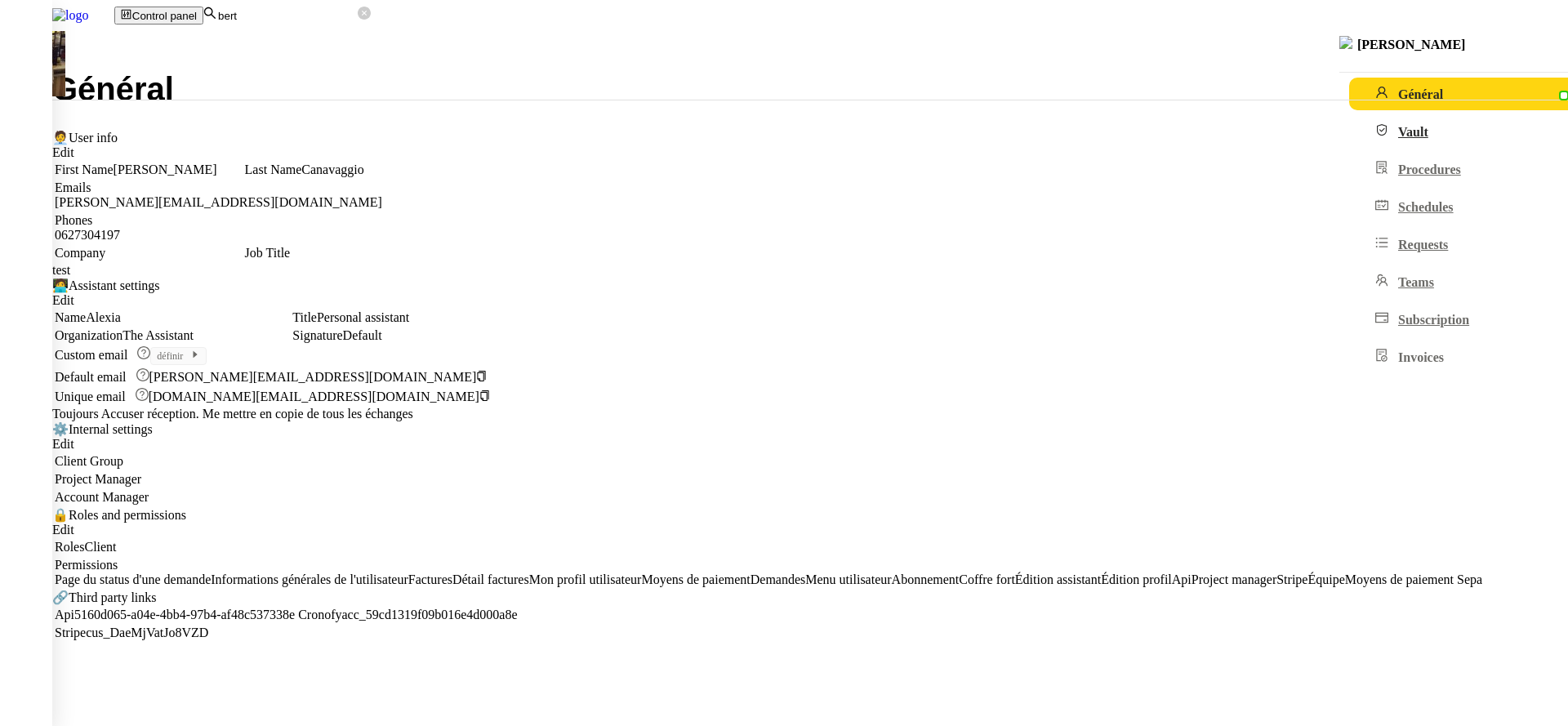
click at [1349, 148] on link "Vault" at bounding box center [1490, 131] width 281 height 33
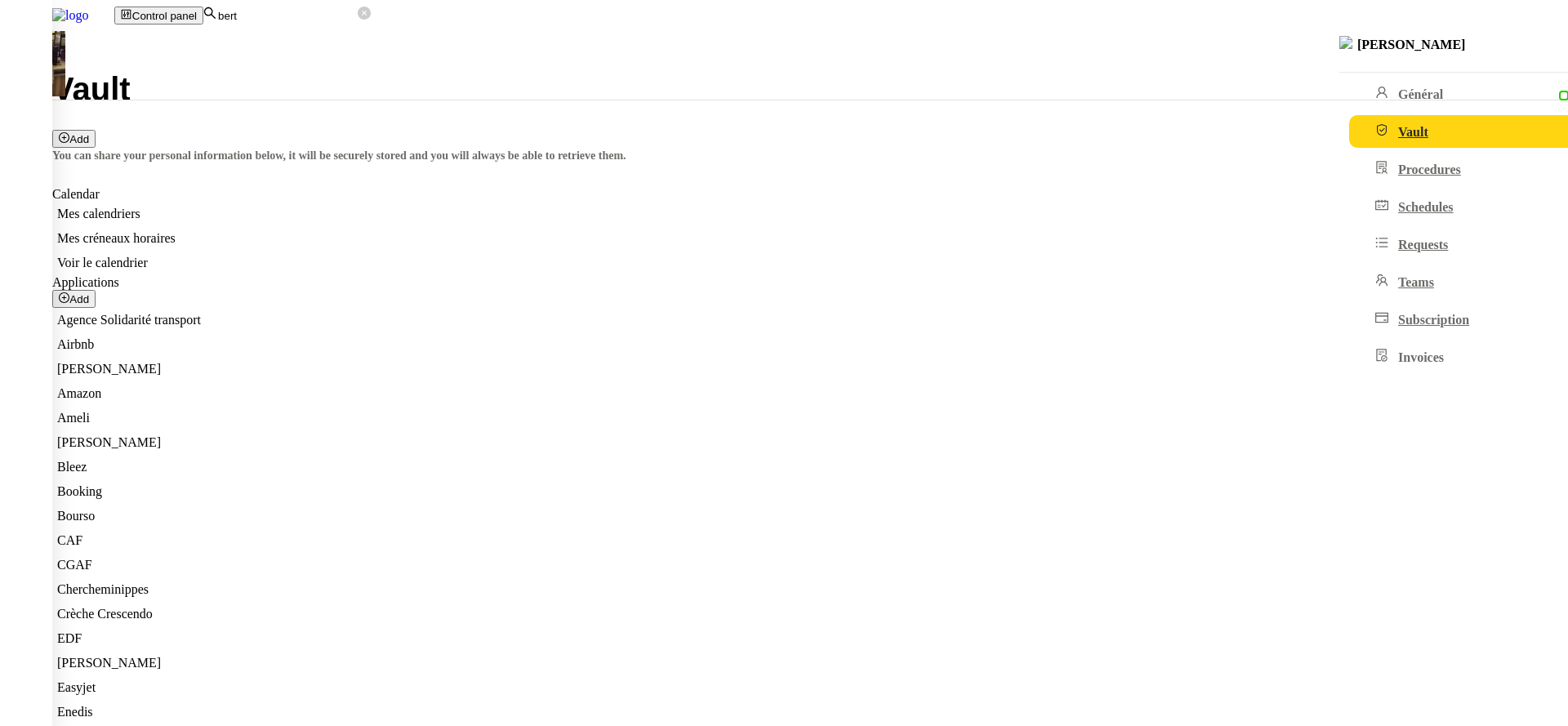
scroll to position [337, 0]
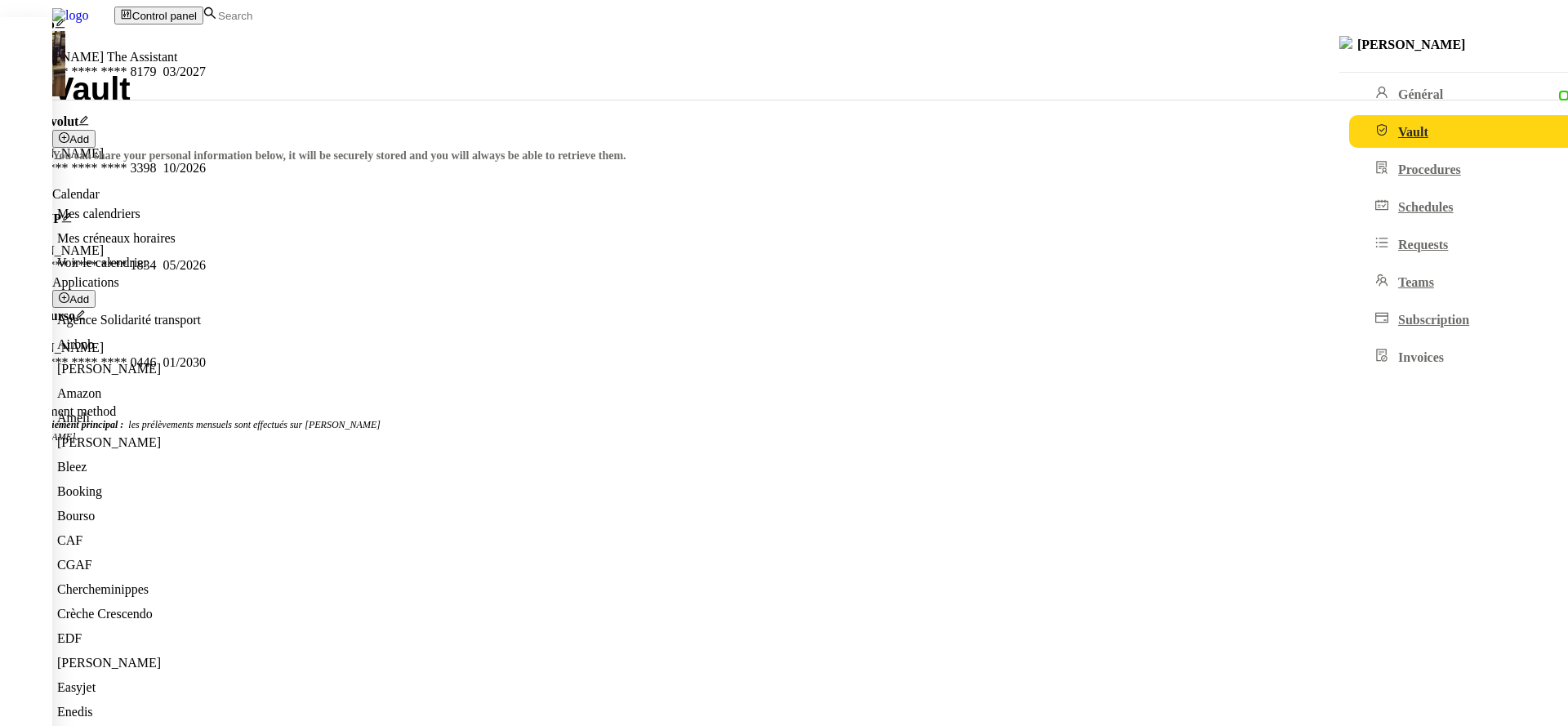
click at [116, 413] on span "Add paiement method" at bounding box center [58, 411] width 116 height 14
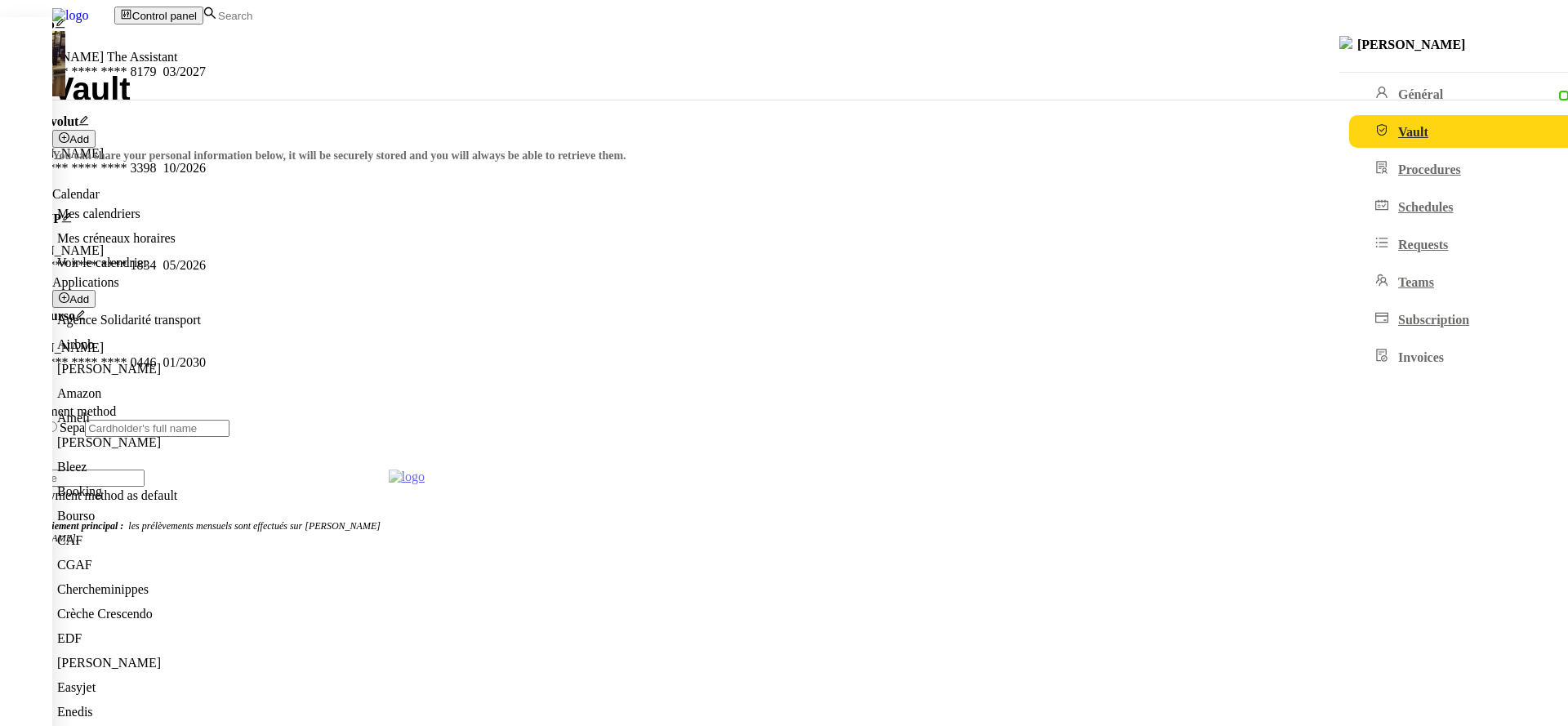
click at [116, 411] on span "Add paiement method" at bounding box center [58, 411] width 116 height 14
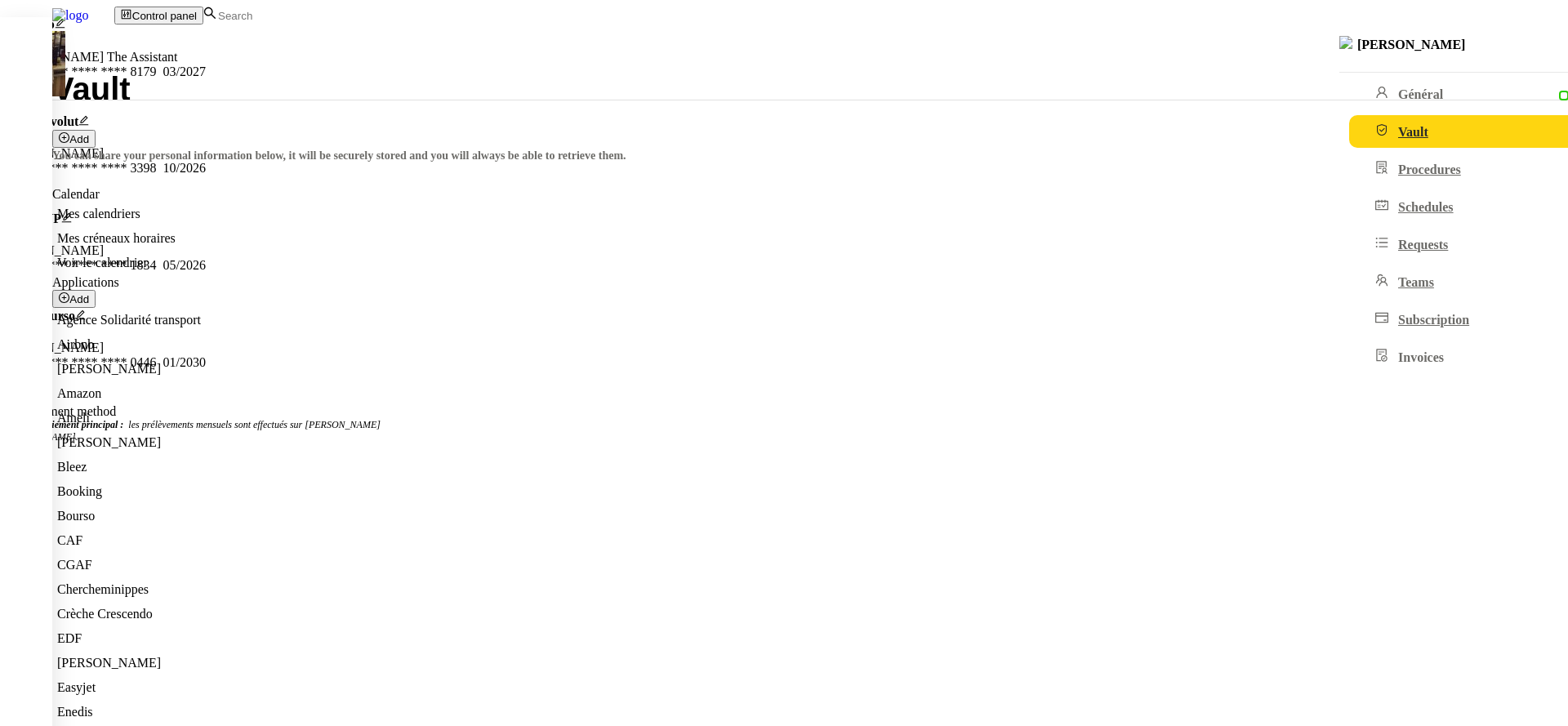
click at [423, 354] on nz-modal-container "Carte pro Bertrand Canavaggio The Assistant **** **** **** 8179 03/2027 Carte R…" at bounding box center [784, 238] width 1568 height 443
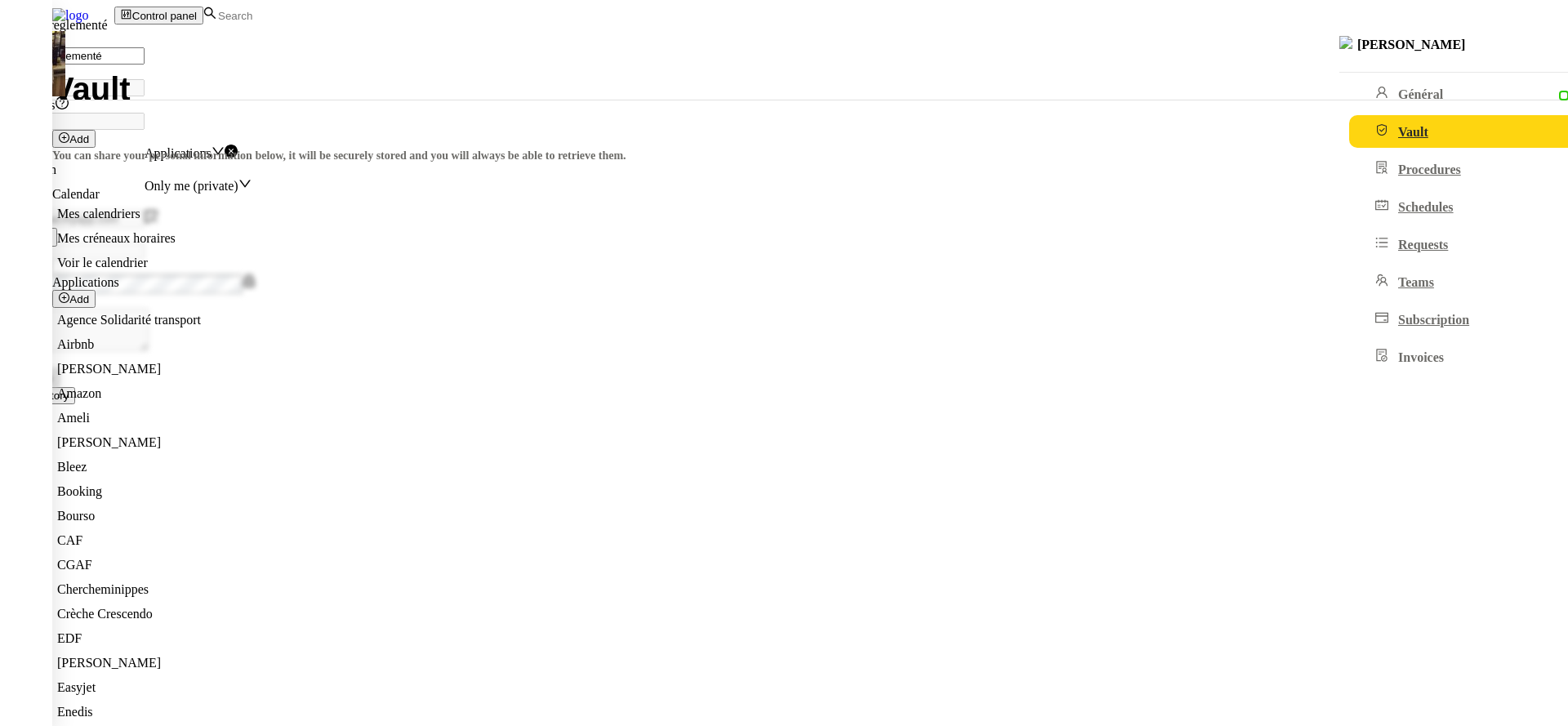
click at [413, 165] on nz-modal-container "Gaz tarif reglementé Name Gaz tarif reglementé Description Synonyms Category Ap…" at bounding box center [784, 202] width 1568 height 405
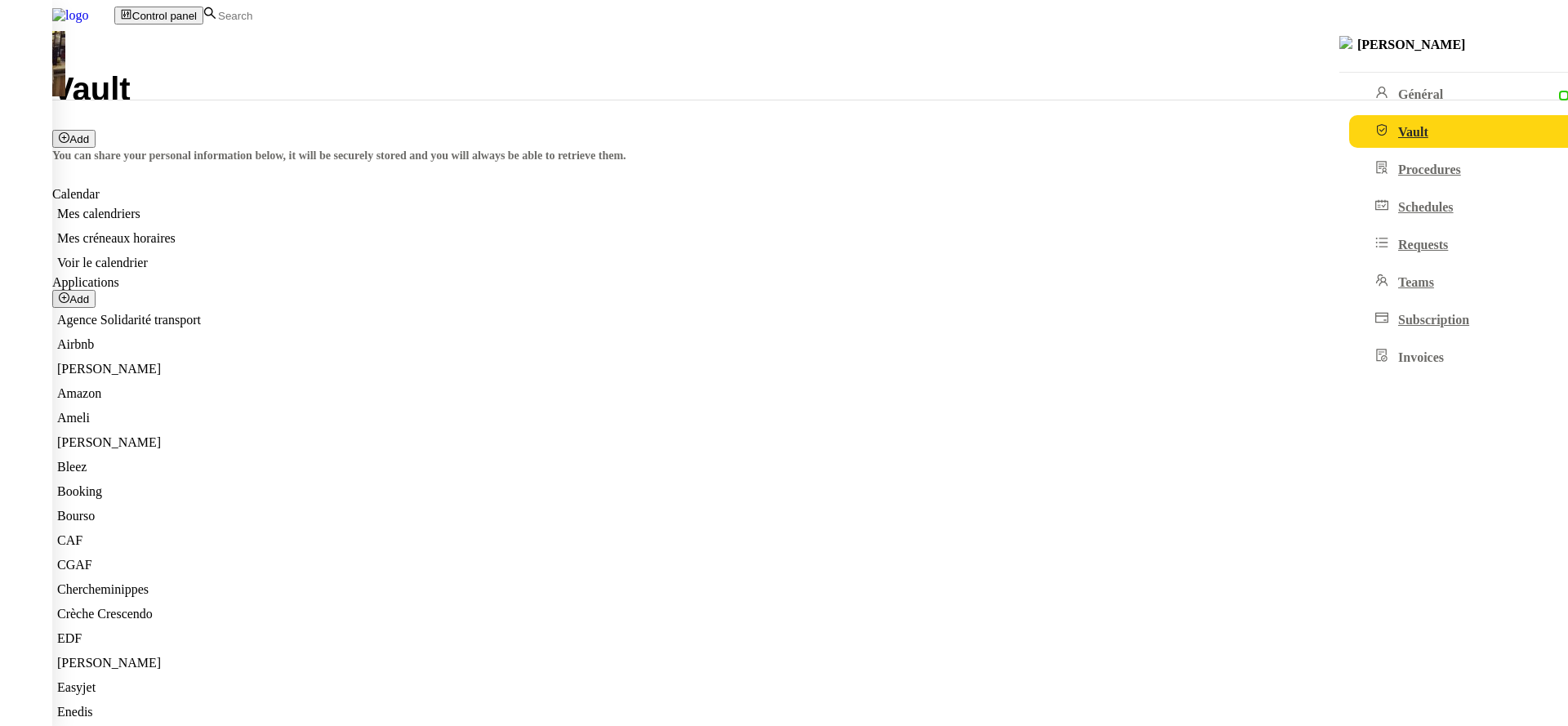
scroll to position [0, 0]
click at [358, 15] on input at bounding box center [287, 16] width 141 height 14
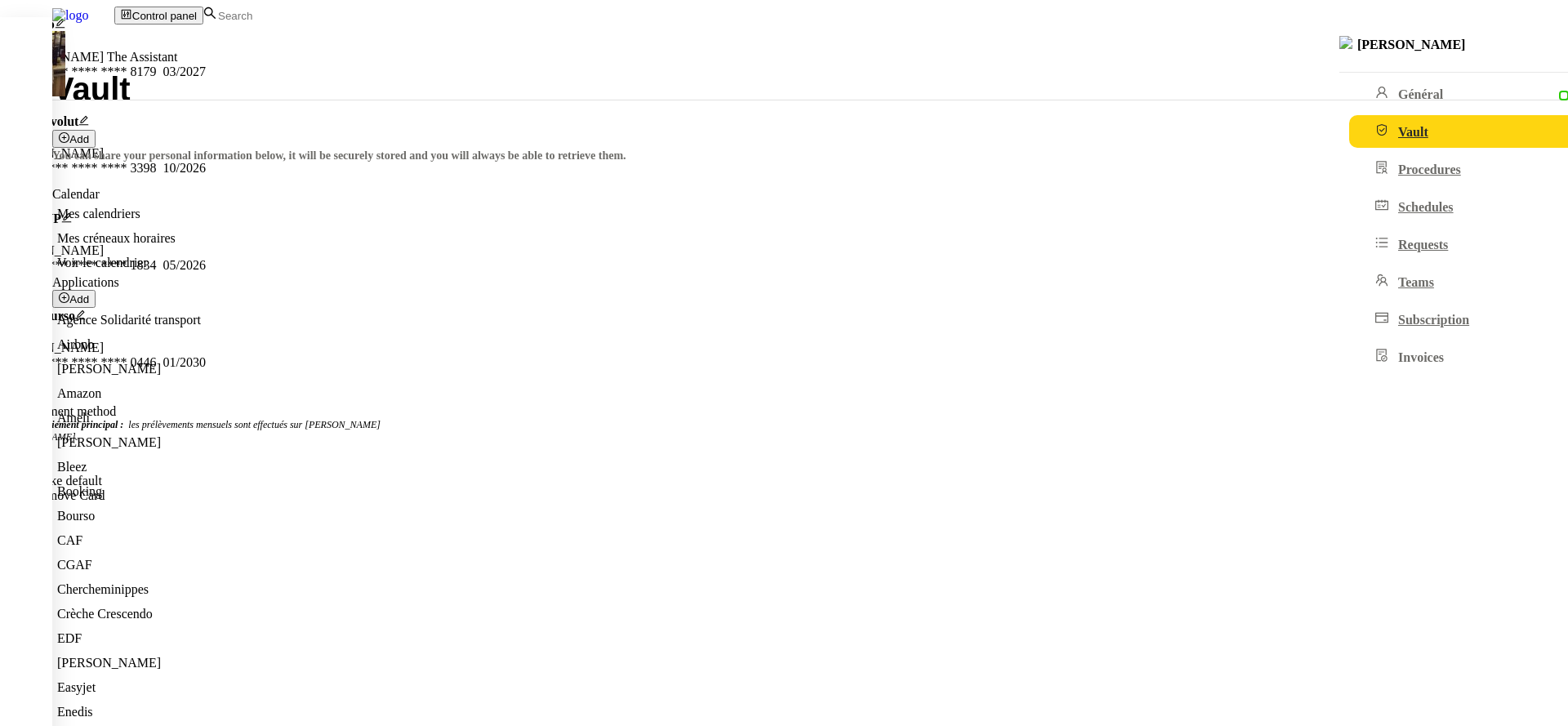
click at [102, 474] on span "Make default" at bounding box center [67, 480] width 70 height 14
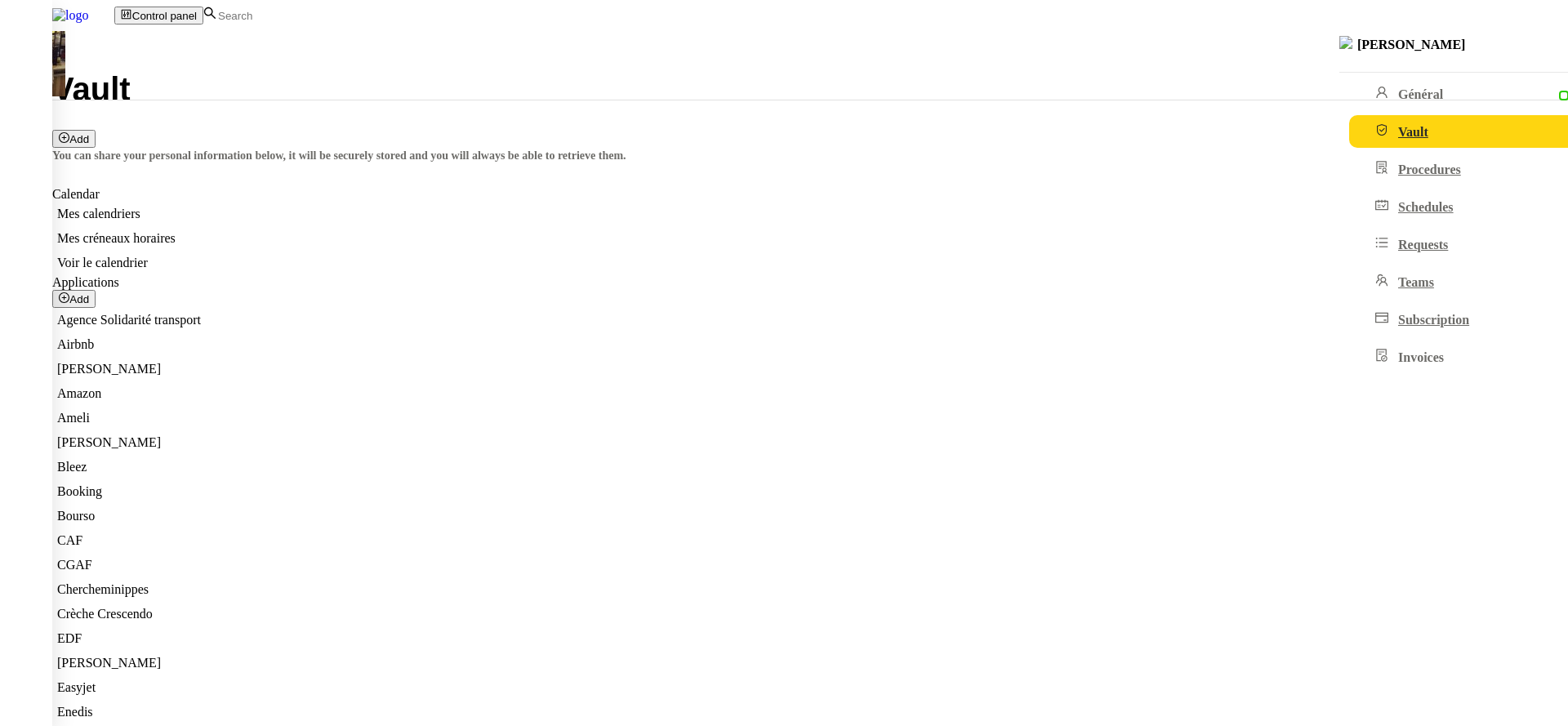
scroll to position [337, 0]
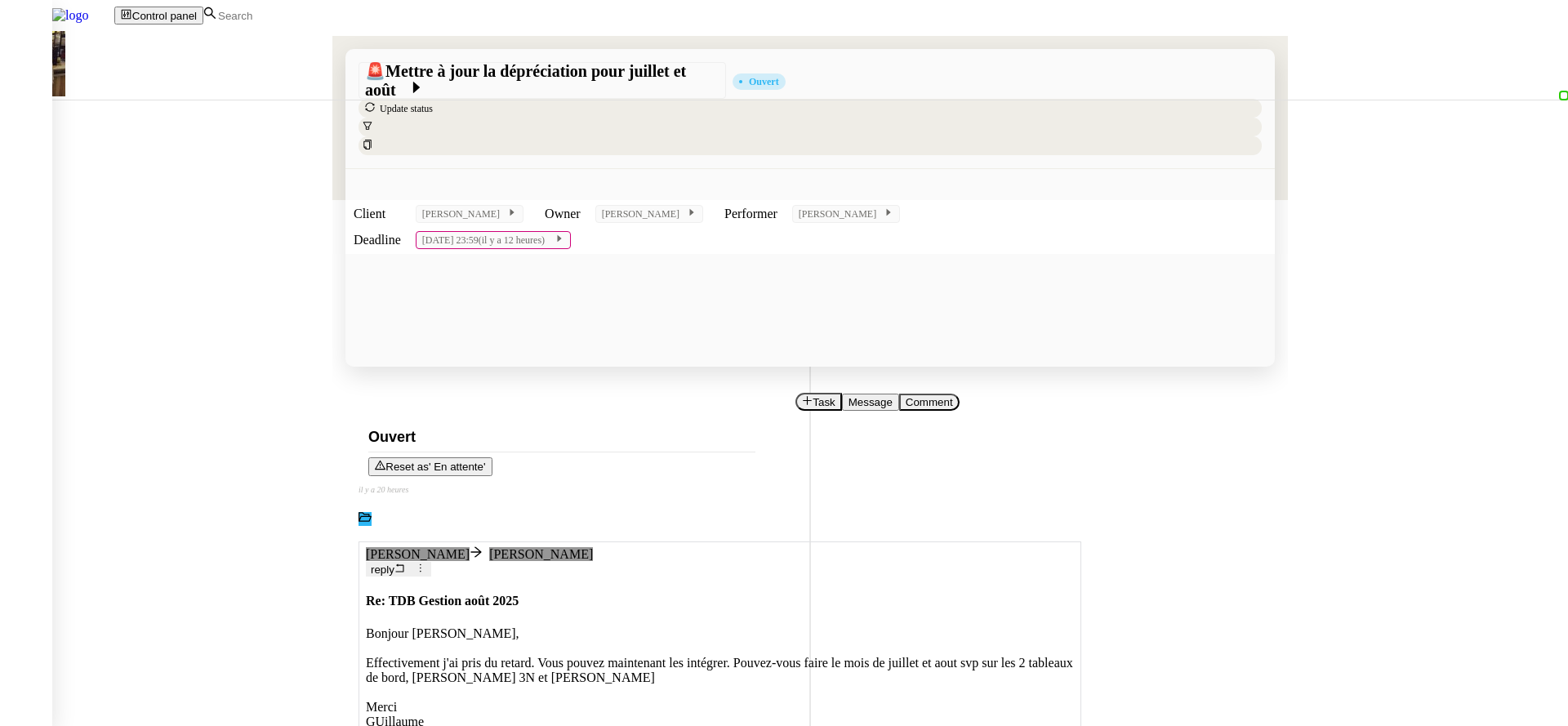
scroll to position [36, 0]
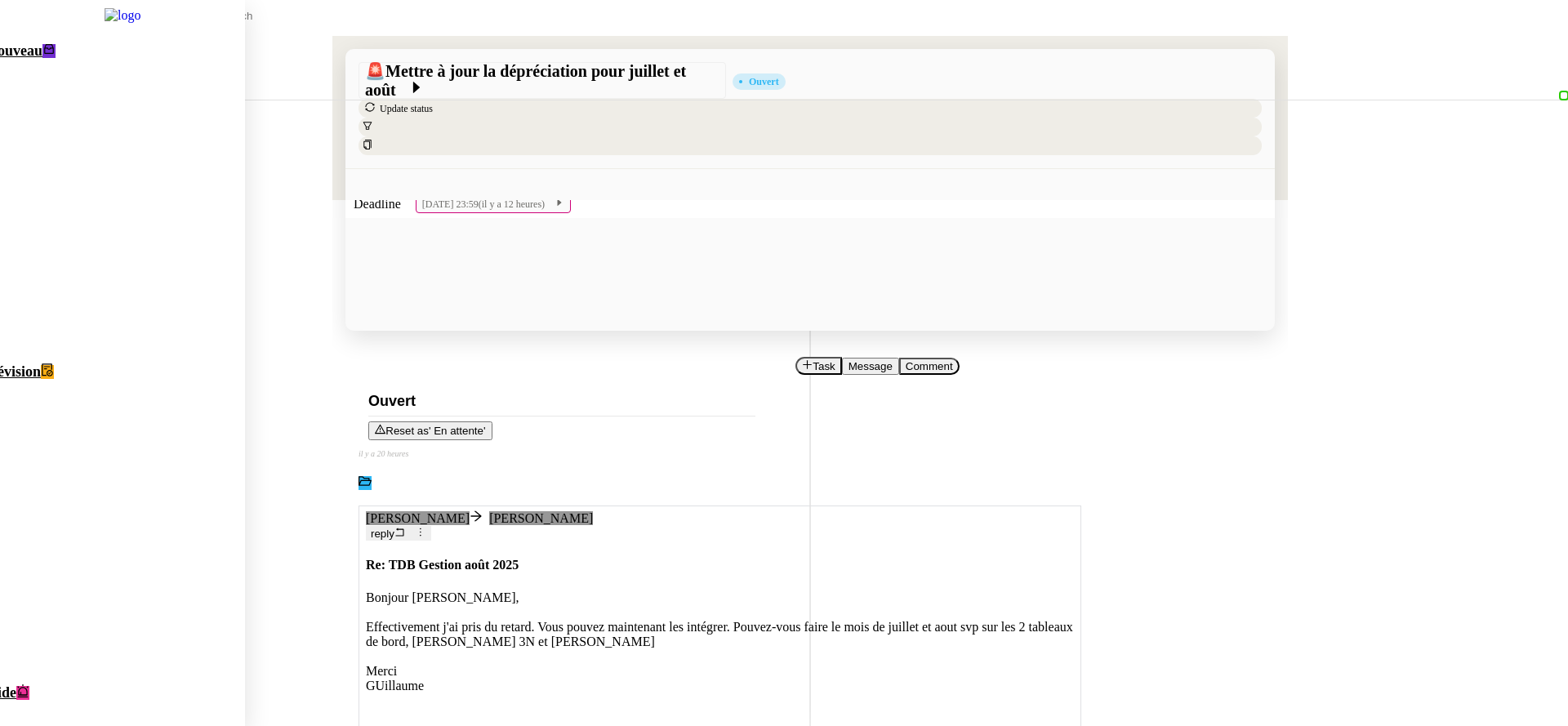
click at [42, 59] on span "Nouveau" at bounding box center [14, 50] width 56 height 16
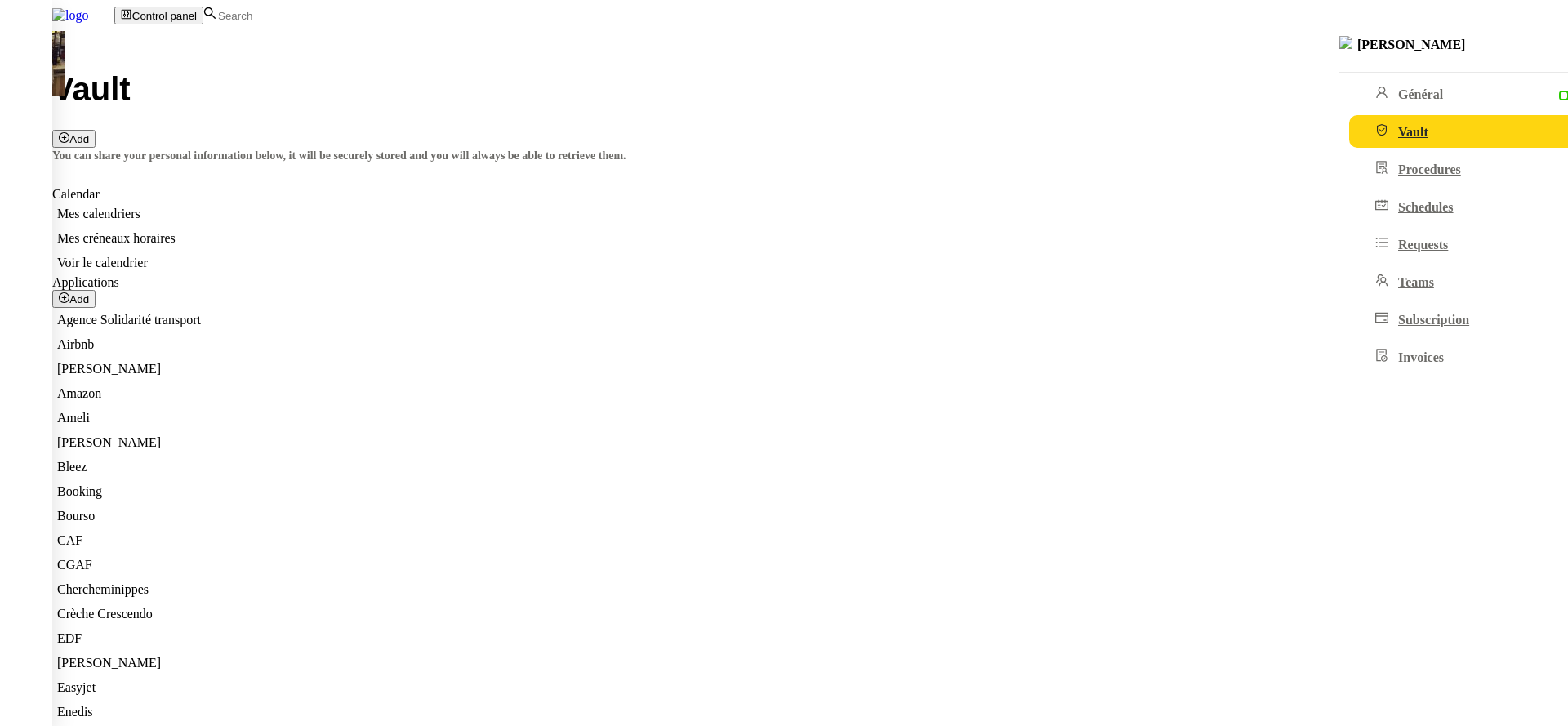
scroll to position [337, 0]
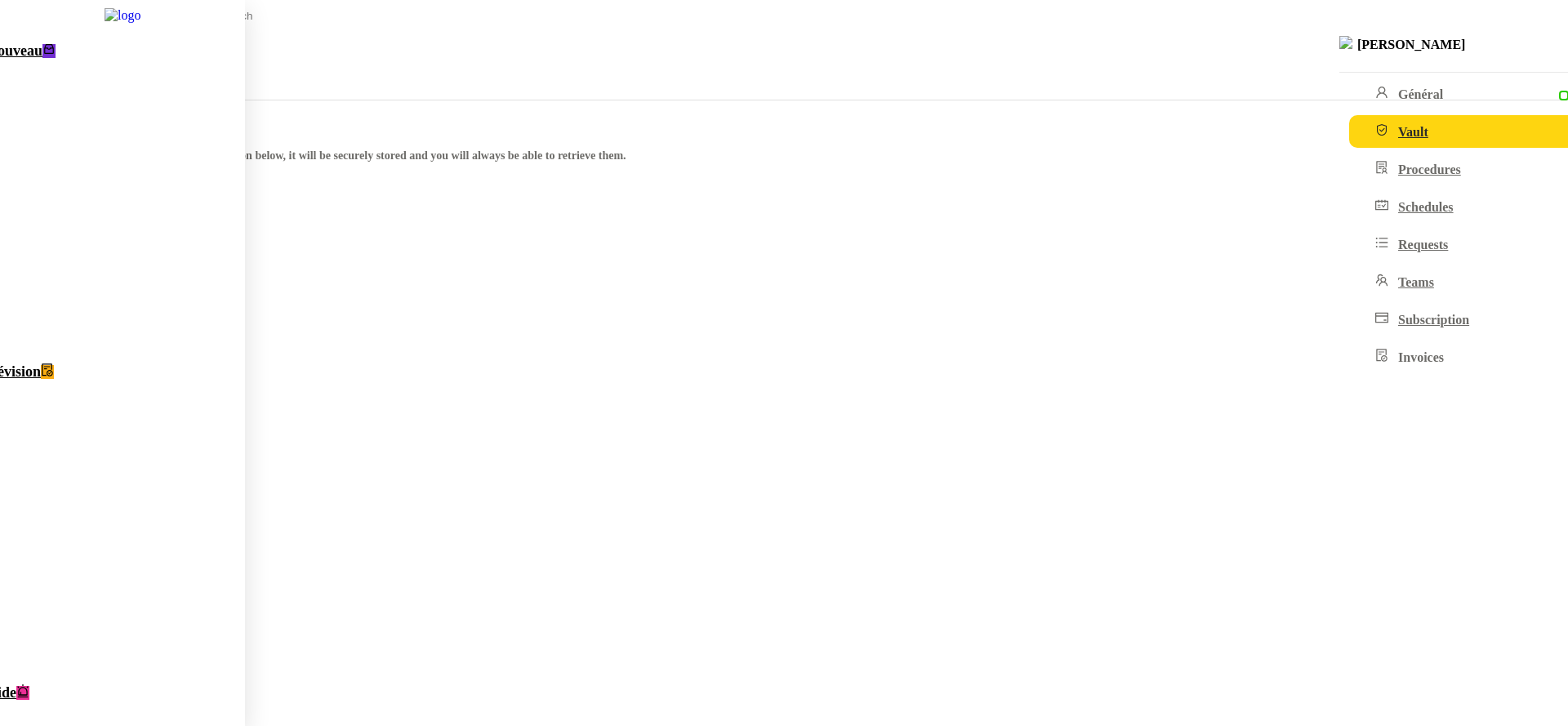
click at [28, 45] on link "Nouveau 0 1 2 3 4 5 6 7 8 9" at bounding box center [103, 197] width 284 height 321
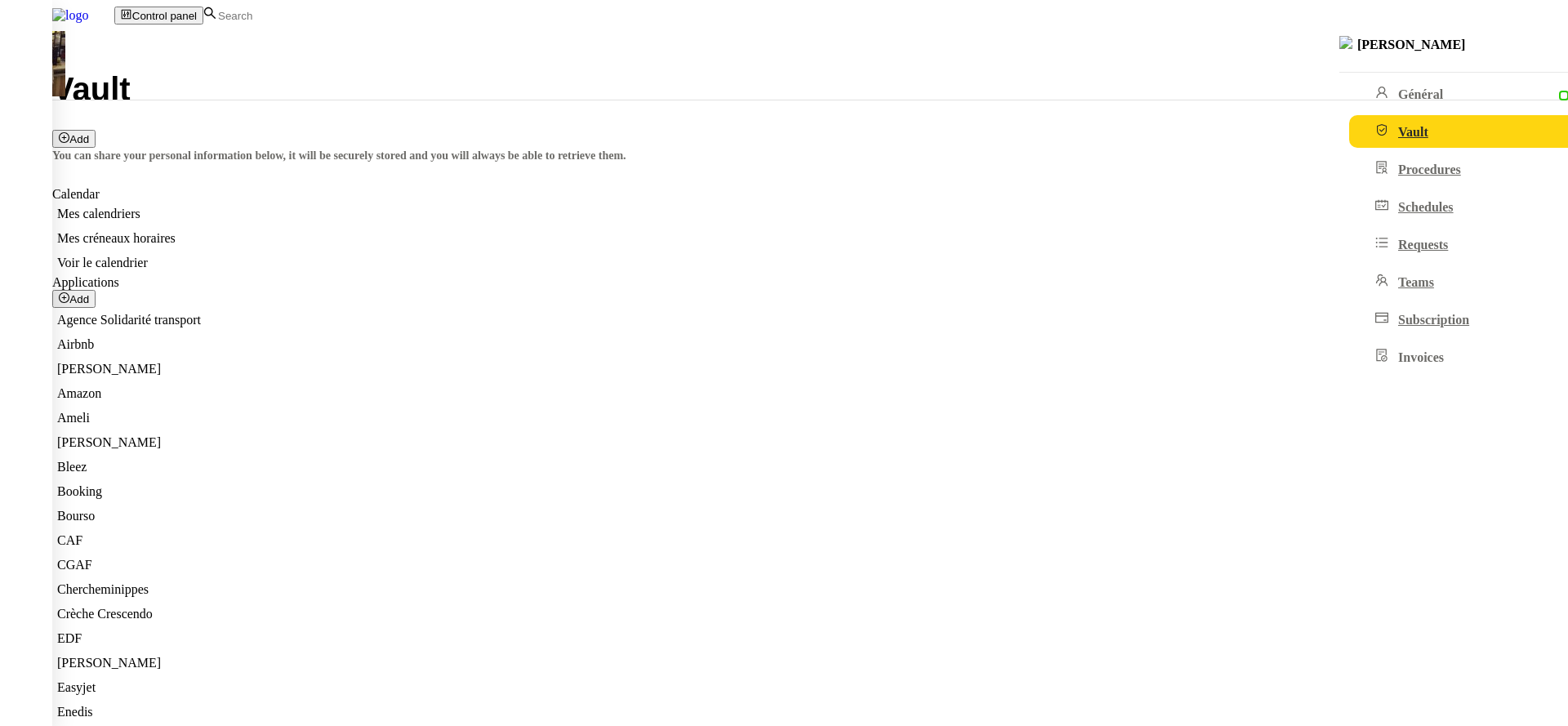
scroll to position [337, 0]
click at [804, 87] on nz-modal-container "Add paiement method Card Sepa An error occured Card holder name is mandatory Se…" at bounding box center [784, 44] width 1568 height 87
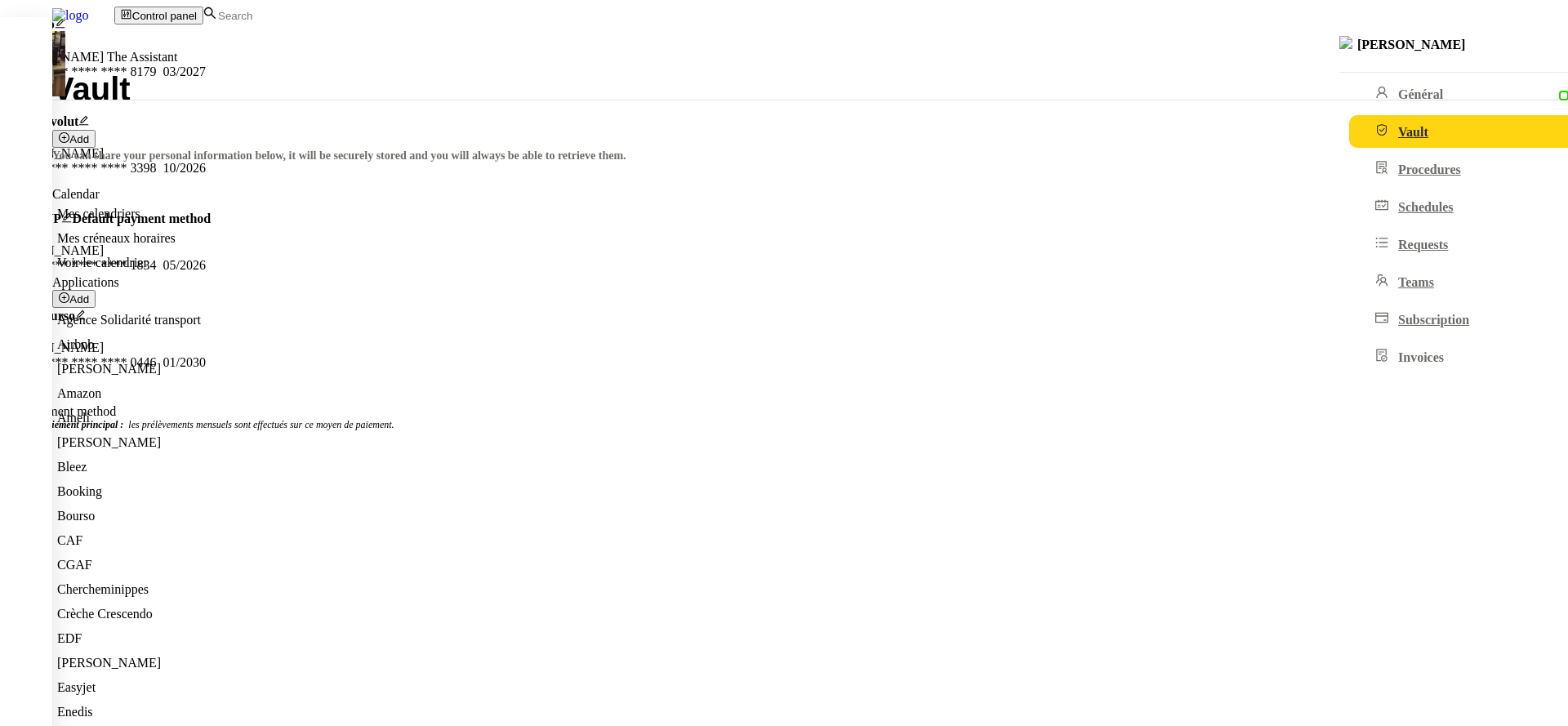
click at [284, 448] on nz-modal-container "Carte pro [PERSON_NAME] The Assistant **** **** **** 8179 03/2027 Carte Revolut…" at bounding box center [784, 232] width 1568 height 432
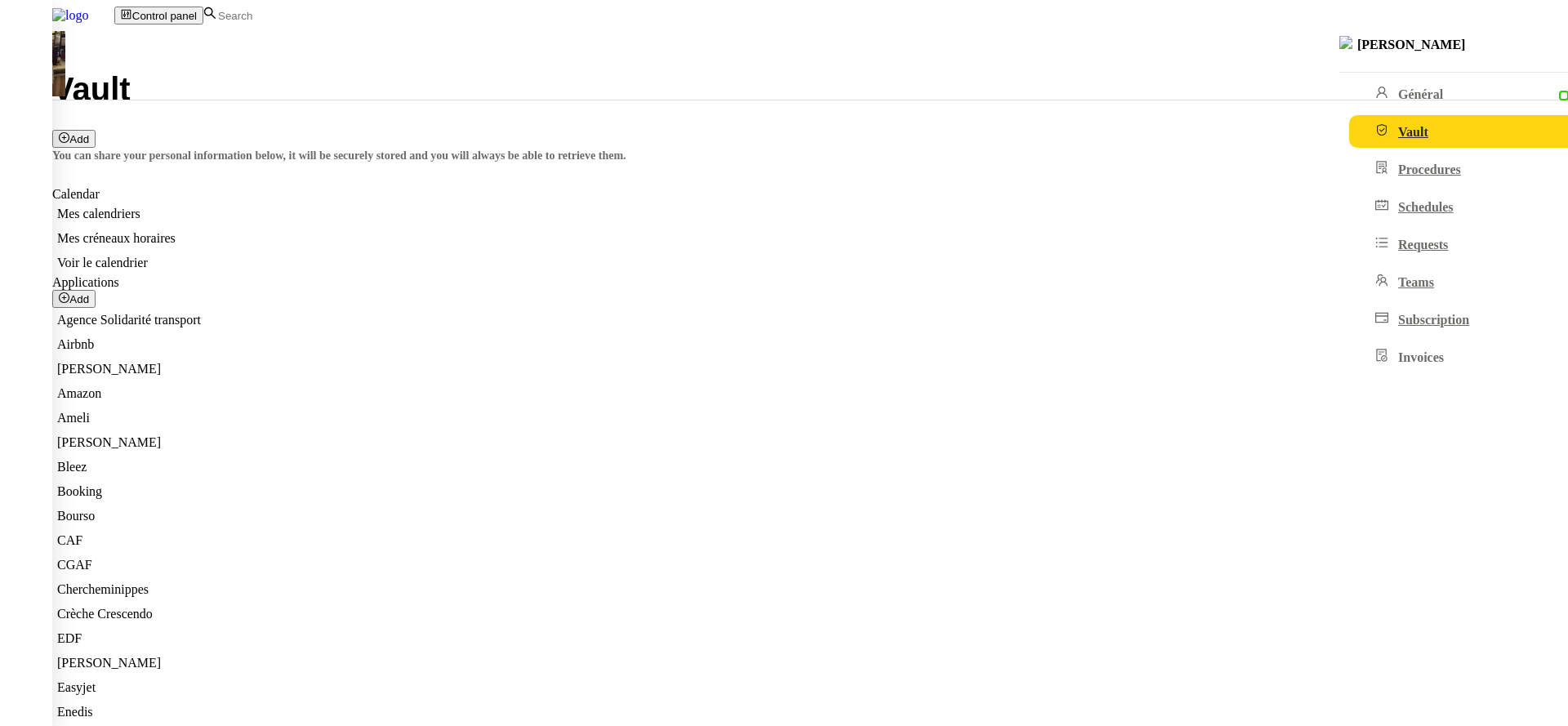
scroll to position [0, 0]
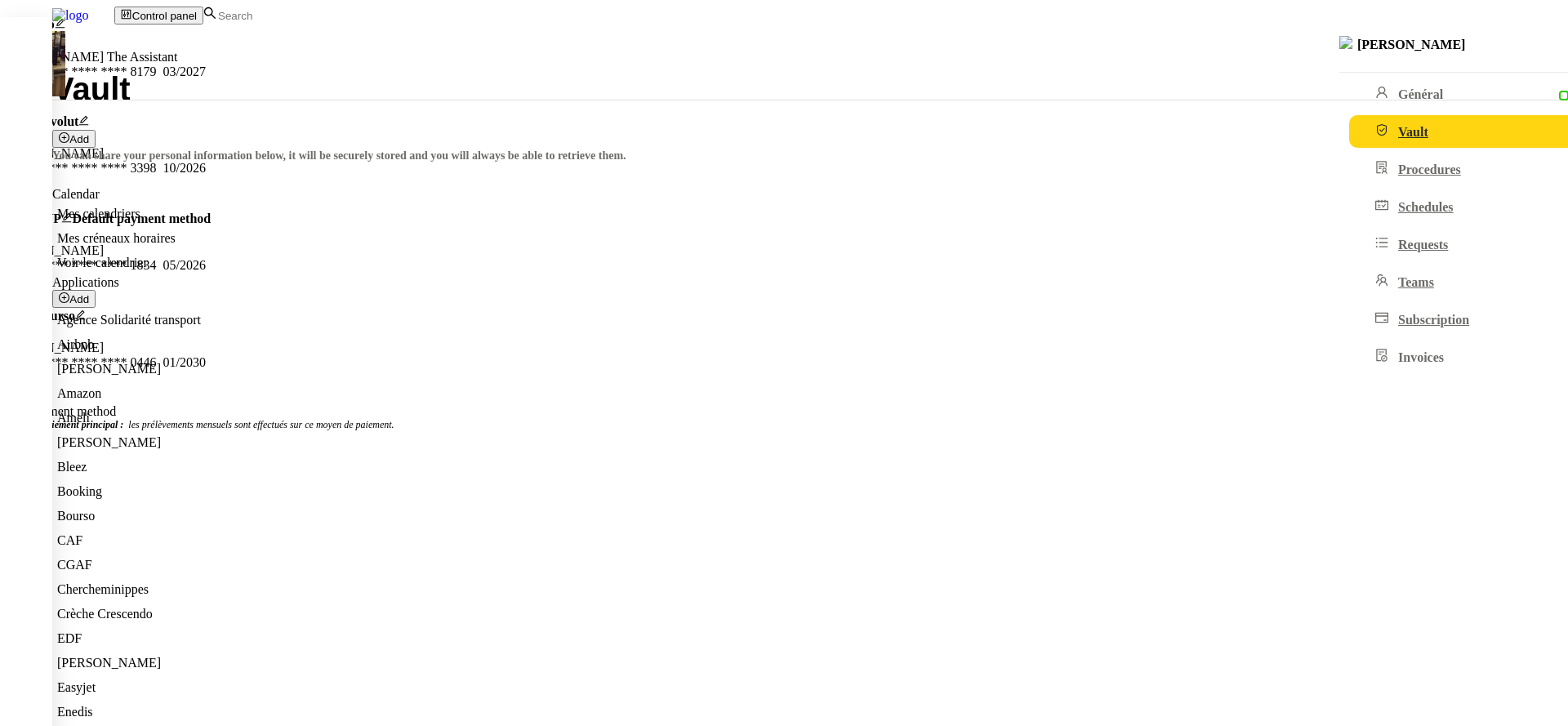
click at [1087, 448] on nz-modal-container "Carte pro [PERSON_NAME] The Assistant **** **** **** 8179 03/2027 Carte Revolut…" at bounding box center [784, 232] width 1568 height 432
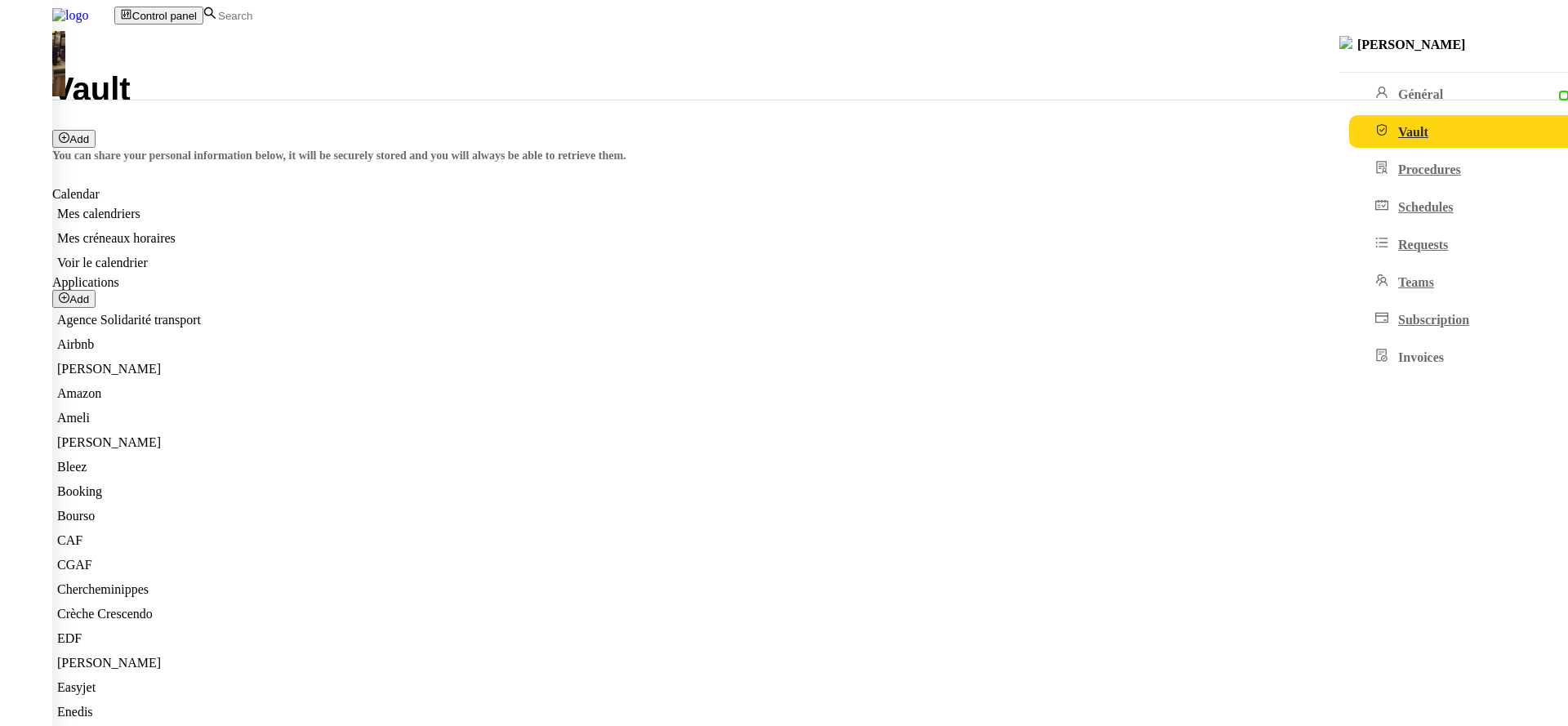
scroll to position [337, 0]
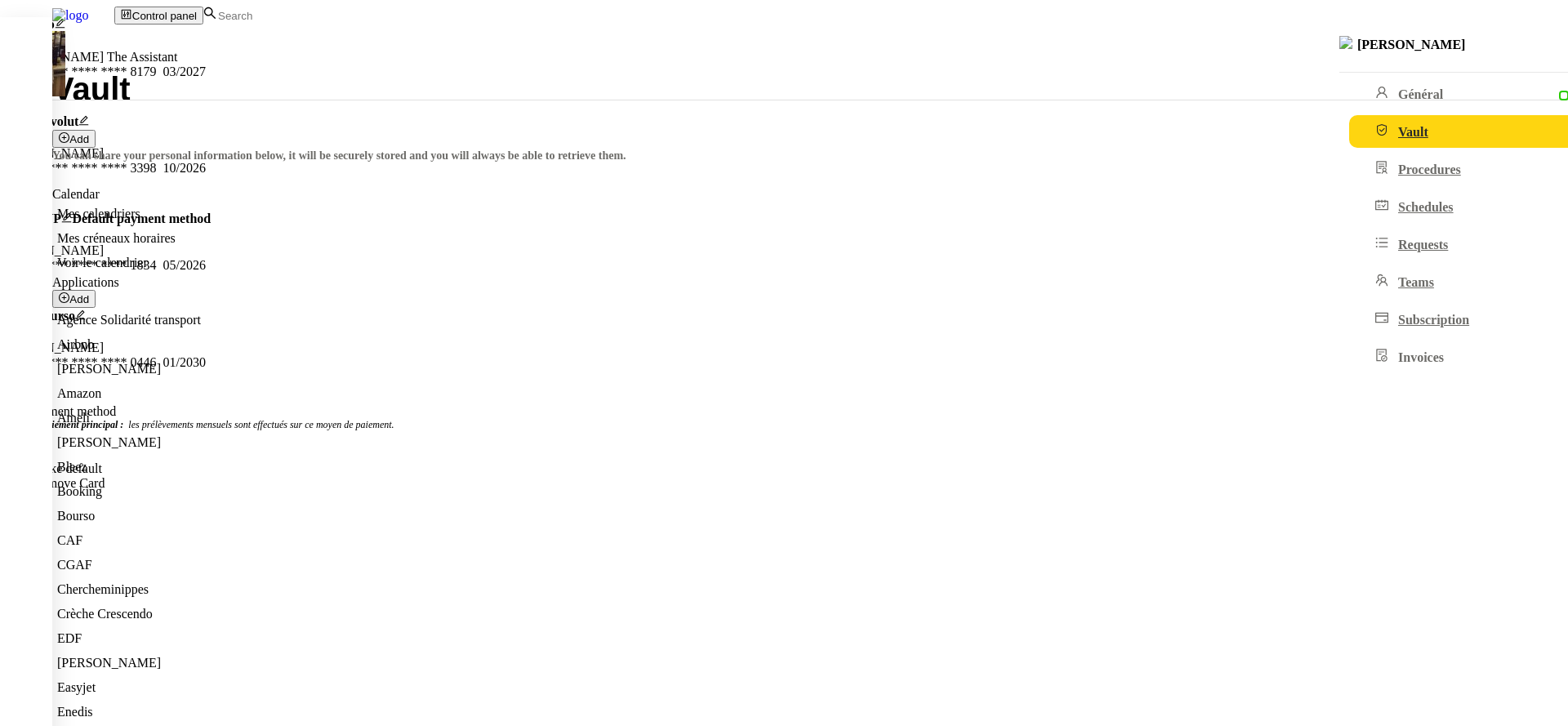
click at [102, 462] on span "Make default" at bounding box center [67, 469] width 70 height 14
click at [1127, 448] on nz-modal-container "Carte pro [PERSON_NAME] The Assistant **** **** **** 8179 03/2027 Carte Revolut…" at bounding box center [784, 232] width 1568 height 432
click at [102, 462] on span "Make default" at bounding box center [67, 469] width 70 height 14
click at [34, 446] on span "Close" at bounding box center [20, 440] width 28 height 13
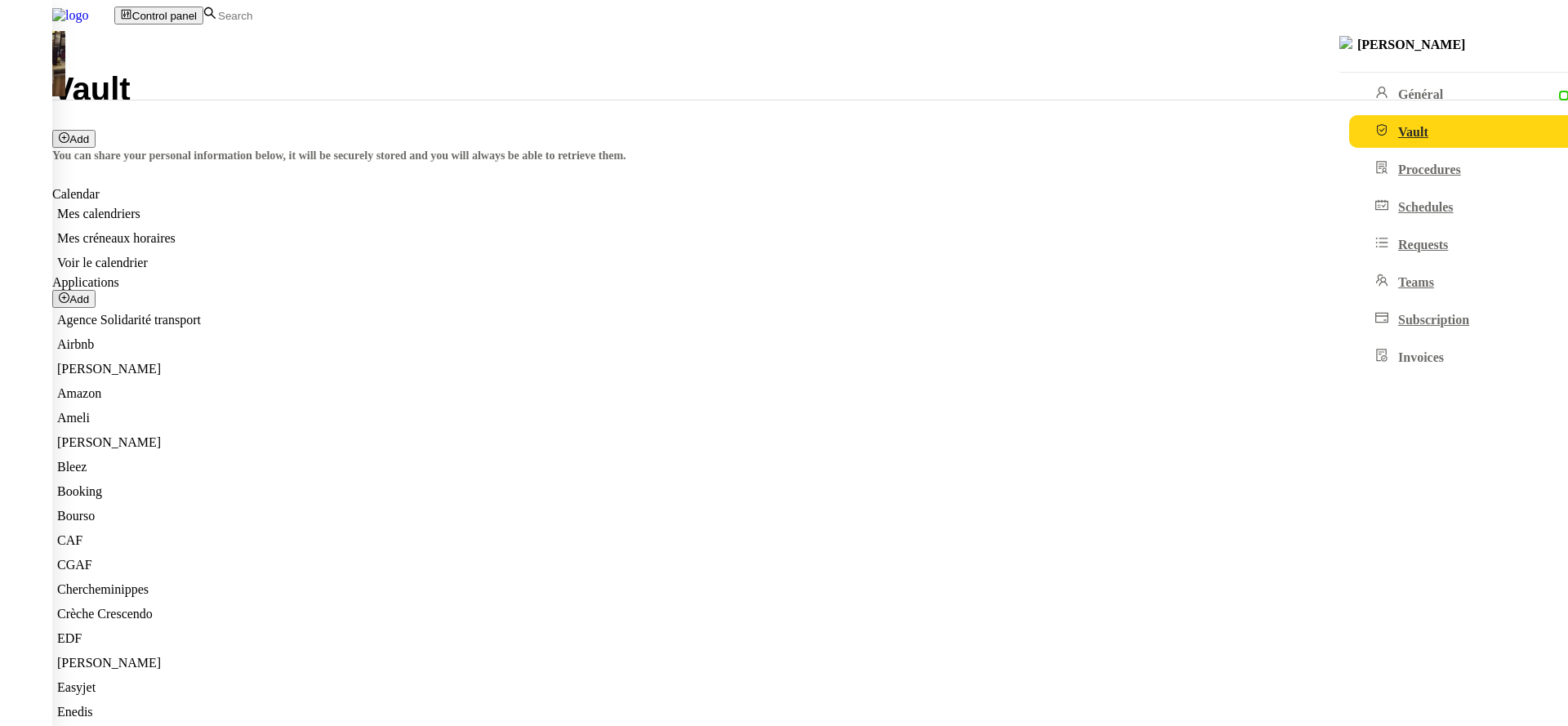
scroll to position [0, 0]
